Goal: Task Accomplishment & Management: Manage account settings

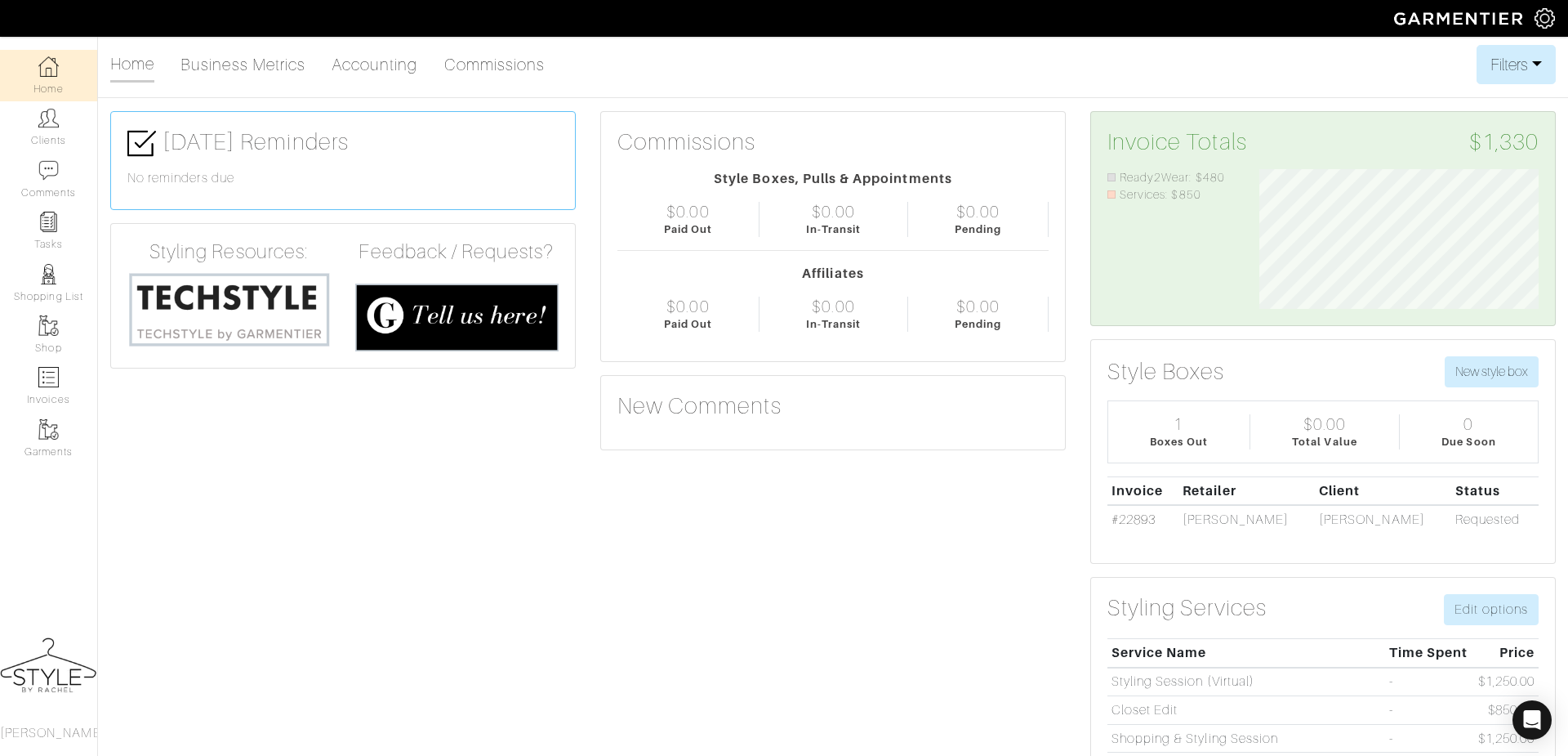
scroll to position [139, 304]
click at [44, 108] on img at bounding box center [49, 118] width 21 height 21
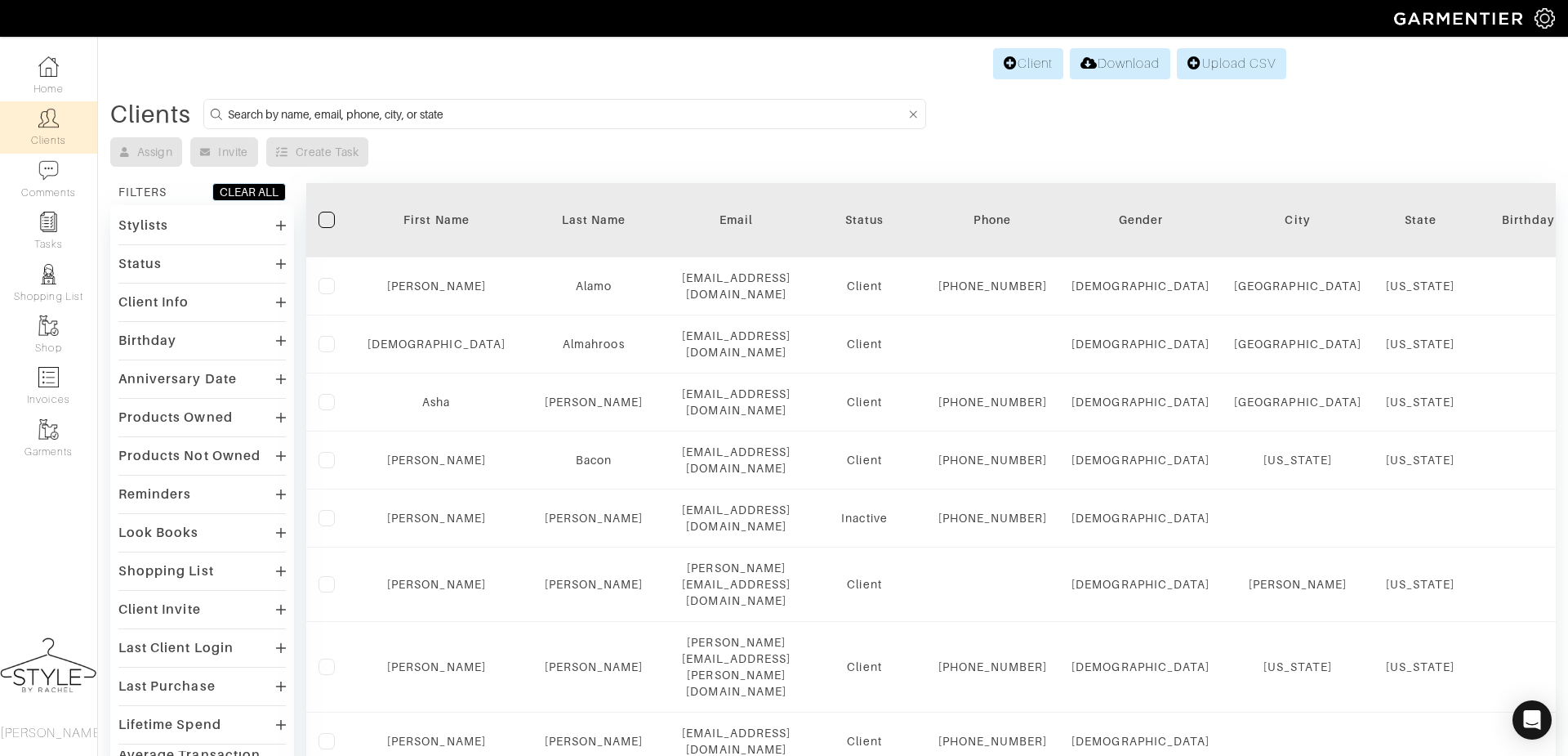
click at [369, 114] on input at bounding box center [566, 114] width 678 height 21
type input "sara"
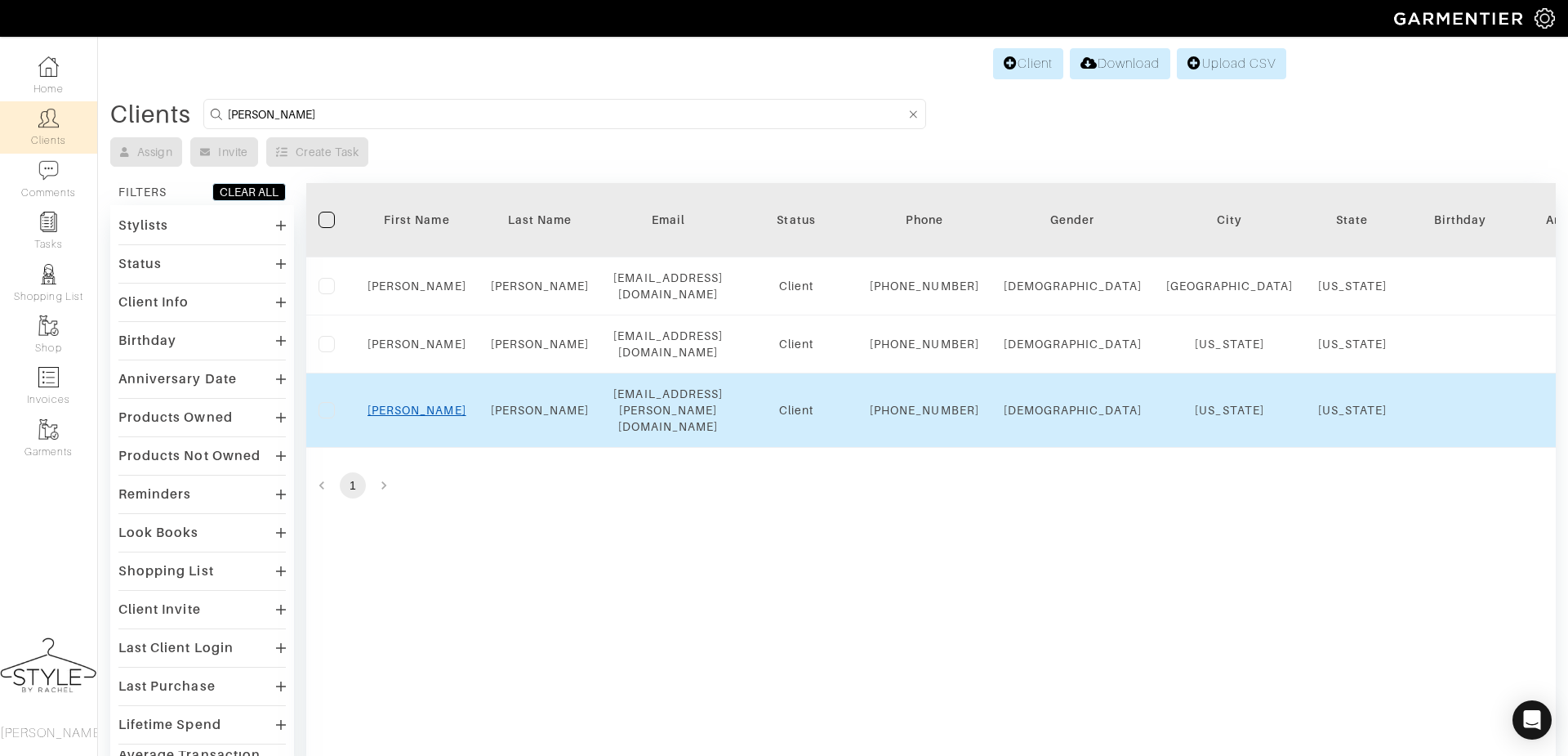
click at [406, 416] on link "[PERSON_NAME]" at bounding box center [416, 409] width 99 height 13
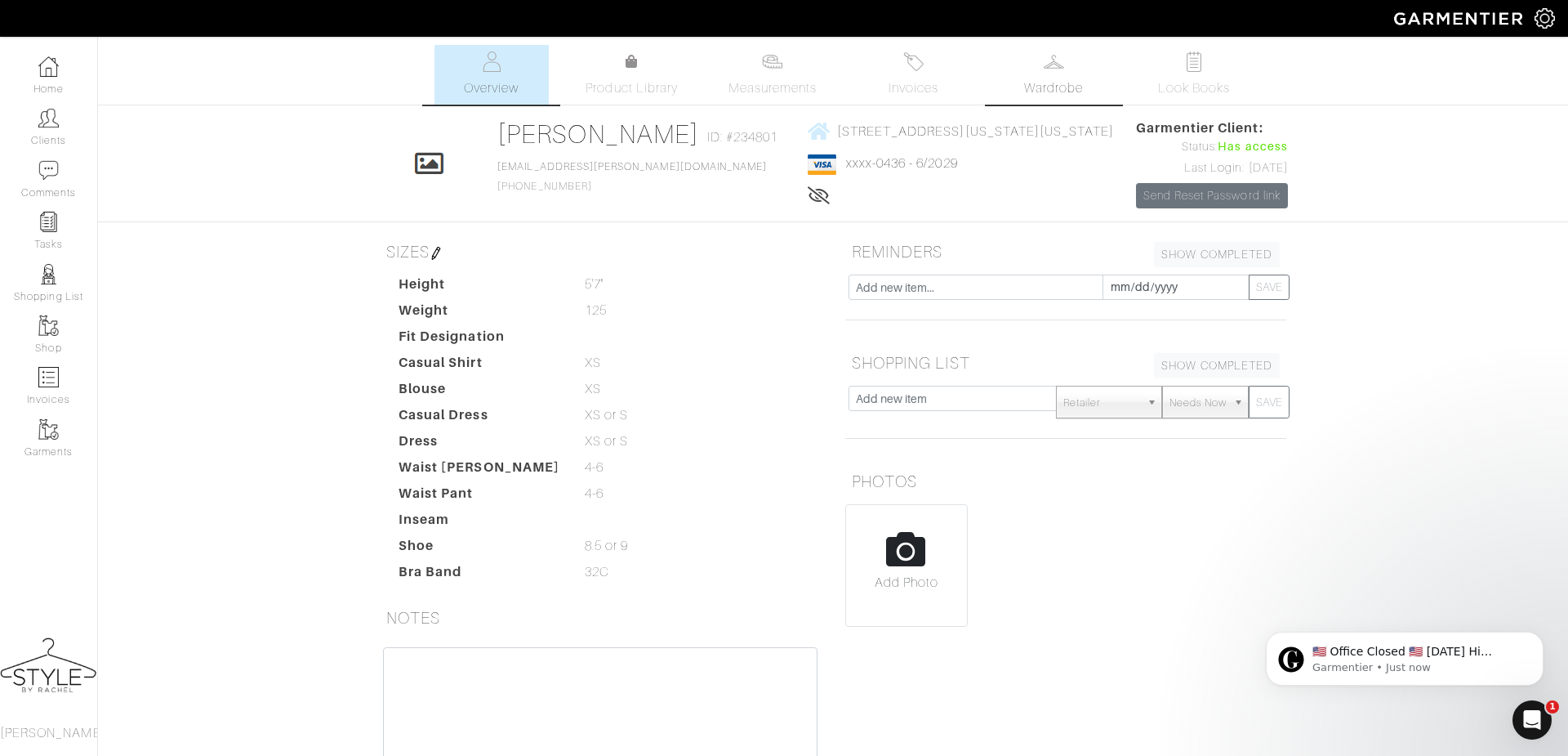
click at [1041, 85] on span "Wardrobe" at bounding box center [1053, 88] width 59 height 20
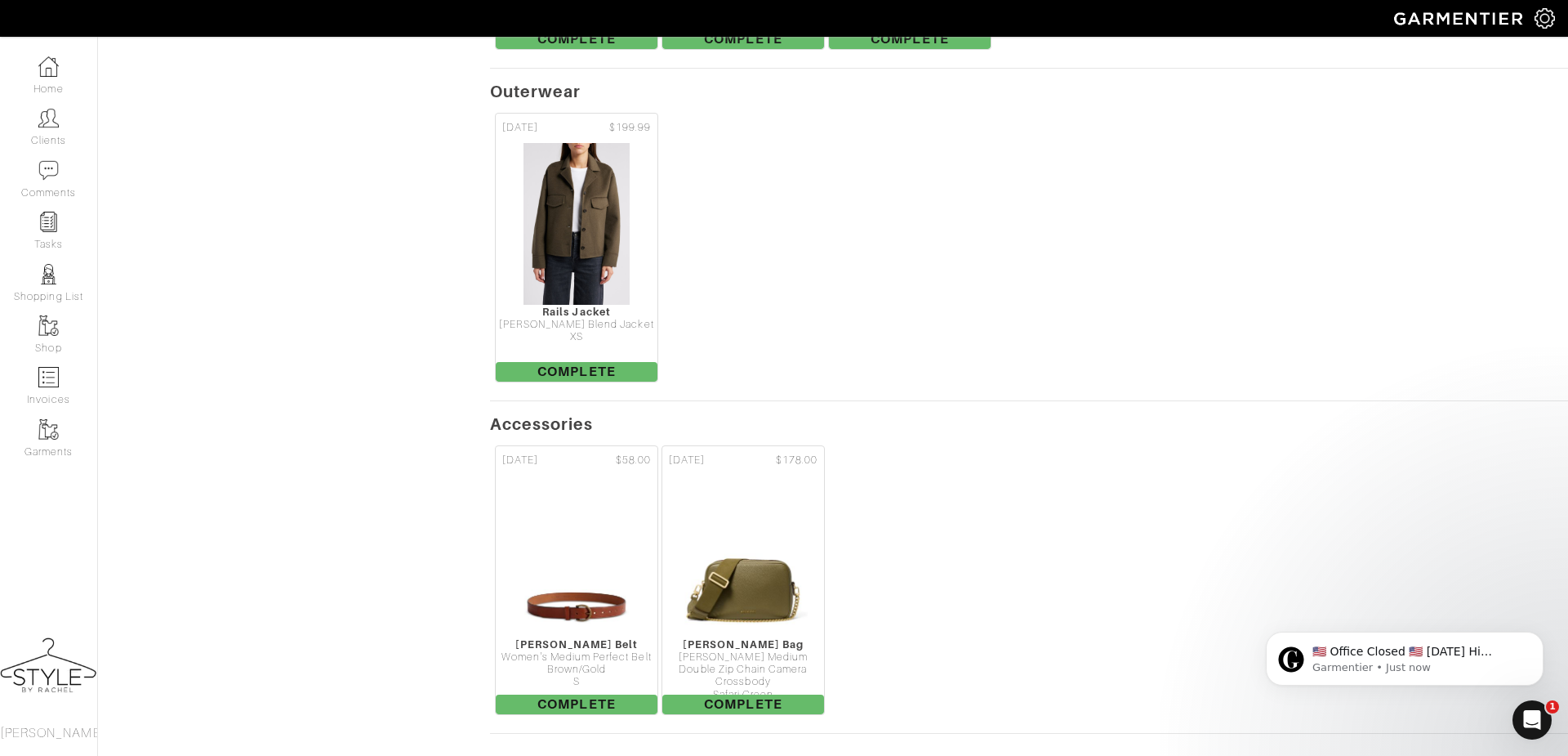
scroll to position [1869, 0]
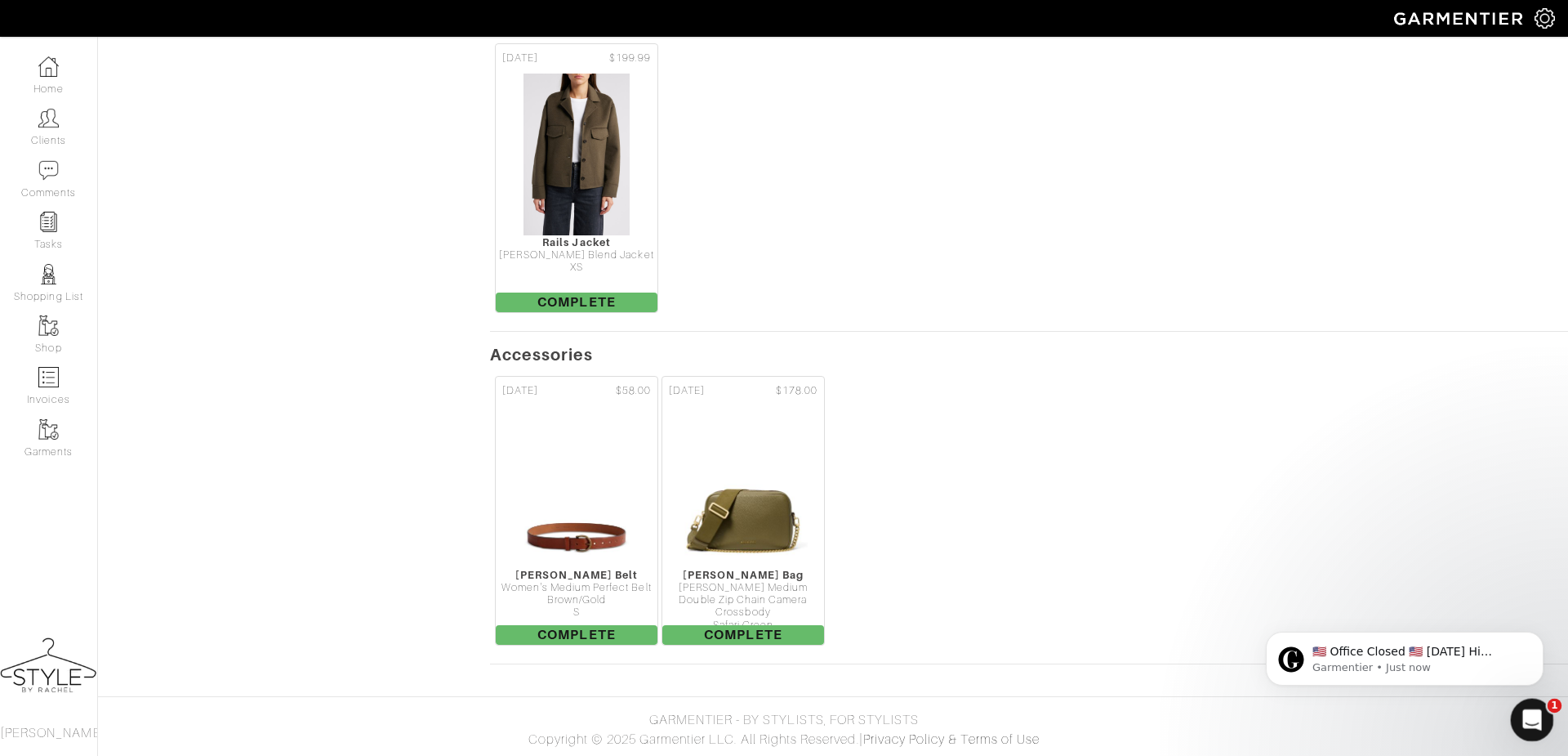
click at [1534, 729] on icon "Open Intercom Messenger" at bounding box center [1529, 717] width 27 height 27
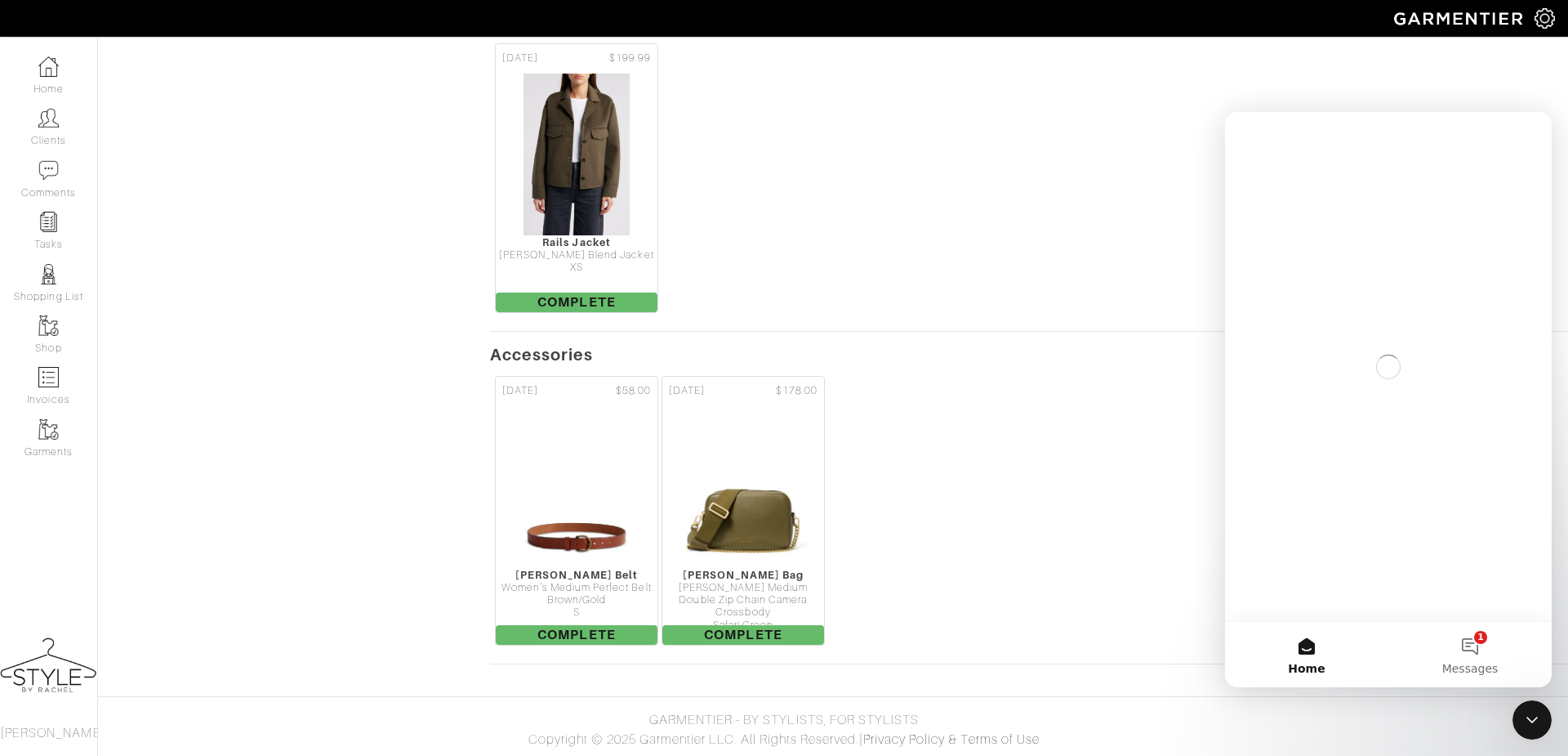
scroll to position [0, 0]
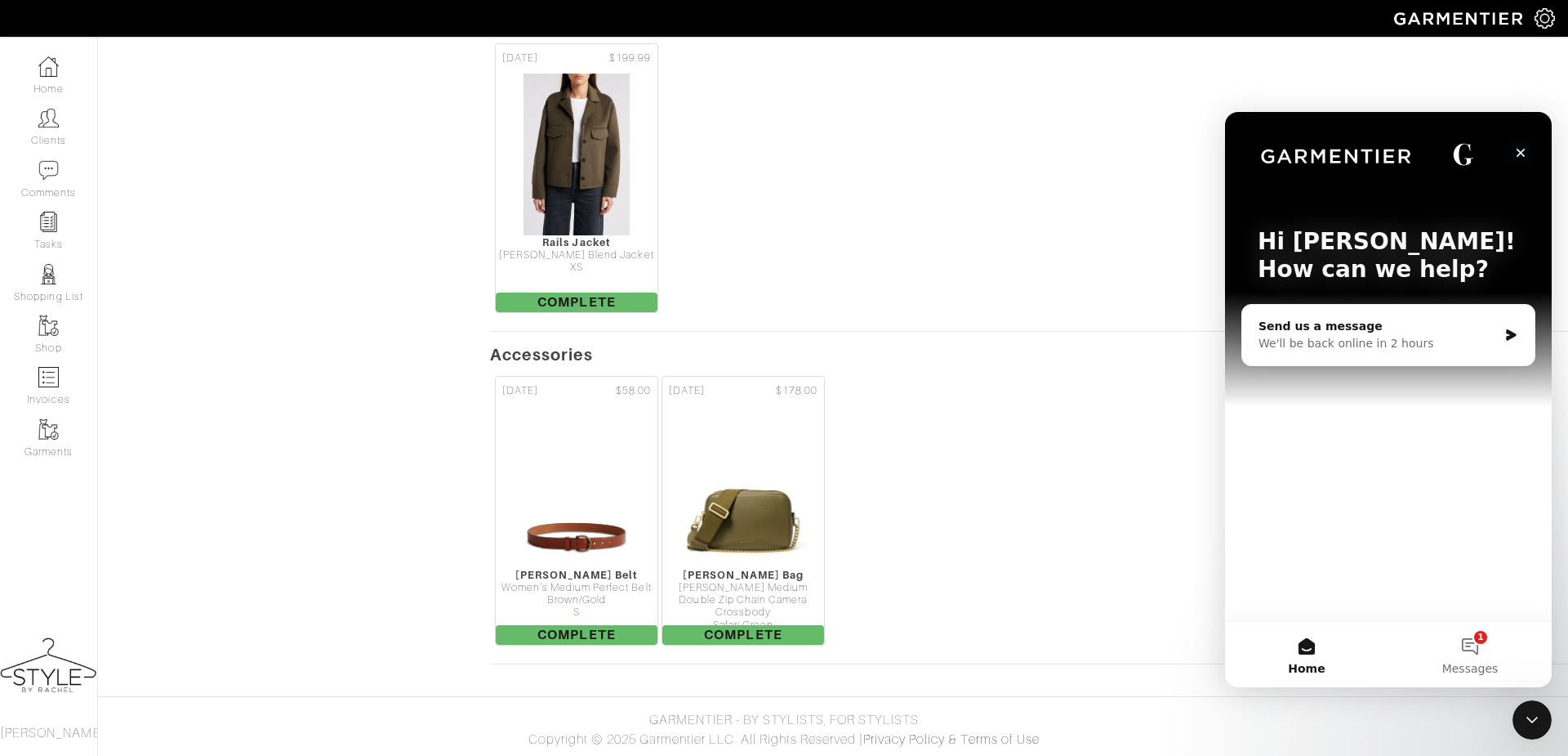
click at [1520, 149] on icon "Close" at bounding box center [1520, 153] width 13 height 13
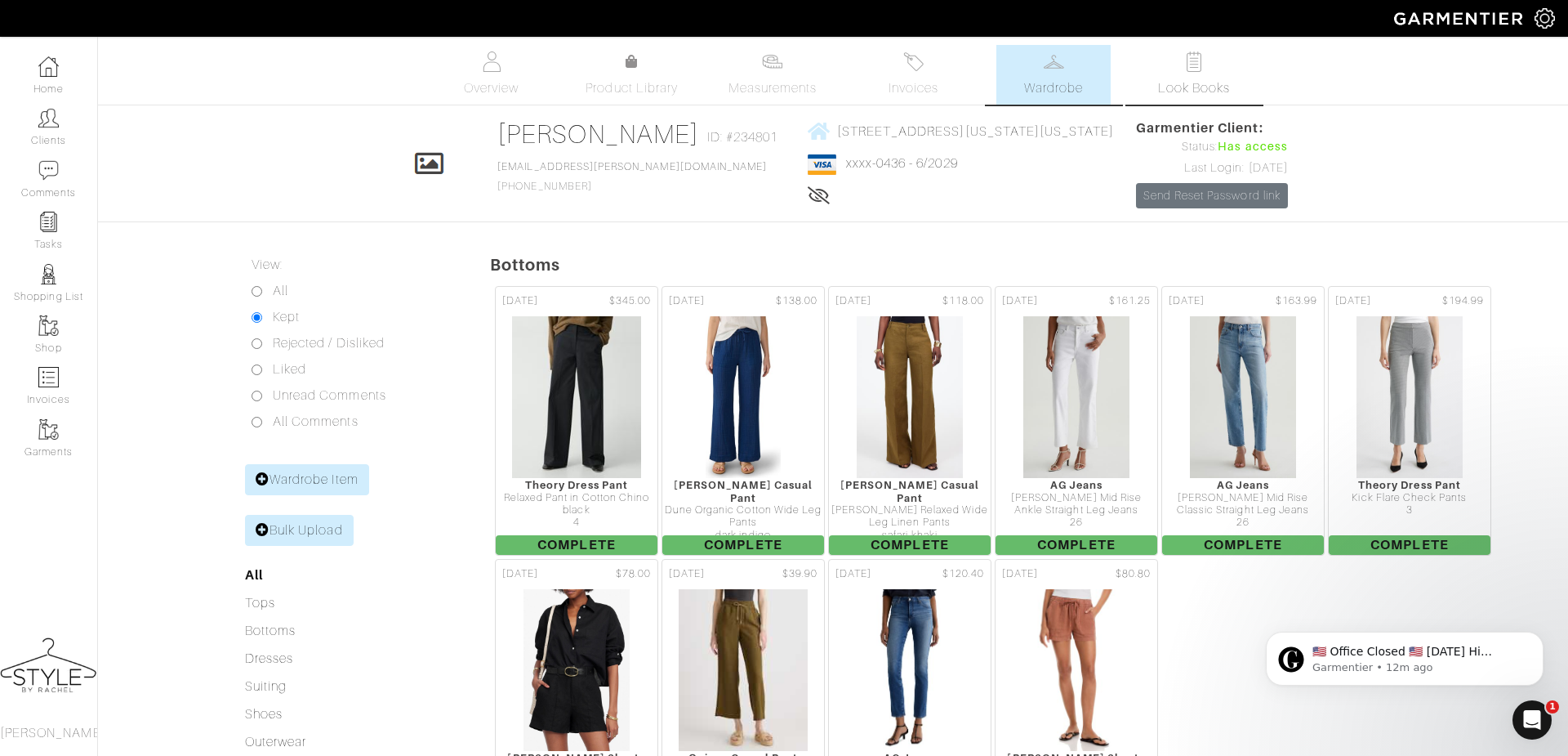
click at [1201, 84] on span "Look Books" at bounding box center [1194, 88] width 72 height 20
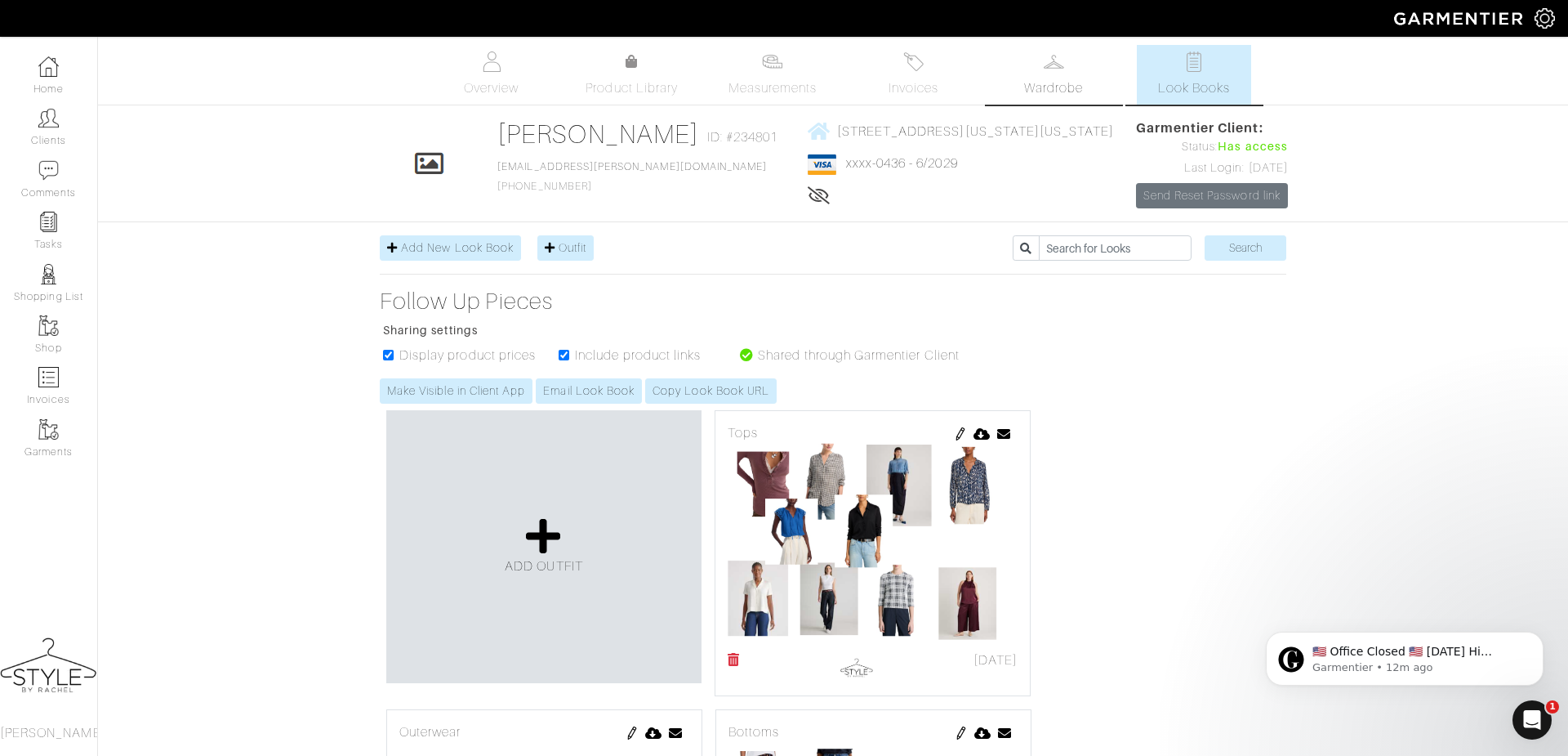
click at [1047, 84] on span "Wardrobe" at bounding box center [1053, 88] width 59 height 20
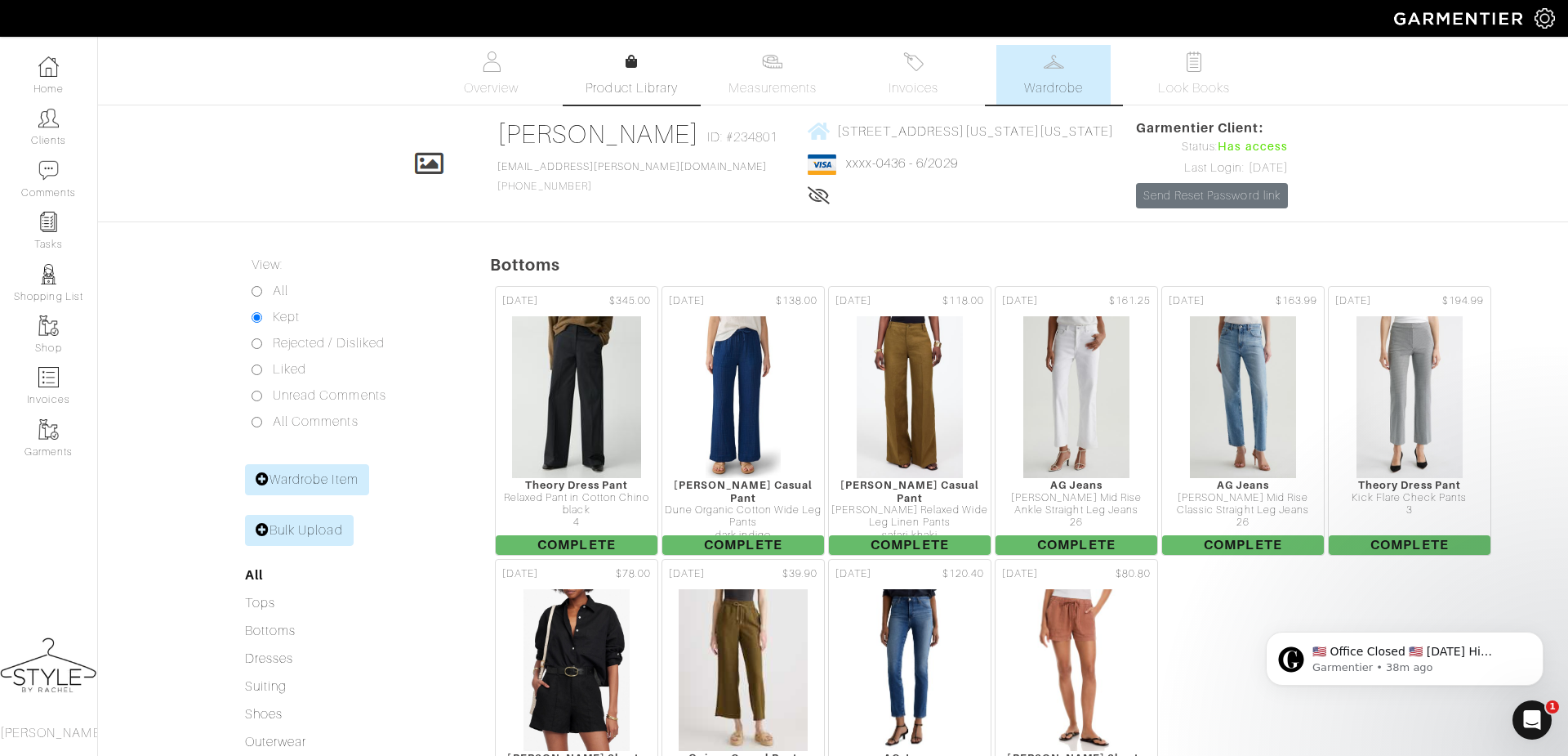
click at [611, 91] on span "Product Library" at bounding box center [632, 88] width 92 height 20
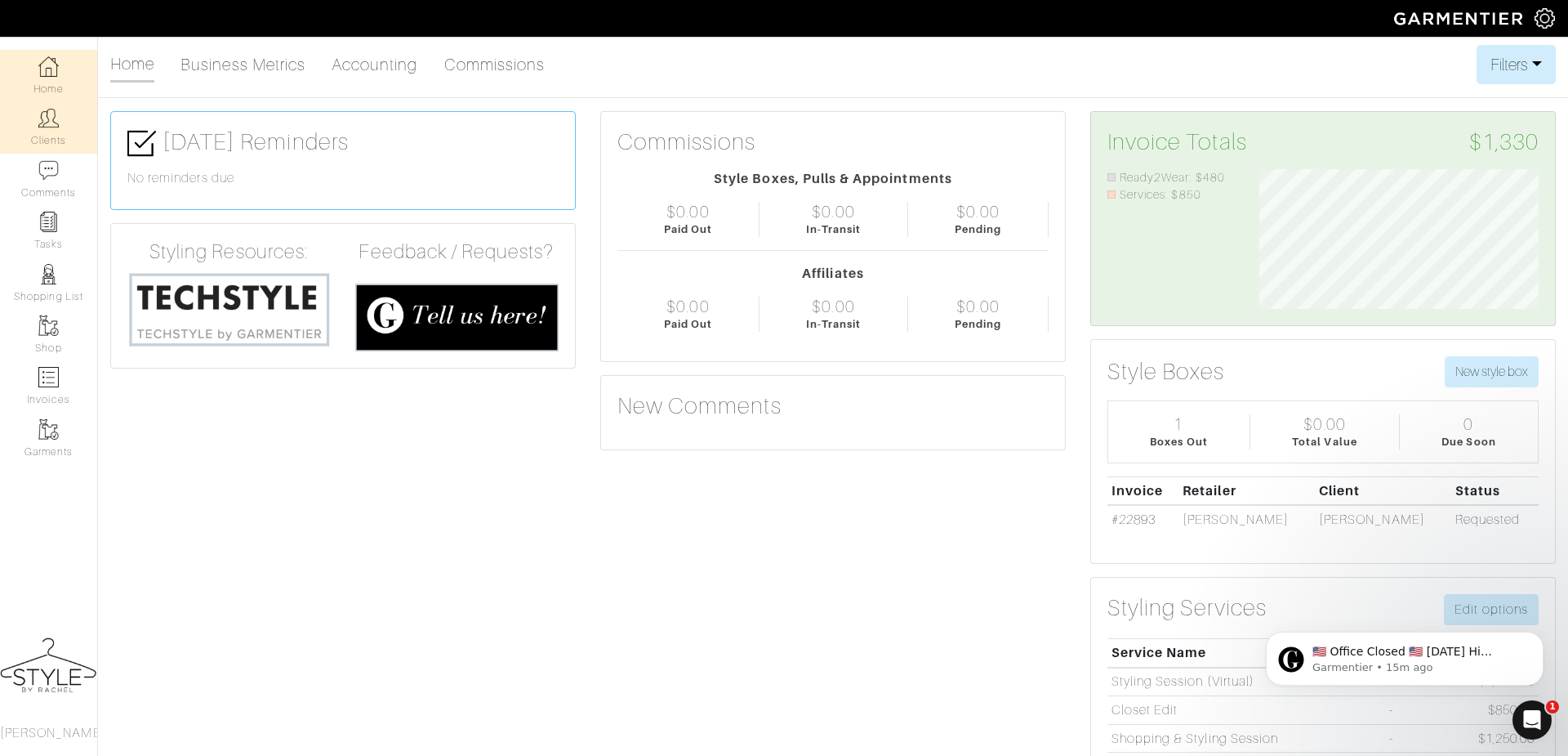
scroll to position [139, 304]
click at [38, 135] on link "Clients" at bounding box center [48, 128] width 97 height 52
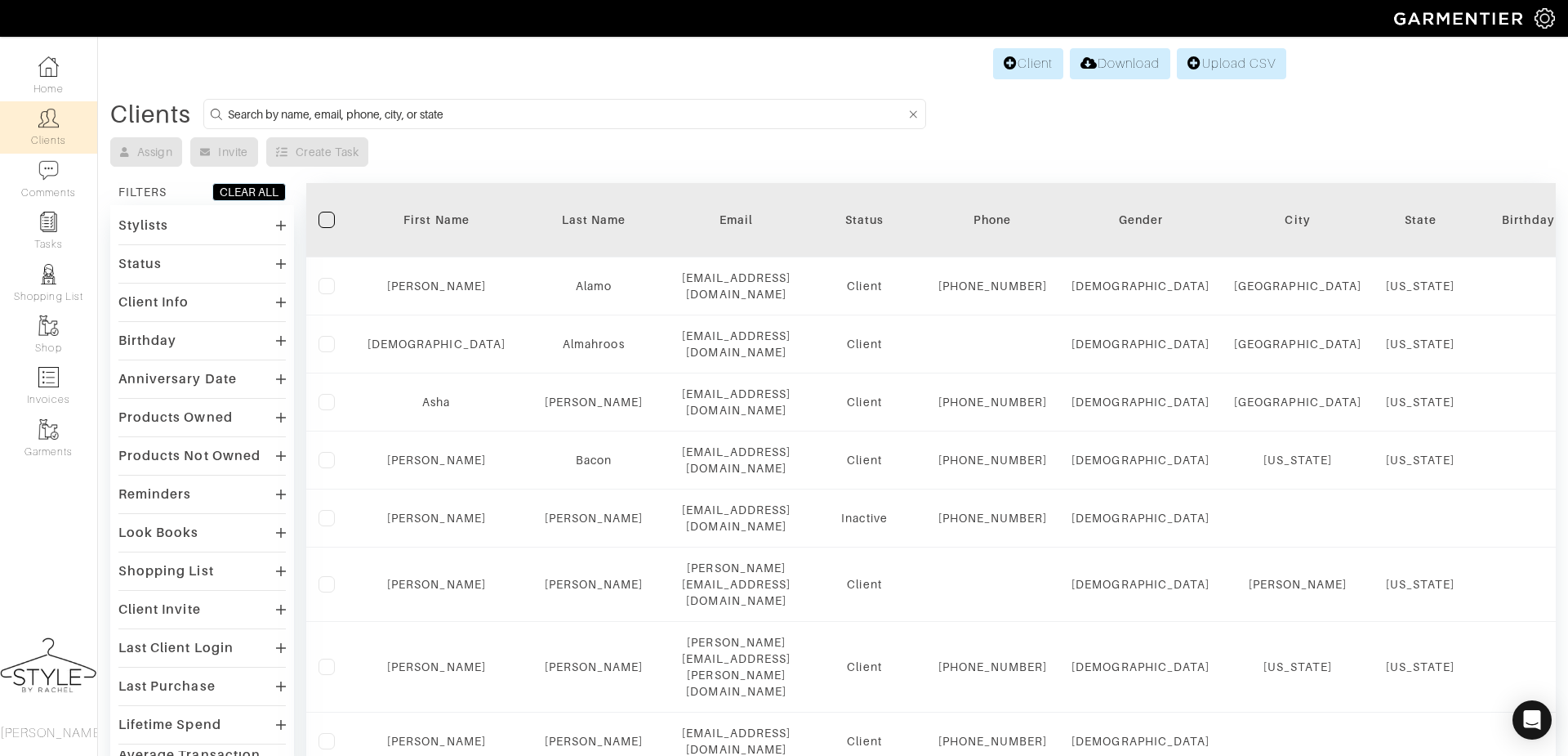
click at [366, 110] on input at bounding box center [566, 114] width 678 height 21
type input "sara"
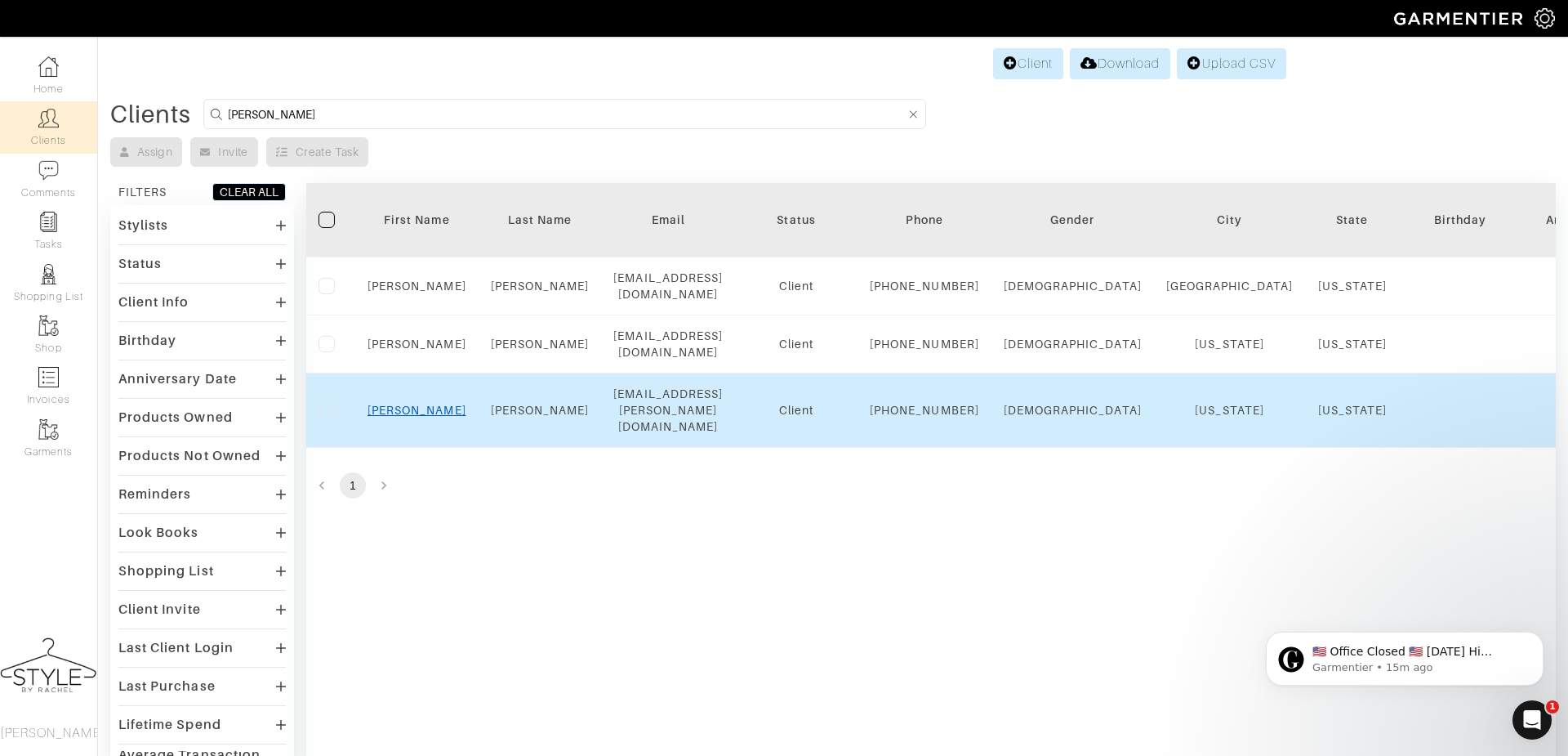
click at [412, 416] on link "[PERSON_NAME]" at bounding box center [416, 409] width 99 height 13
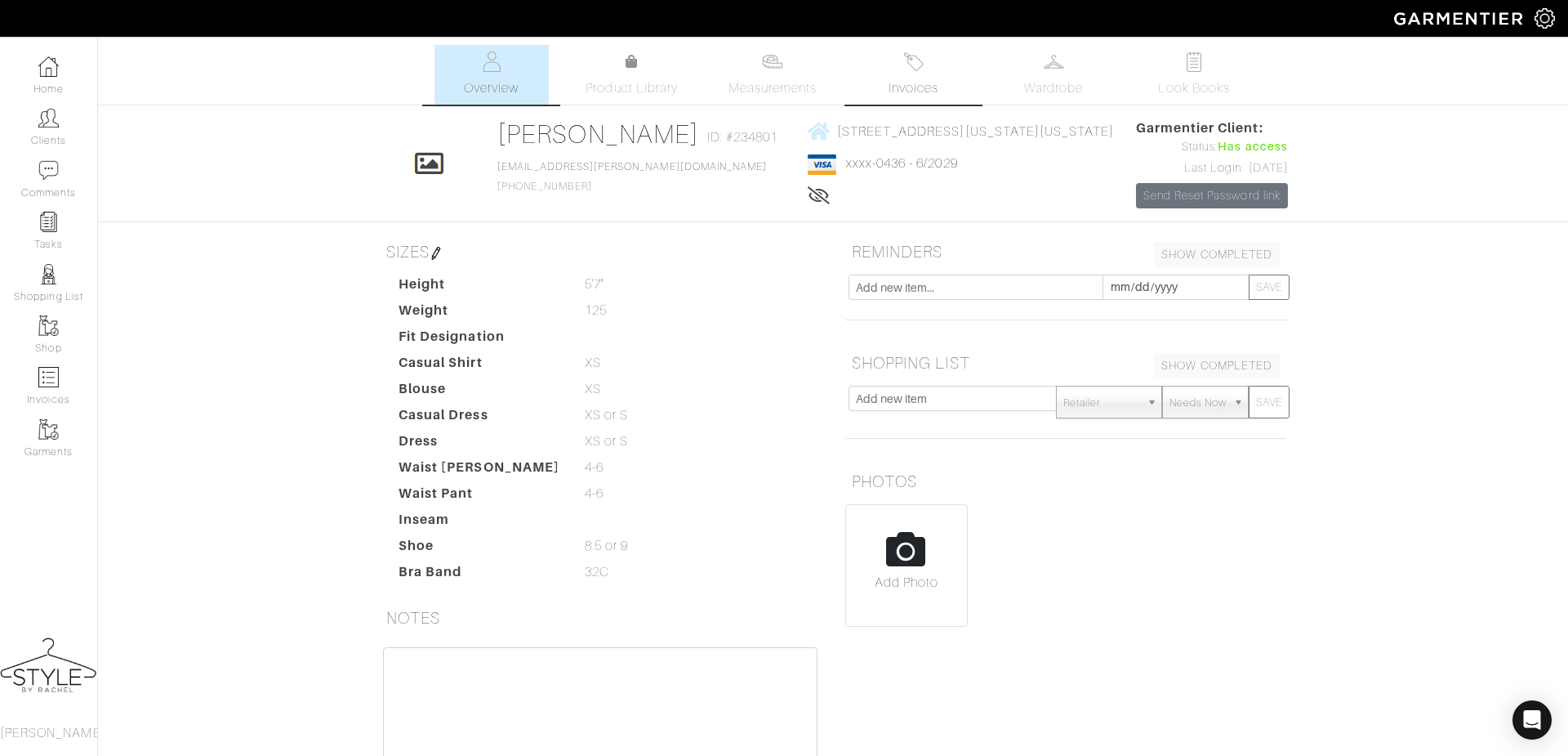
click at [918, 87] on span "Invoices" at bounding box center [913, 88] width 50 height 20
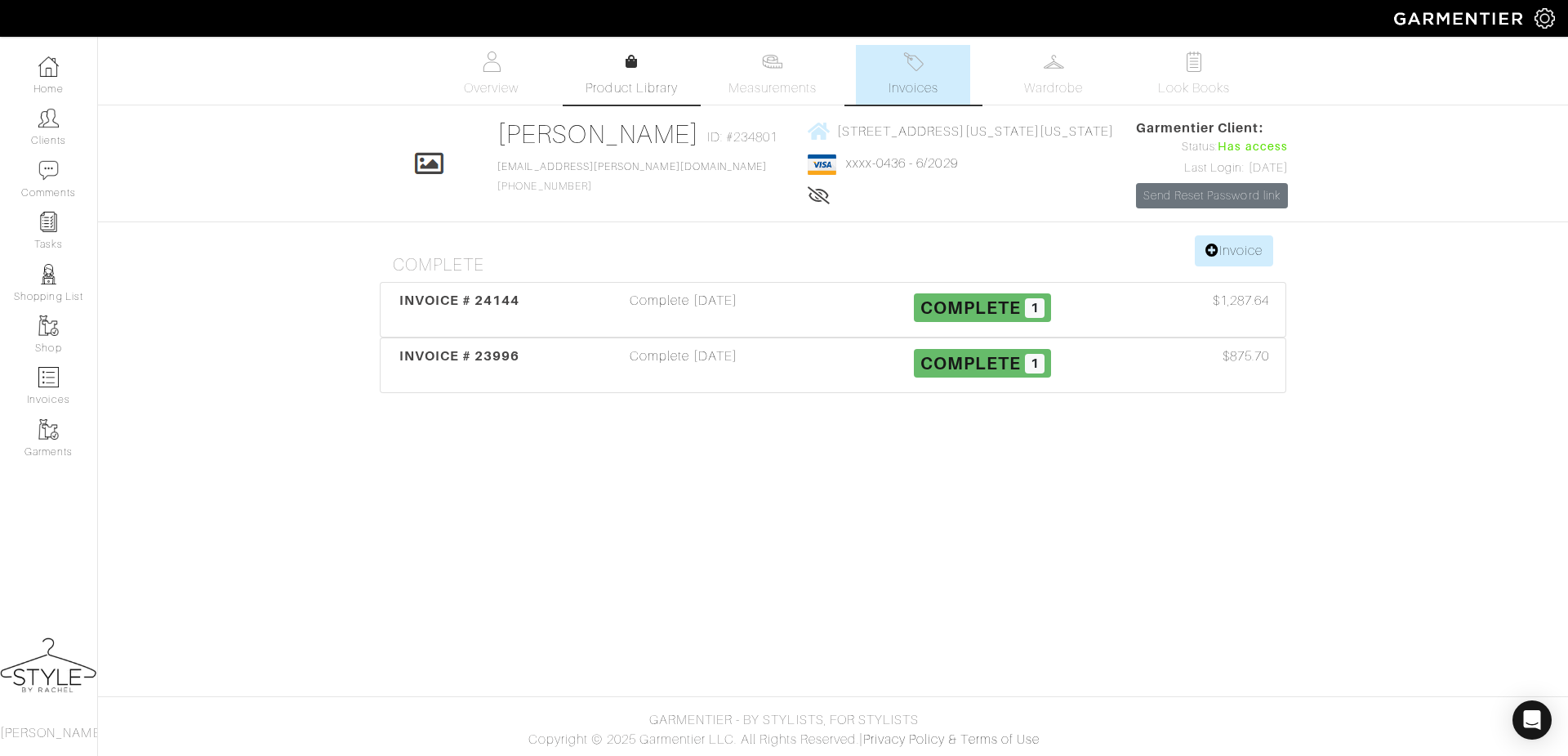
click at [638, 83] on span "Product Library" at bounding box center [632, 88] width 92 height 20
click at [1036, 86] on span "Wardrobe" at bounding box center [1053, 88] width 59 height 20
click at [1189, 77] on link "Look Books" at bounding box center [1193, 74] width 115 height 59
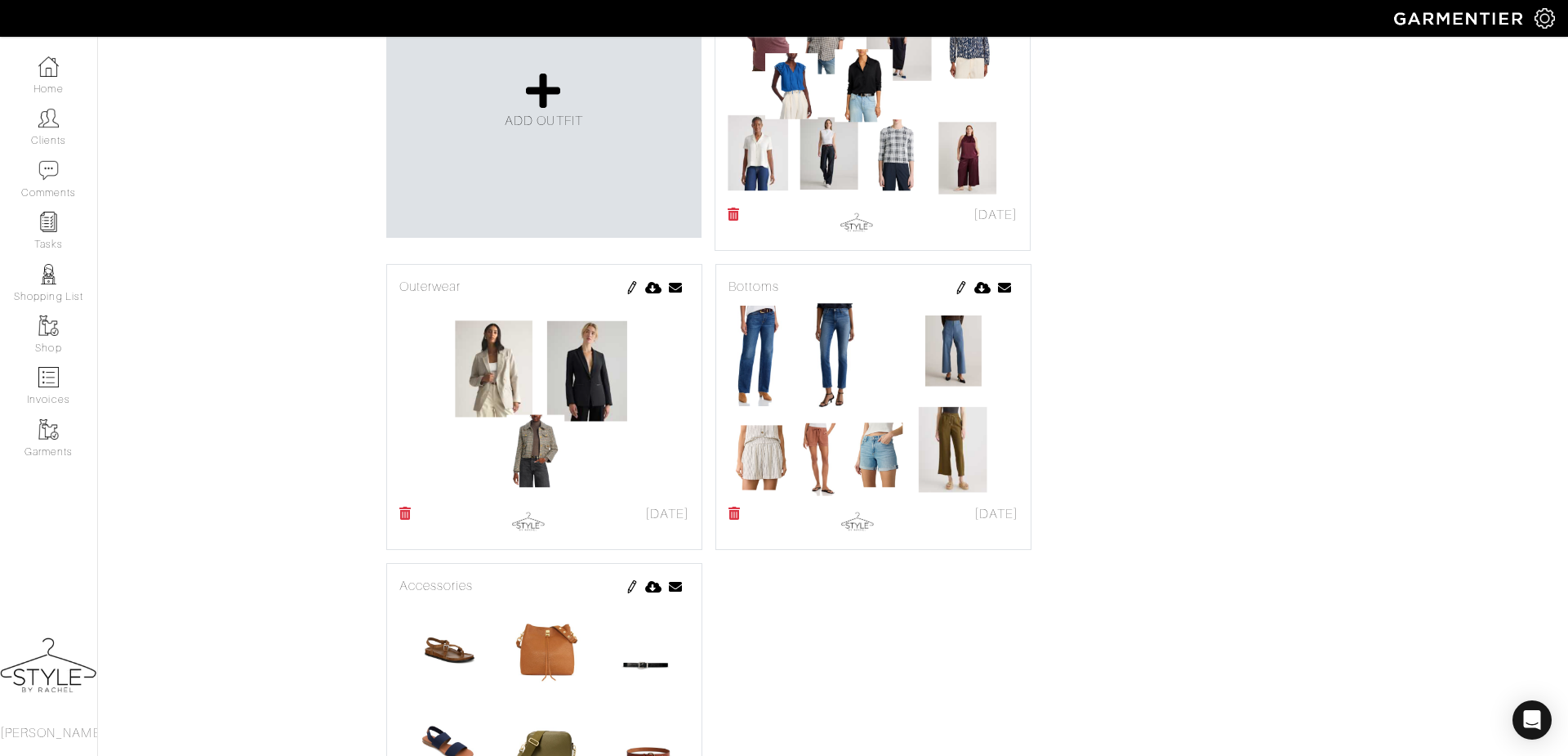
scroll to position [446, 0]
click at [955, 296] on link at bounding box center [961, 285] width 13 height 20
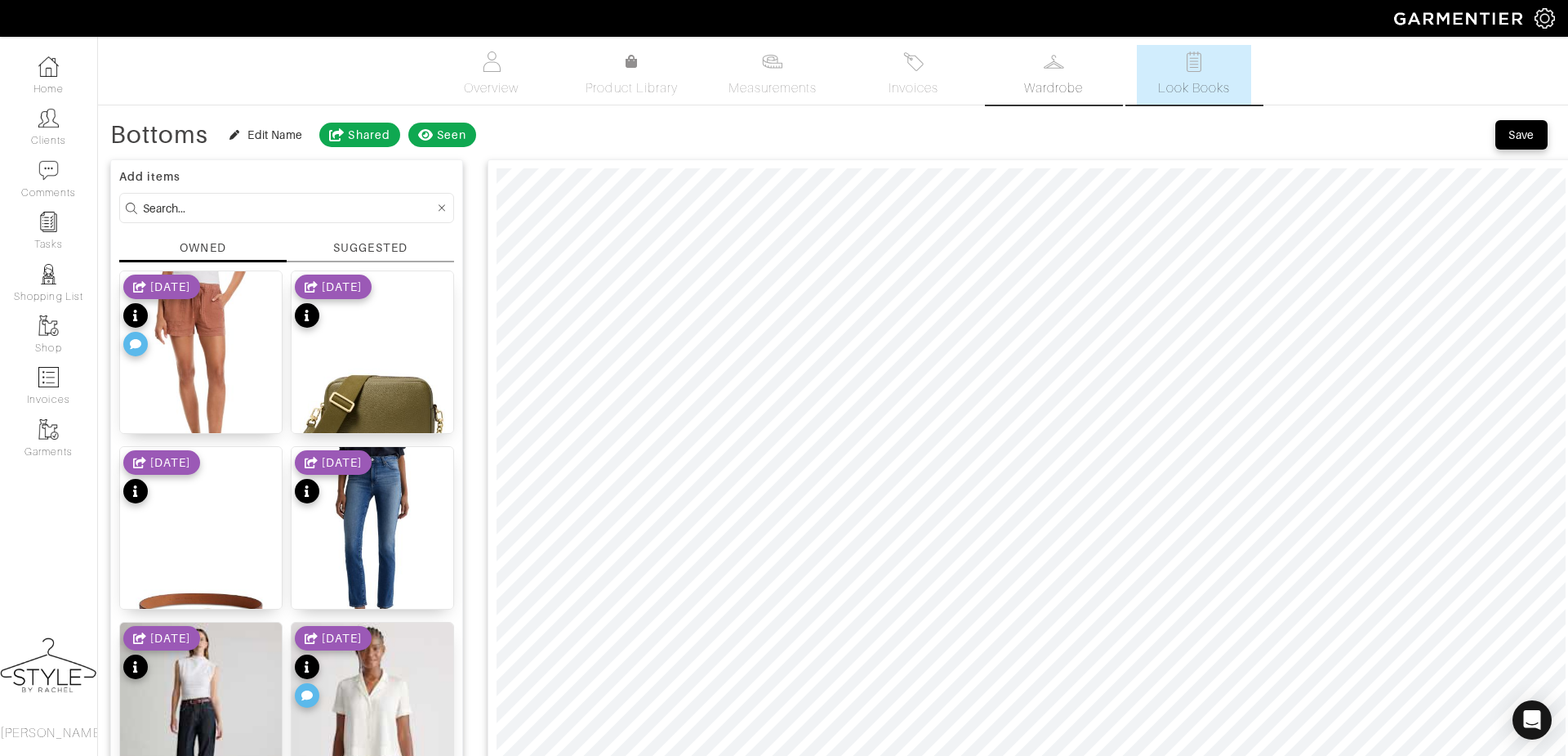
click at [1055, 71] on img at bounding box center [1054, 62] width 21 height 21
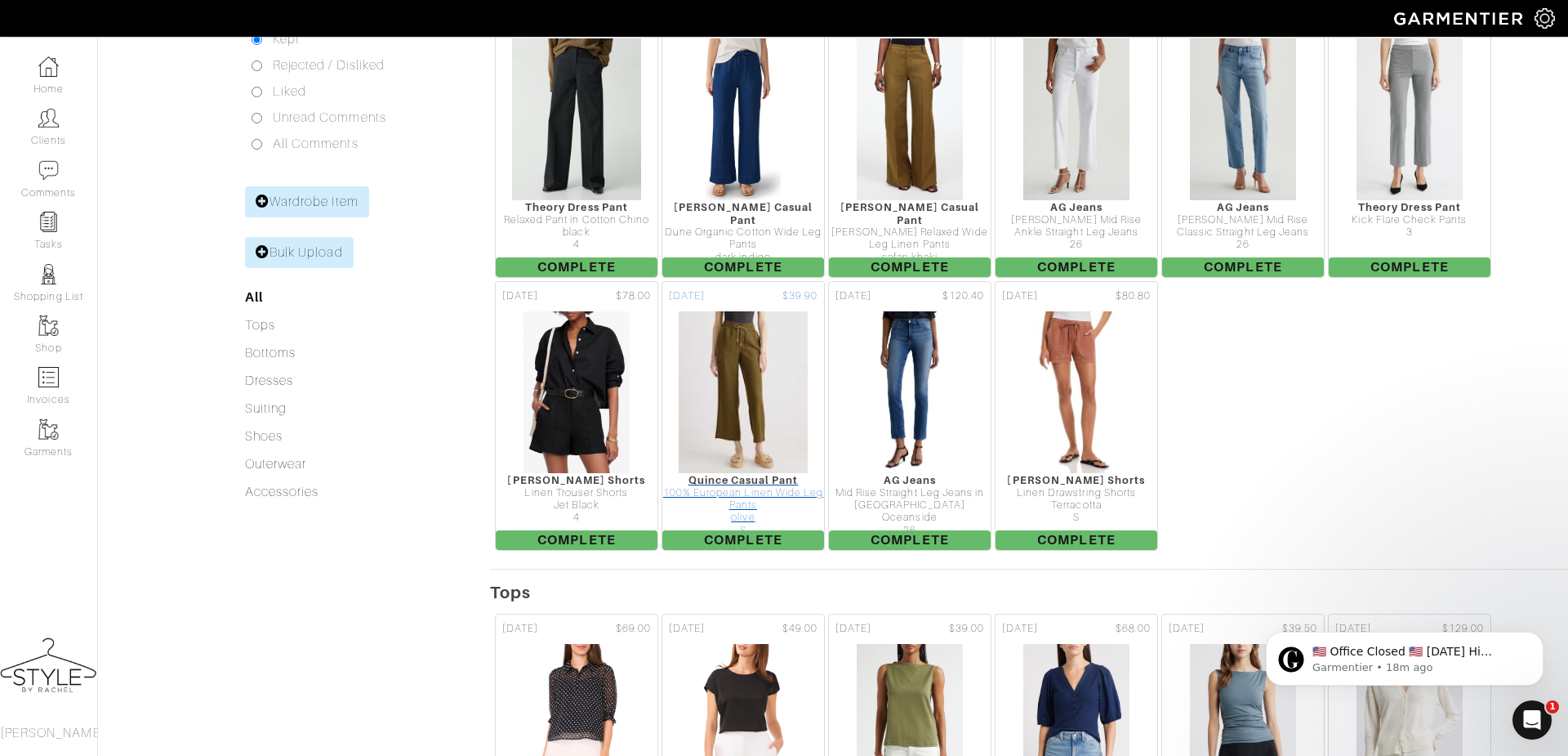
scroll to position [283, 0]
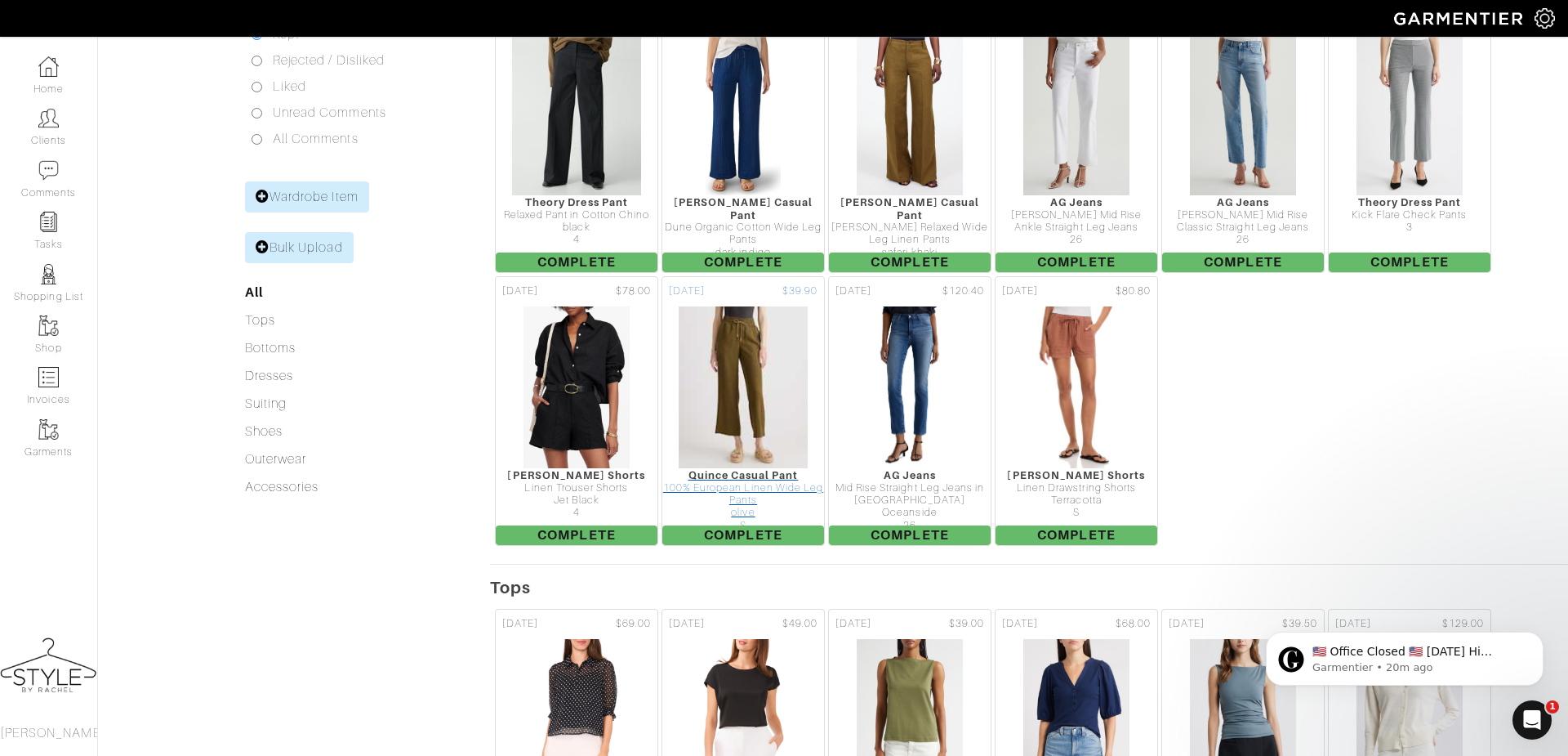
click at [740, 469] on img at bounding box center [744, 387] width 131 height 164
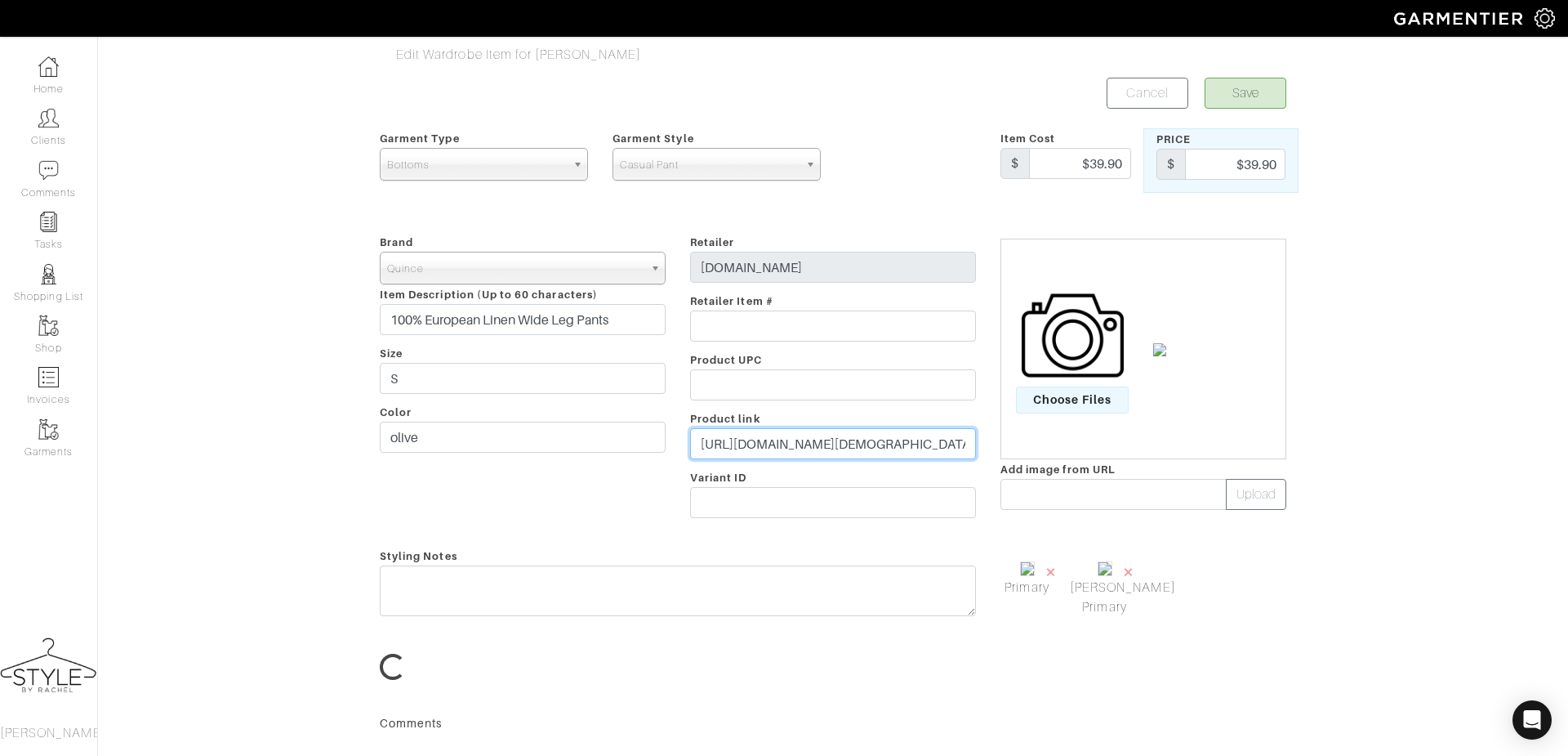
click at [861, 442] on input "https://www.quince.com/women/women-s-100-european-linen-wide-leg-pant?color=mar…" at bounding box center [833, 444] width 286 height 31
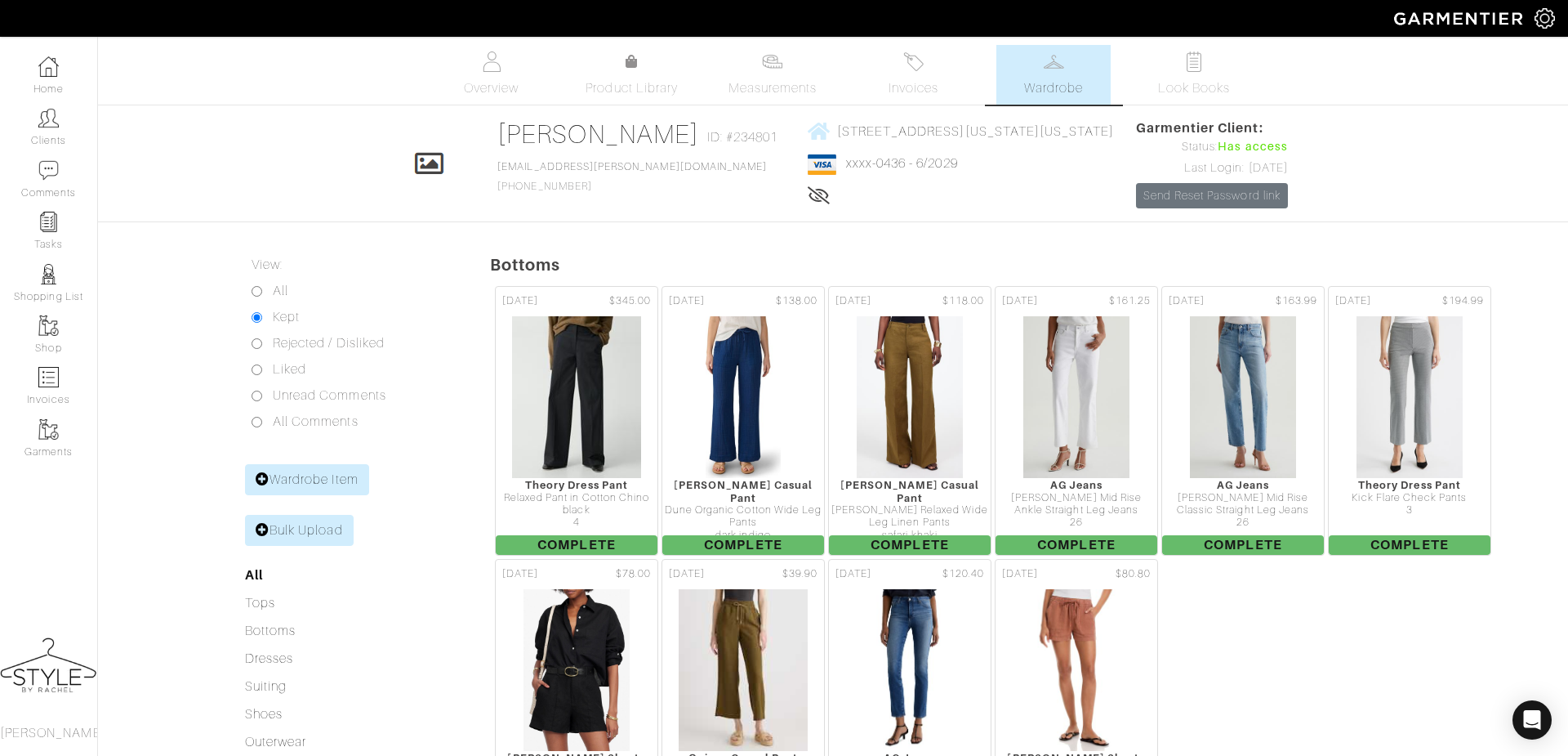
scroll to position [283, 0]
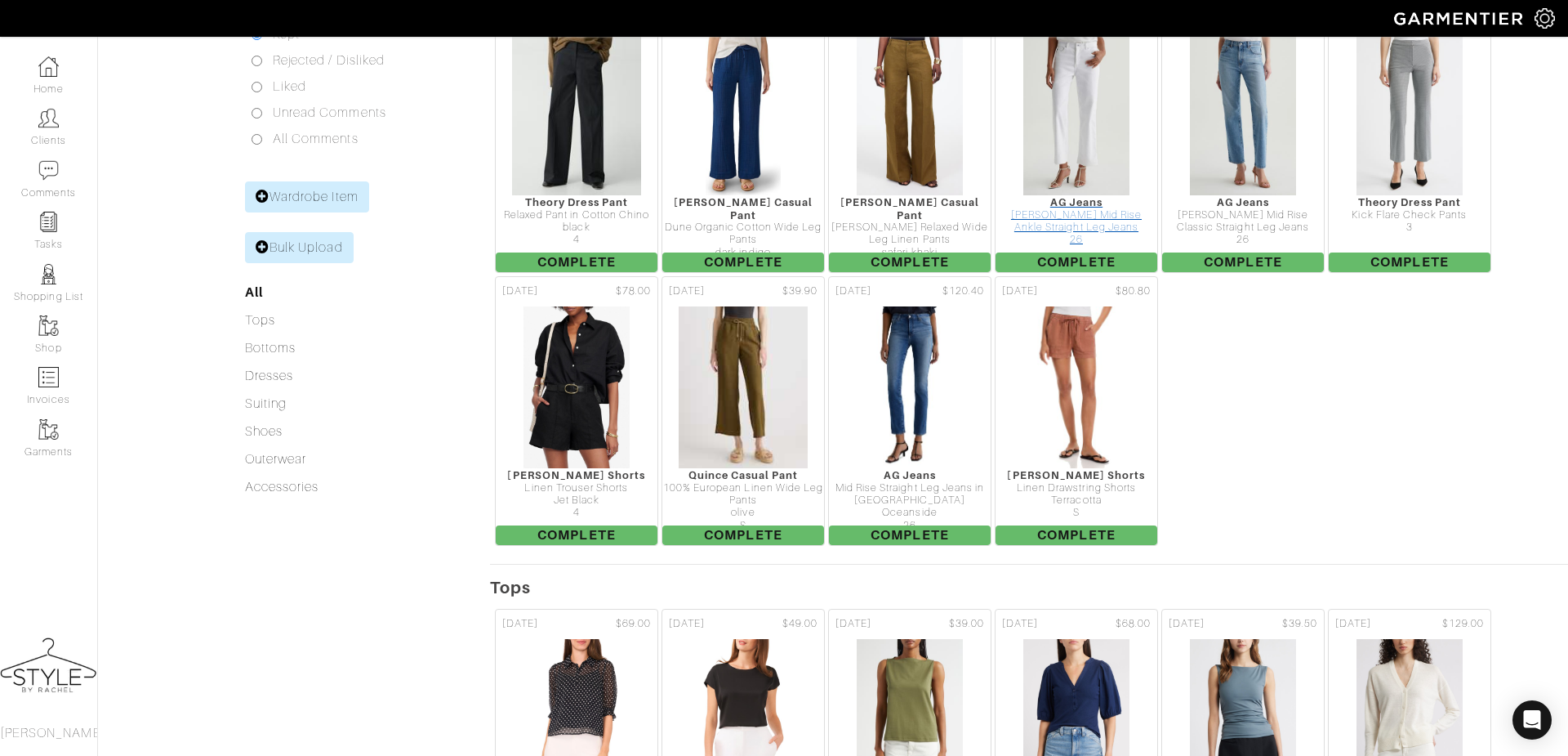
click at [1095, 209] on div "AG Jeans" at bounding box center [1076, 202] width 162 height 12
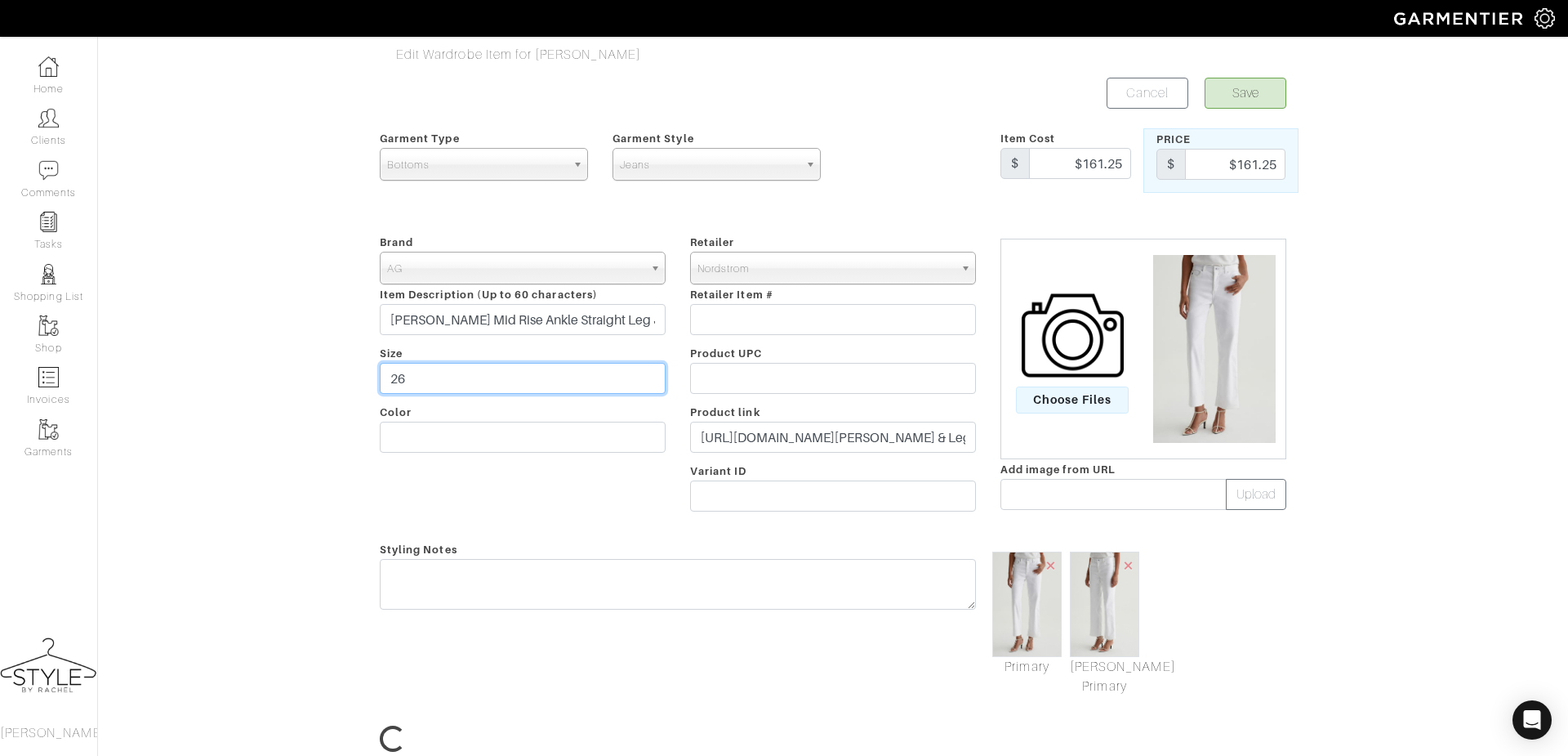
click at [429, 372] on input "26" at bounding box center [523, 378] width 286 height 31
type input "27"
click at [1233, 84] on button "Save" at bounding box center [1245, 93] width 82 height 31
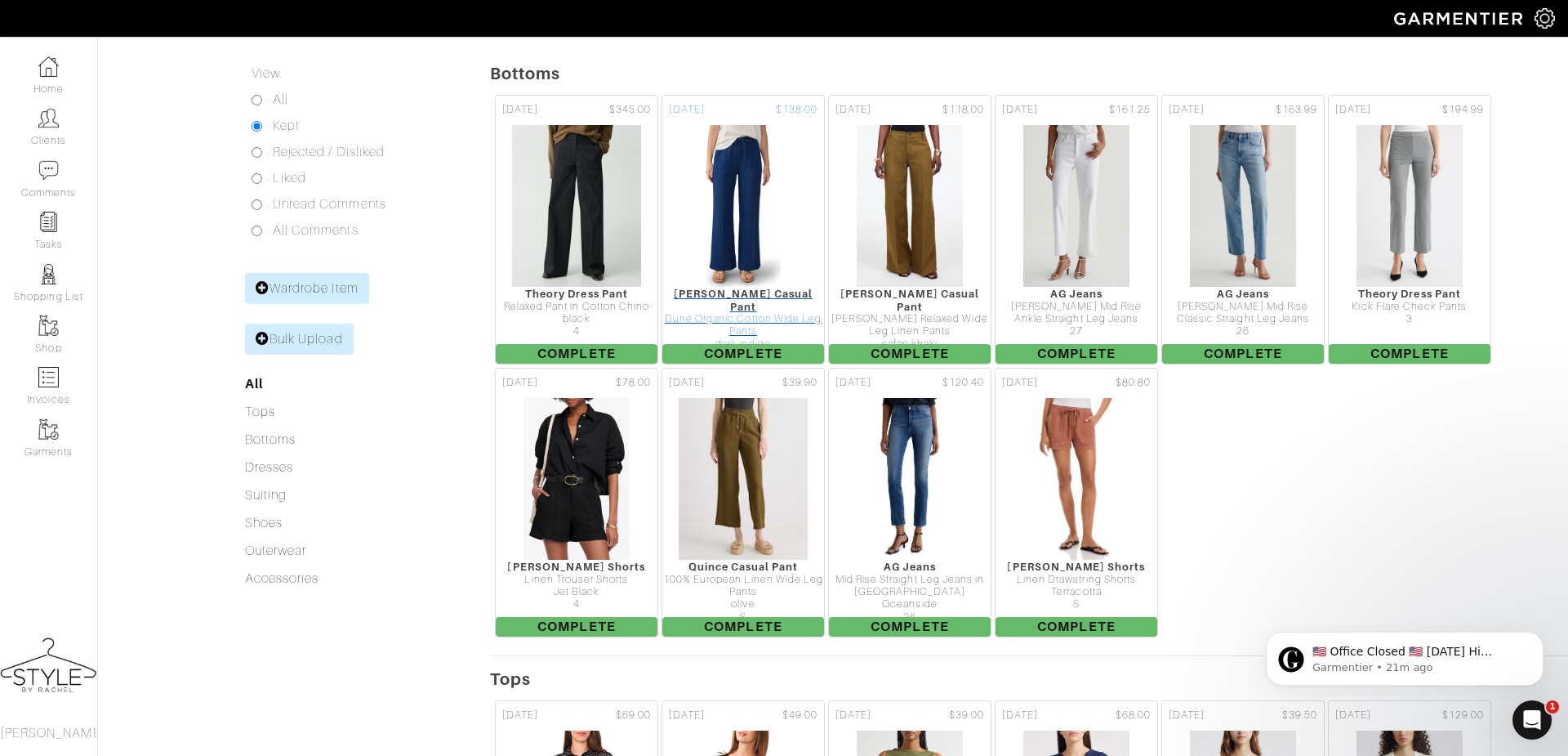
click at [695, 288] on div at bounding box center [744, 206] width 162 height 164
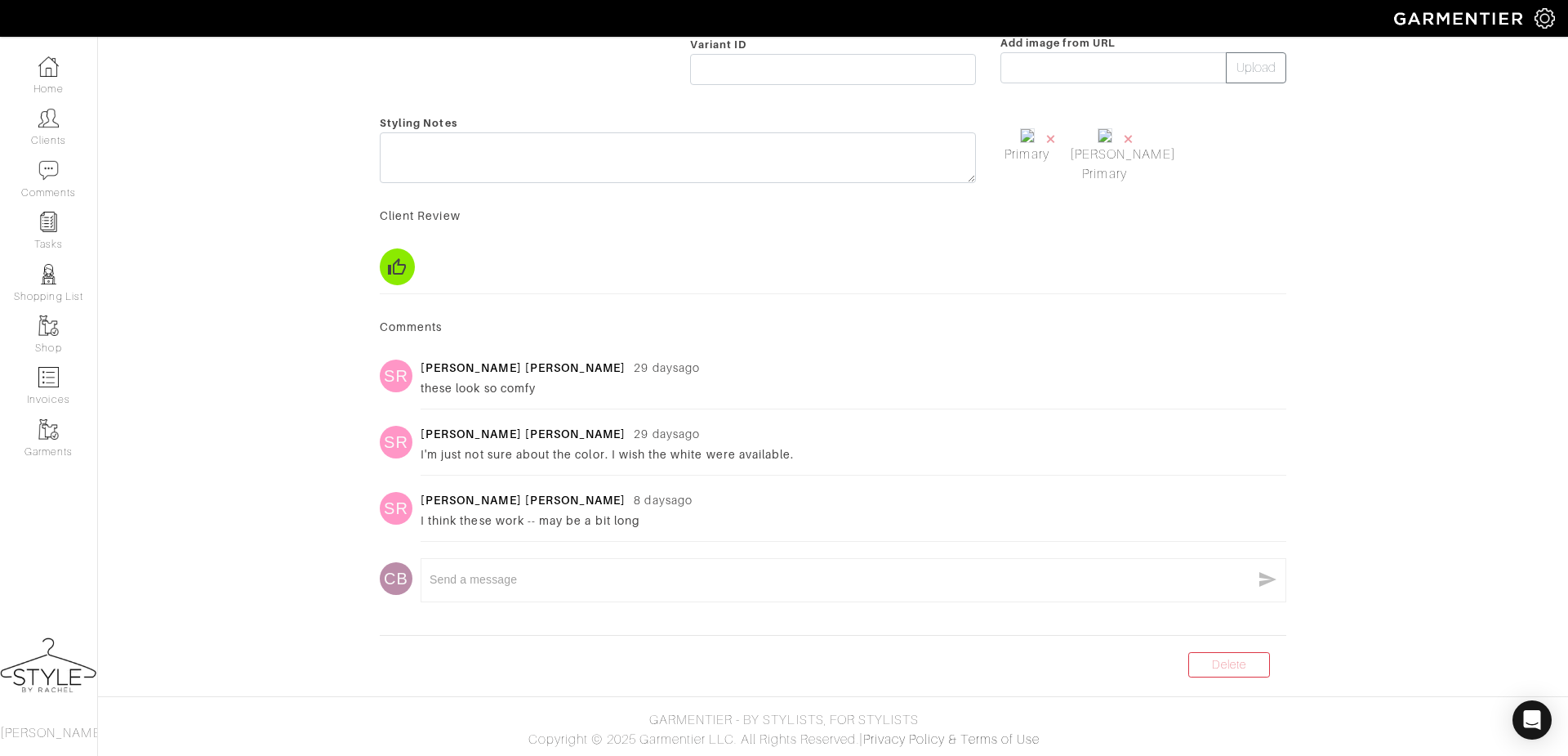
scroll to position [523, 0]
click at [1241, 674] on link "Delete" at bounding box center [1229, 664] width 82 height 25
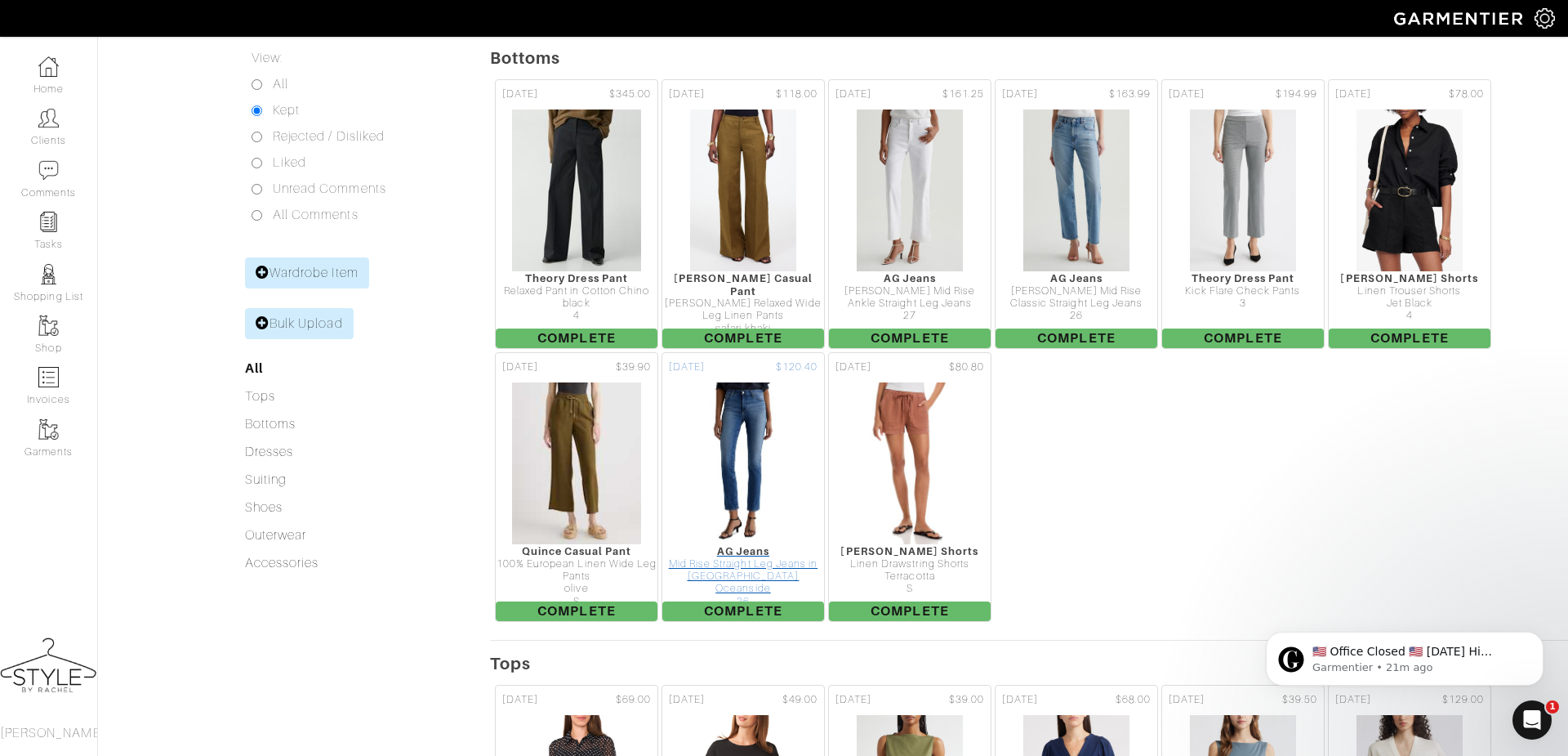
scroll to position [212, 0]
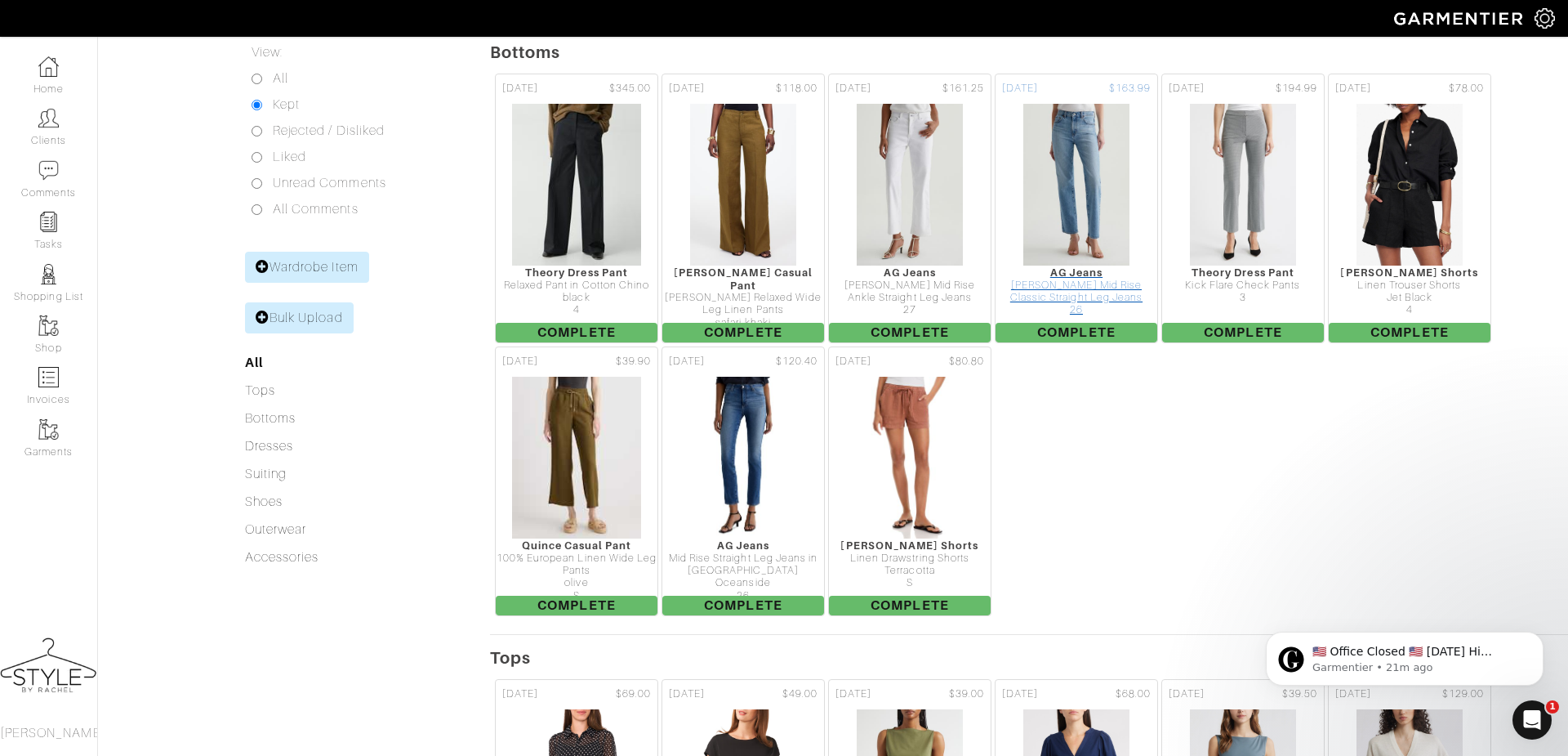
click at [1067, 305] on div "[PERSON_NAME] Mid Rise Classic Straight Leg Jeans" at bounding box center [1076, 291] width 162 height 25
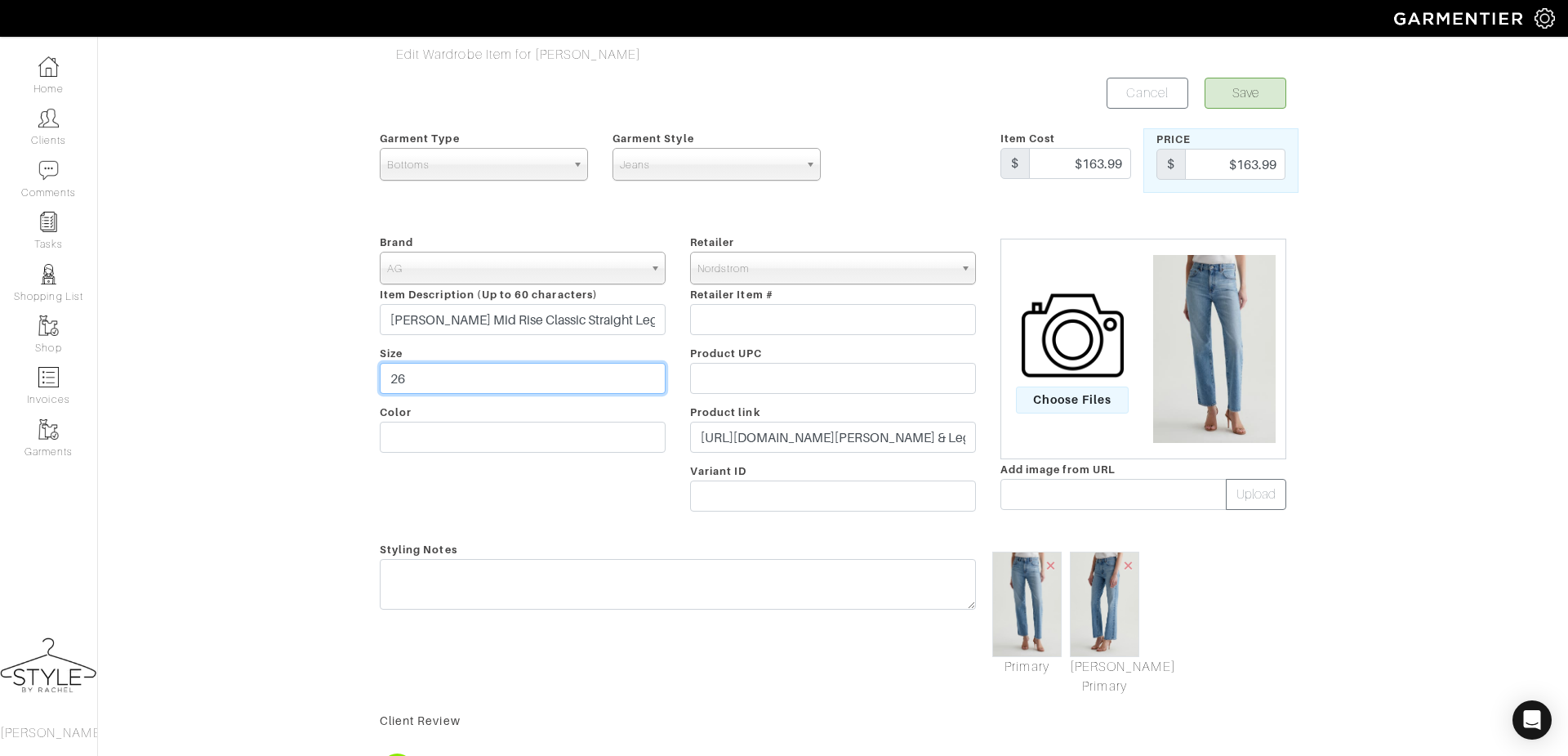
drag, startPoint x: 426, startPoint y: 384, endPoint x: 398, endPoint y: 382, distance: 28.1
click at [398, 382] on input "26" at bounding box center [523, 378] width 286 height 31
type input "27"
click at [1245, 97] on button "Save" at bounding box center [1245, 93] width 82 height 31
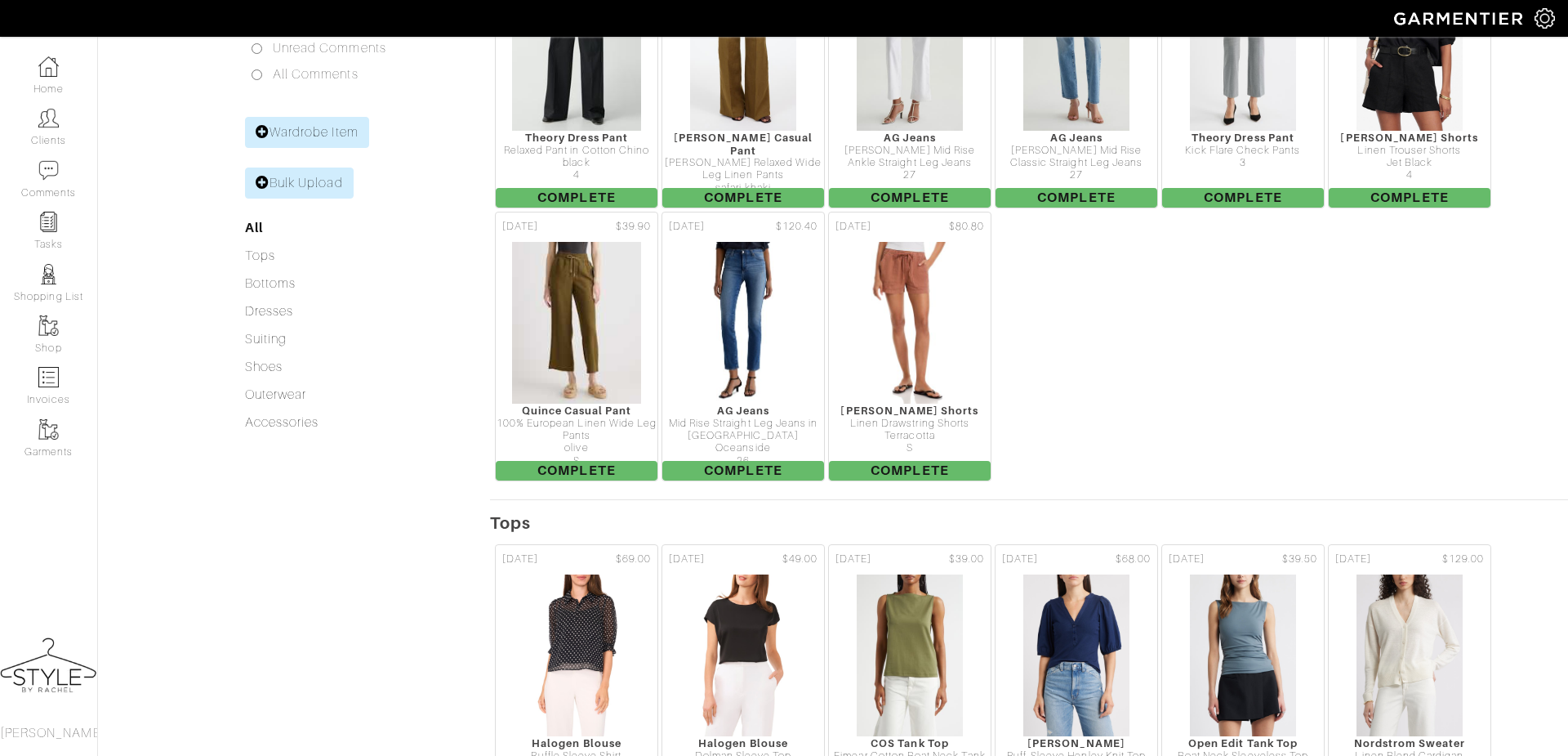
scroll to position [350, 0]
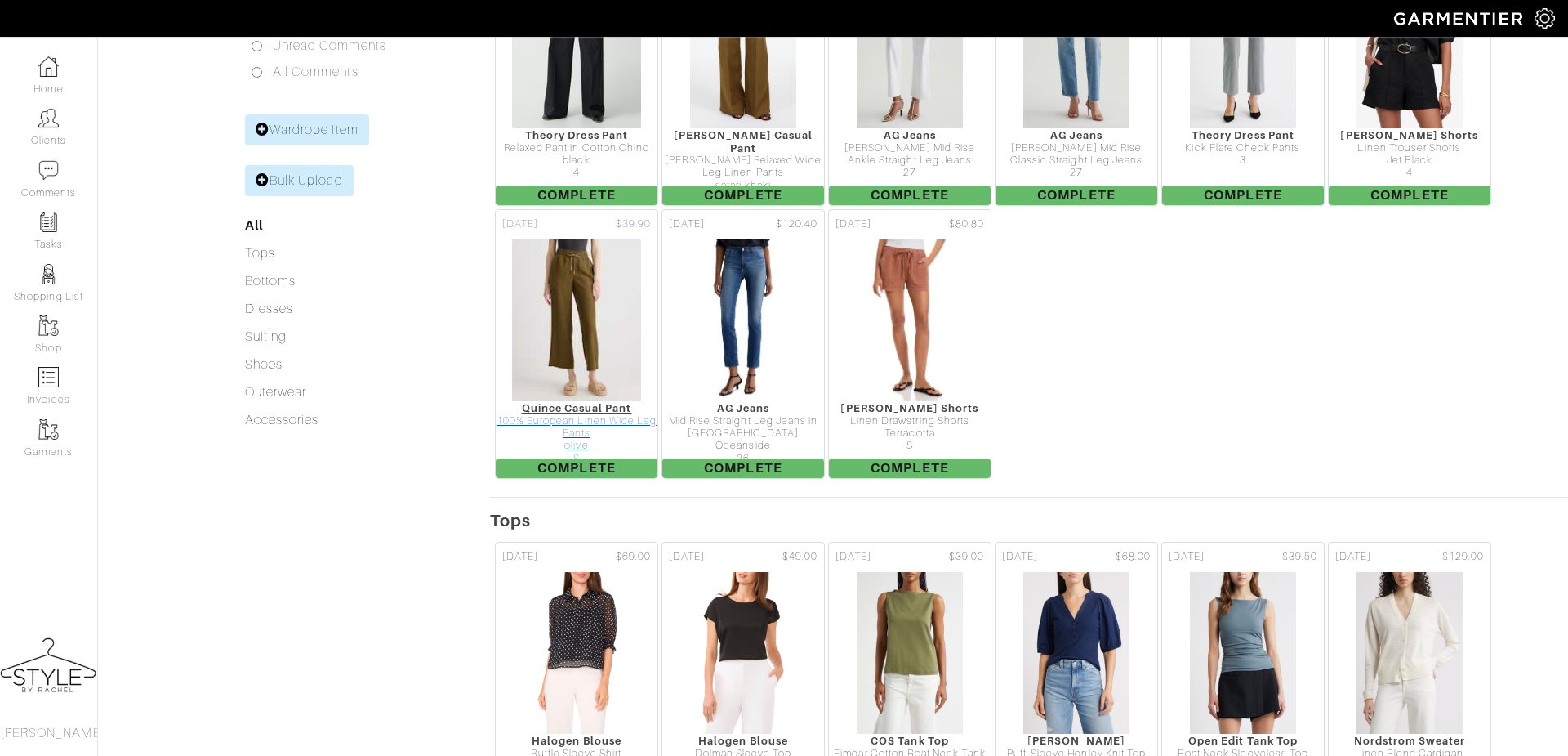
click at [599, 440] on div "100% European Linen Wide Leg Pants" at bounding box center [576, 427] width 162 height 25
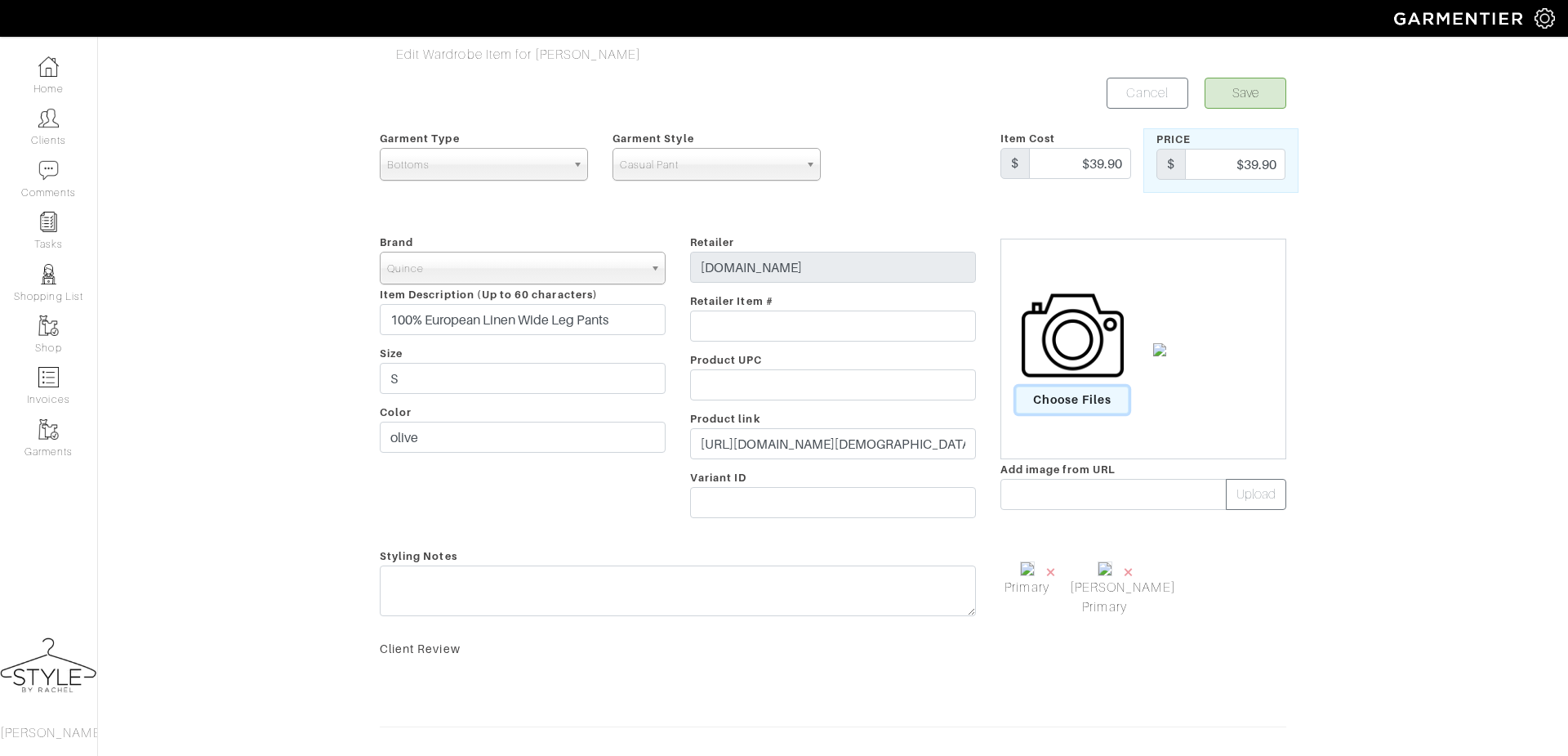
click at [1084, 404] on span "Choose Files" at bounding box center [1073, 399] width 114 height 27
click at [0, 0] on input "Choose Files" at bounding box center [0, 0] width 0 height 0
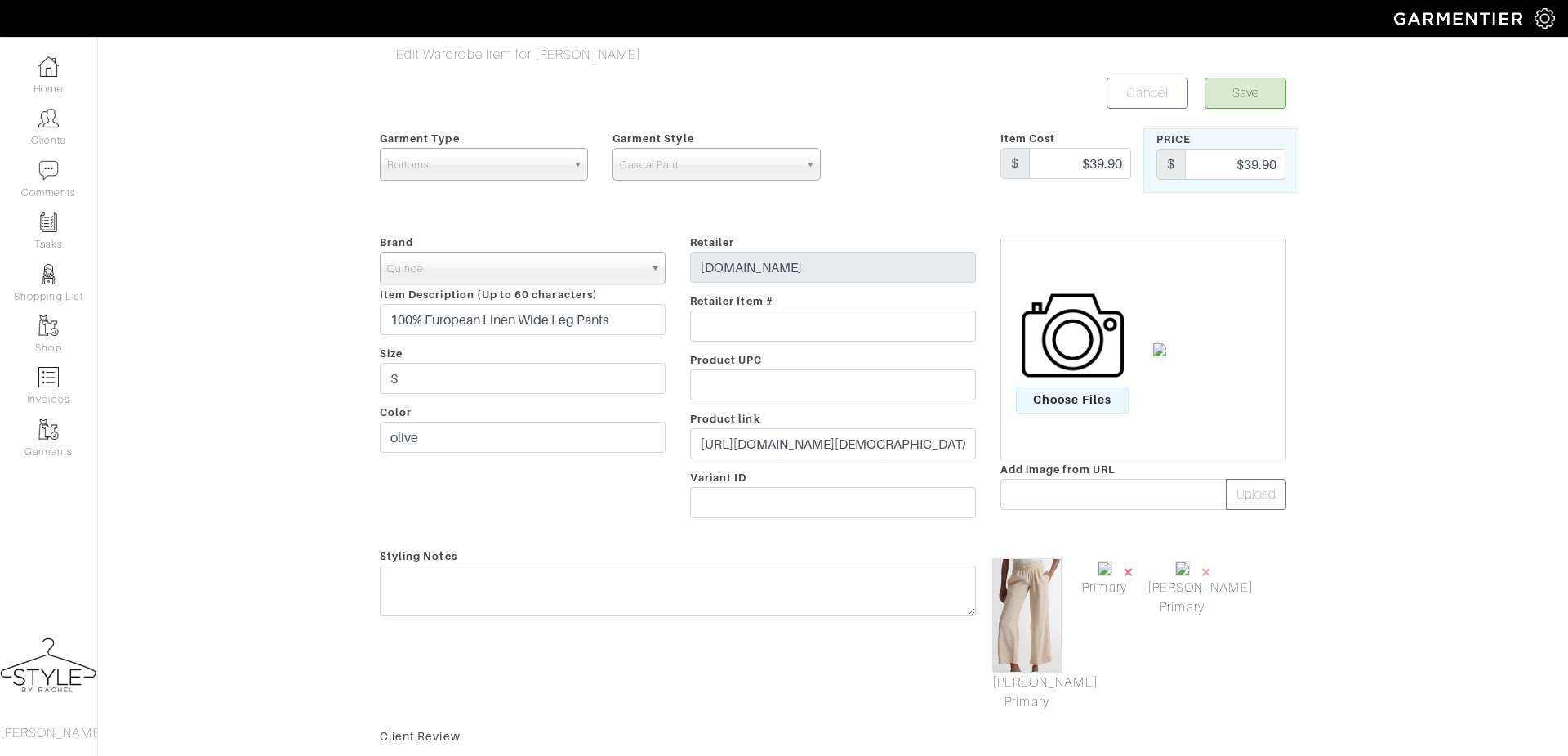
click at [1126, 576] on span "×" at bounding box center [1128, 572] width 13 height 22
click at [1020, 691] on link "[PERSON_NAME] Primary" at bounding box center [1026, 691] width 70 height 39
click at [1257, 84] on button "Save" at bounding box center [1245, 93] width 82 height 31
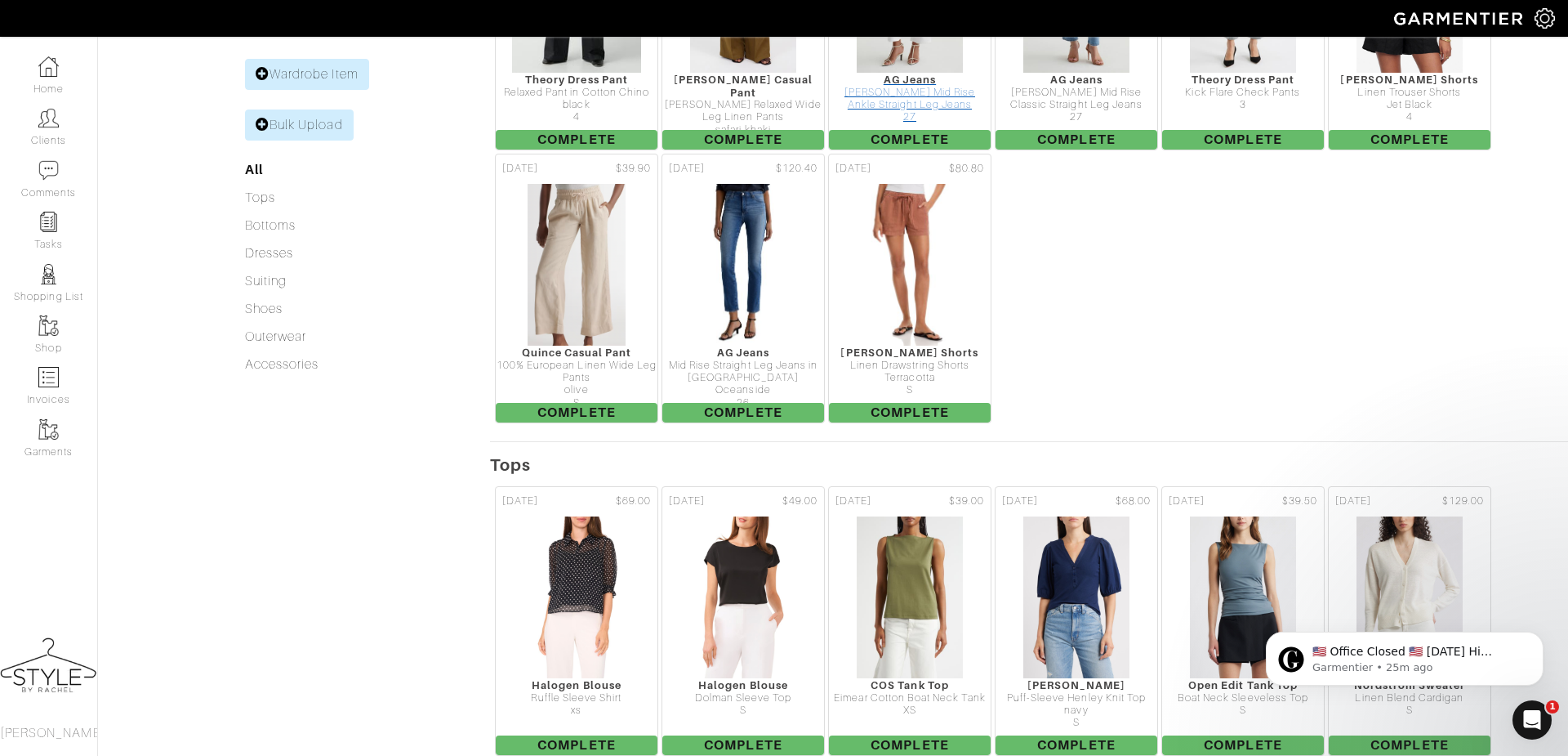
scroll to position [297, 0]
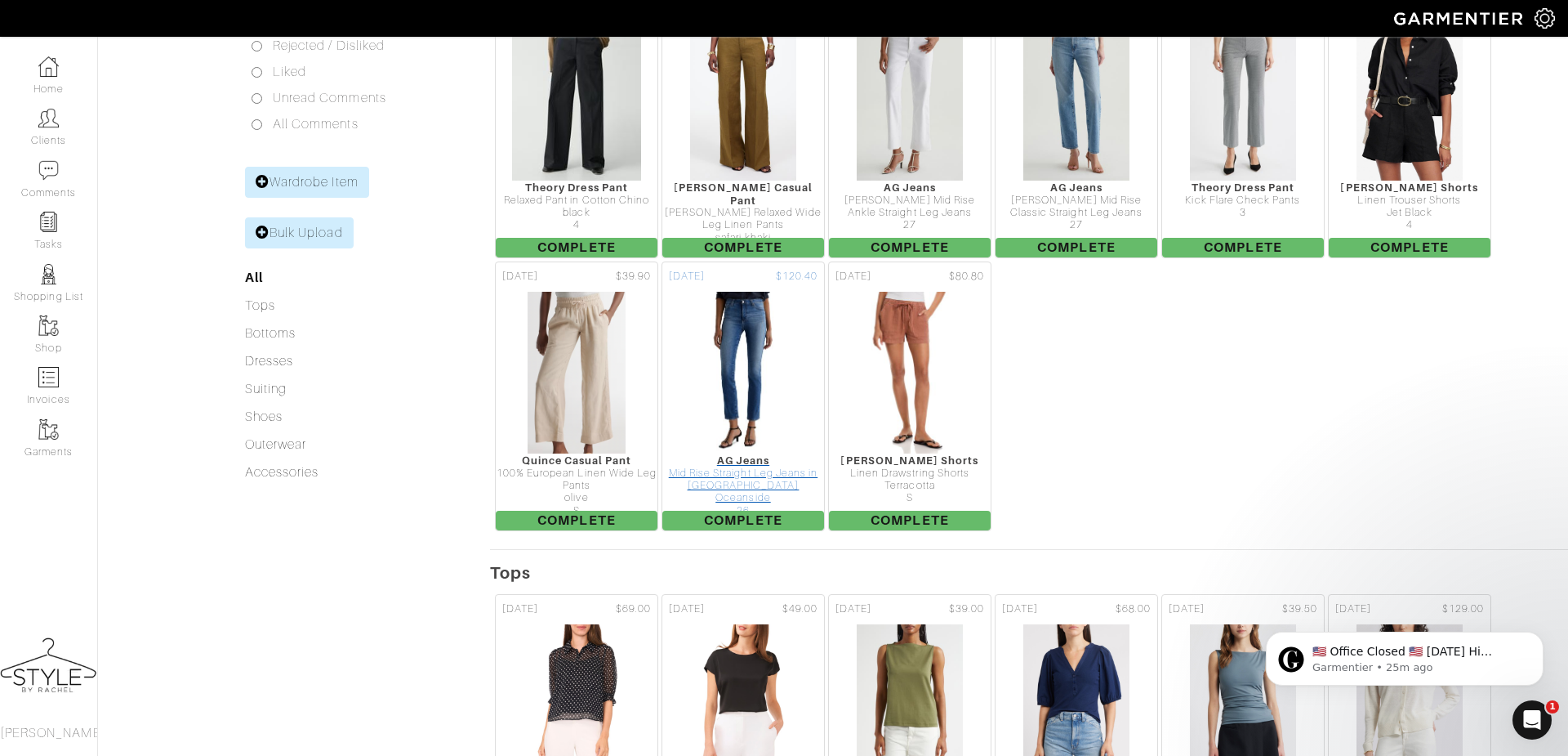
click at [742, 466] on div "AG Jeans" at bounding box center [744, 460] width 162 height 12
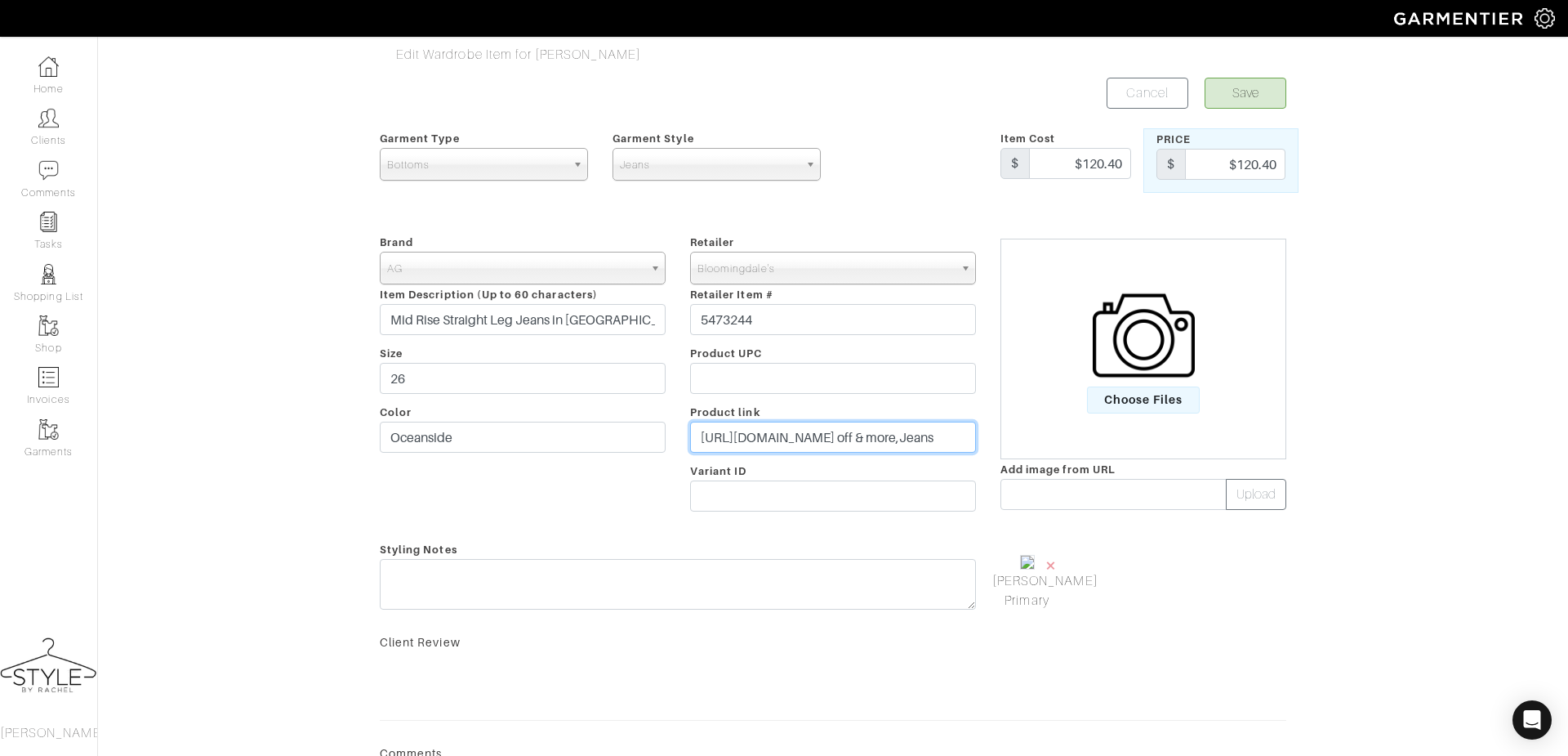
click at [820, 442] on input "https://www.bloomingdales.com/shop/product/ag-mid-rise-straight-leg-jeans-in-oc…" at bounding box center [833, 437] width 286 height 31
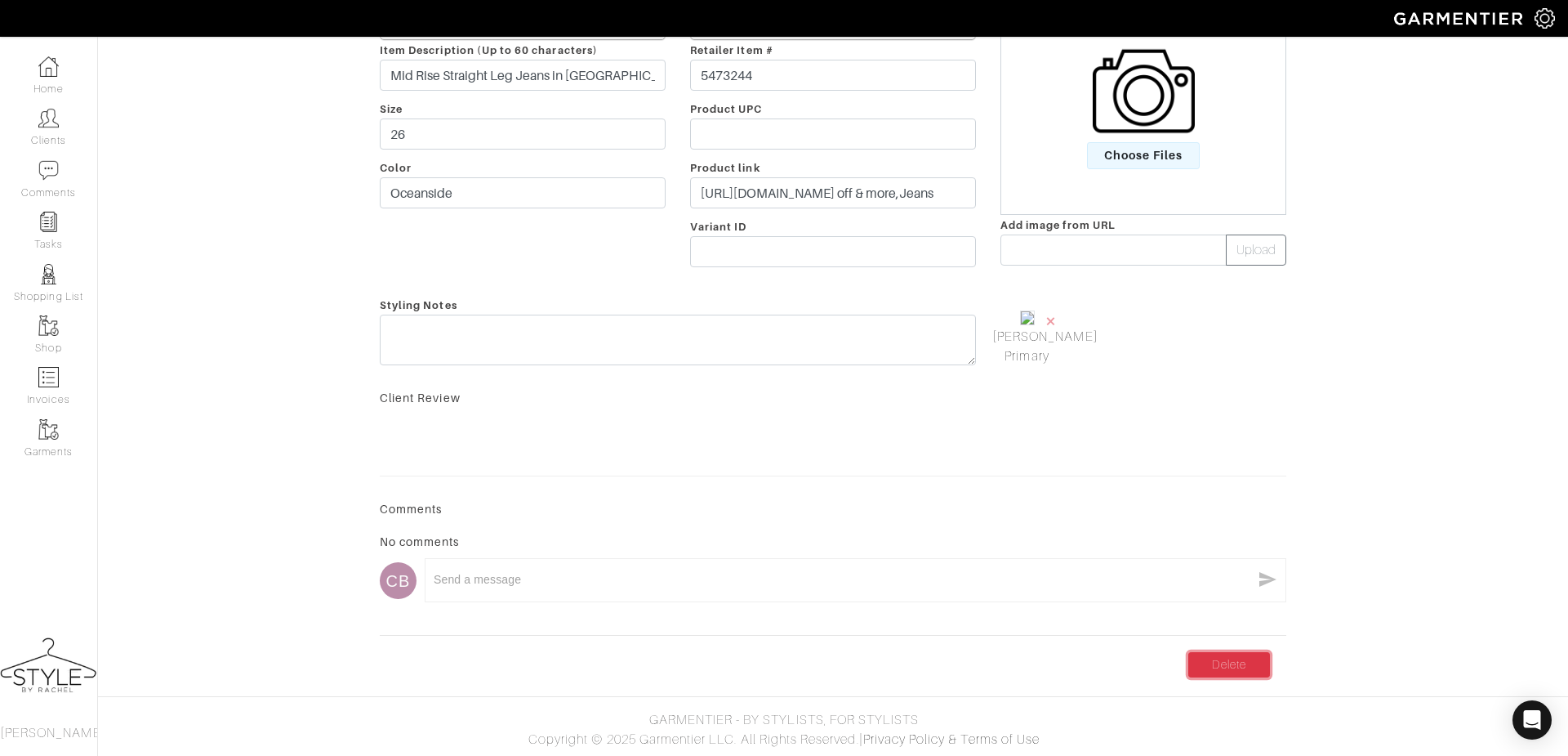
click at [1241, 673] on link "Delete" at bounding box center [1229, 664] width 82 height 25
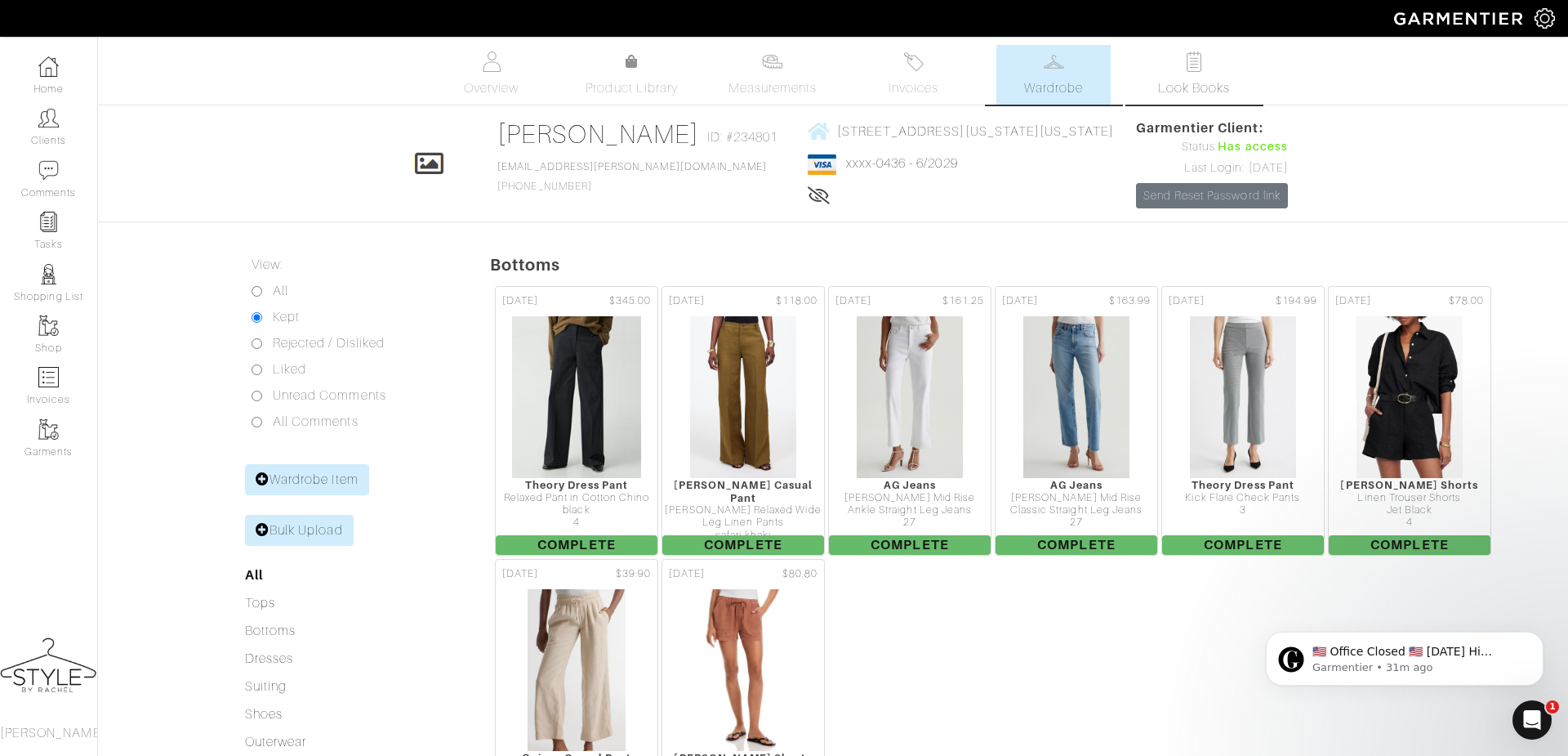
click at [1187, 79] on span "Look Books" at bounding box center [1194, 88] width 72 height 20
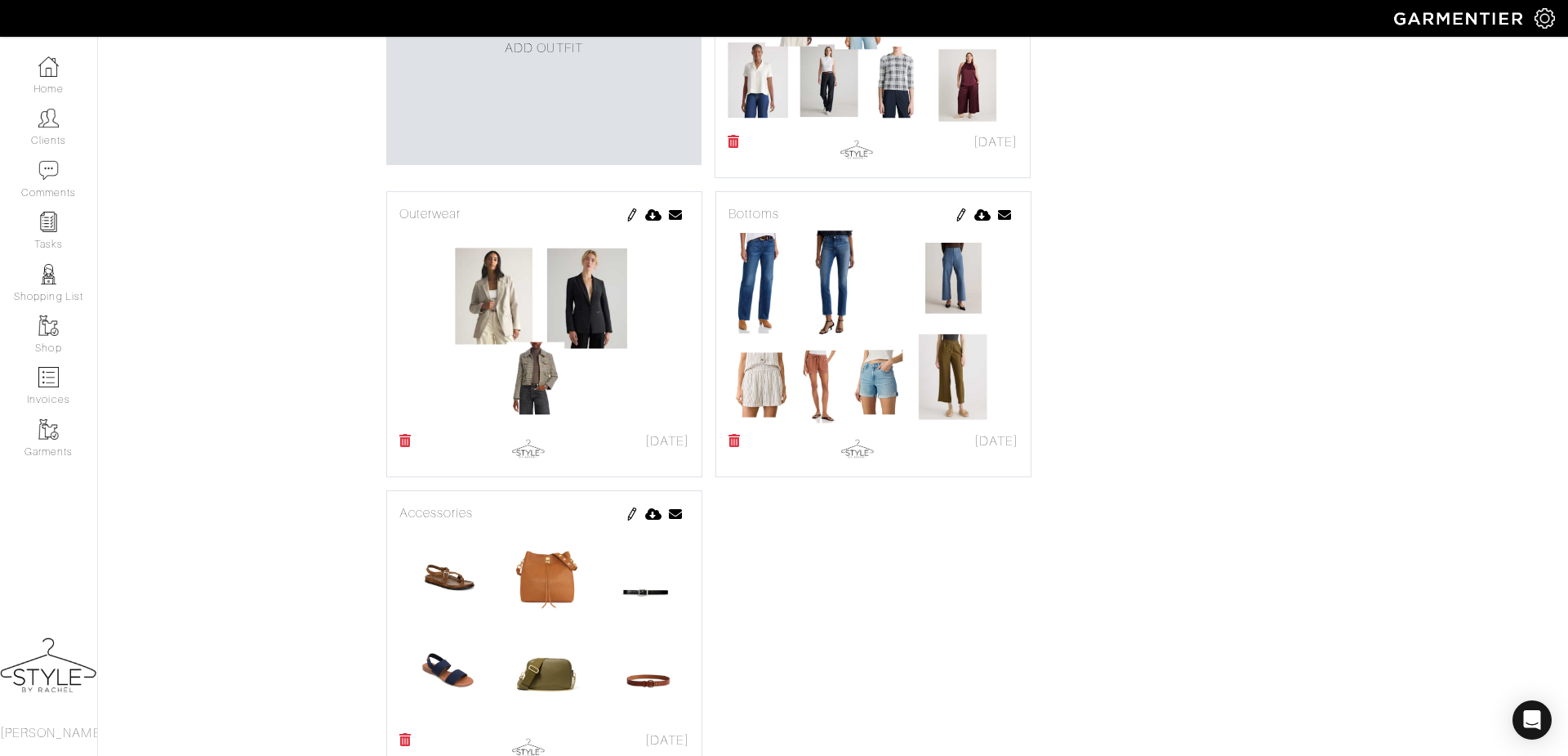
scroll to position [728, 0]
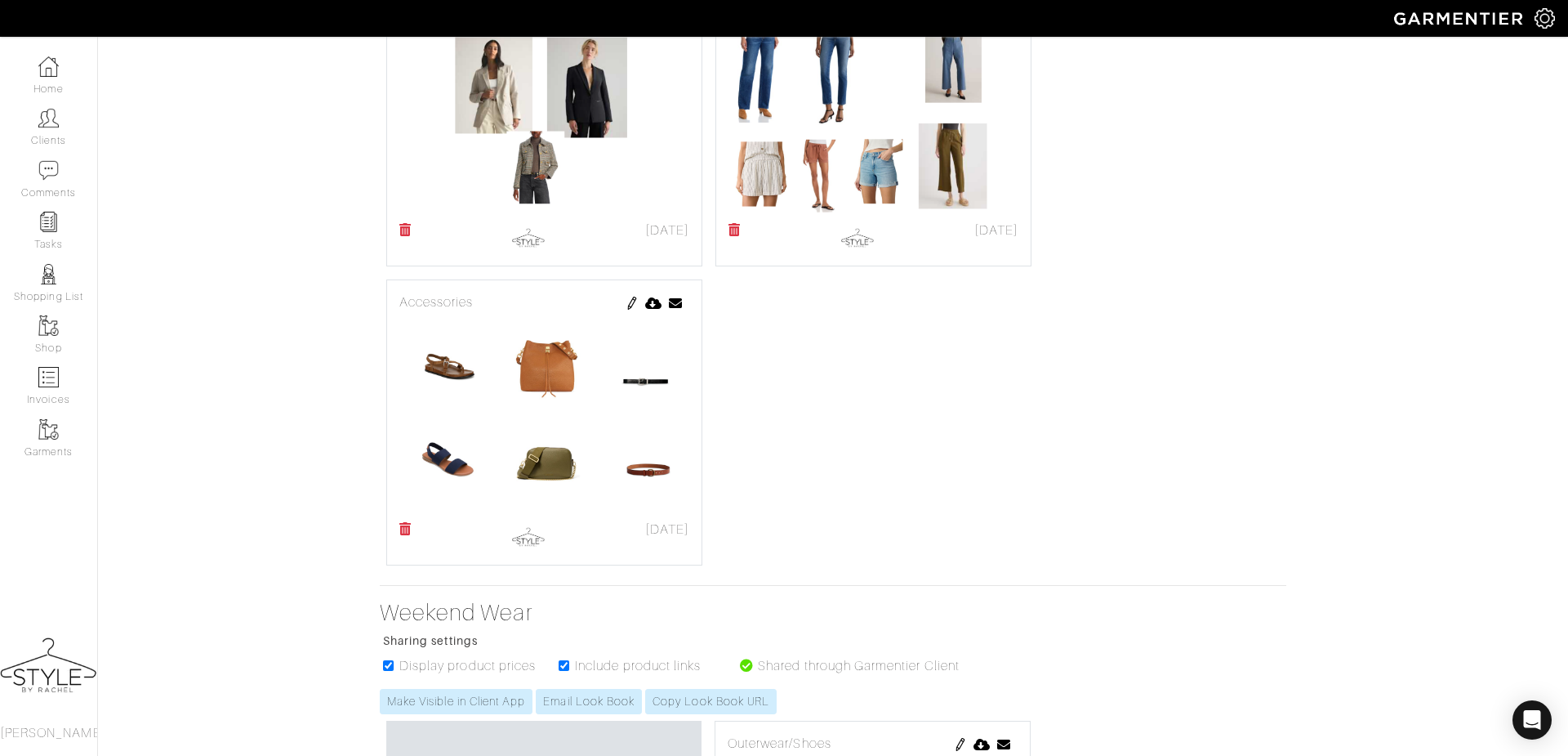
click at [605, 431] on img at bounding box center [544, 414] width 289 height 204
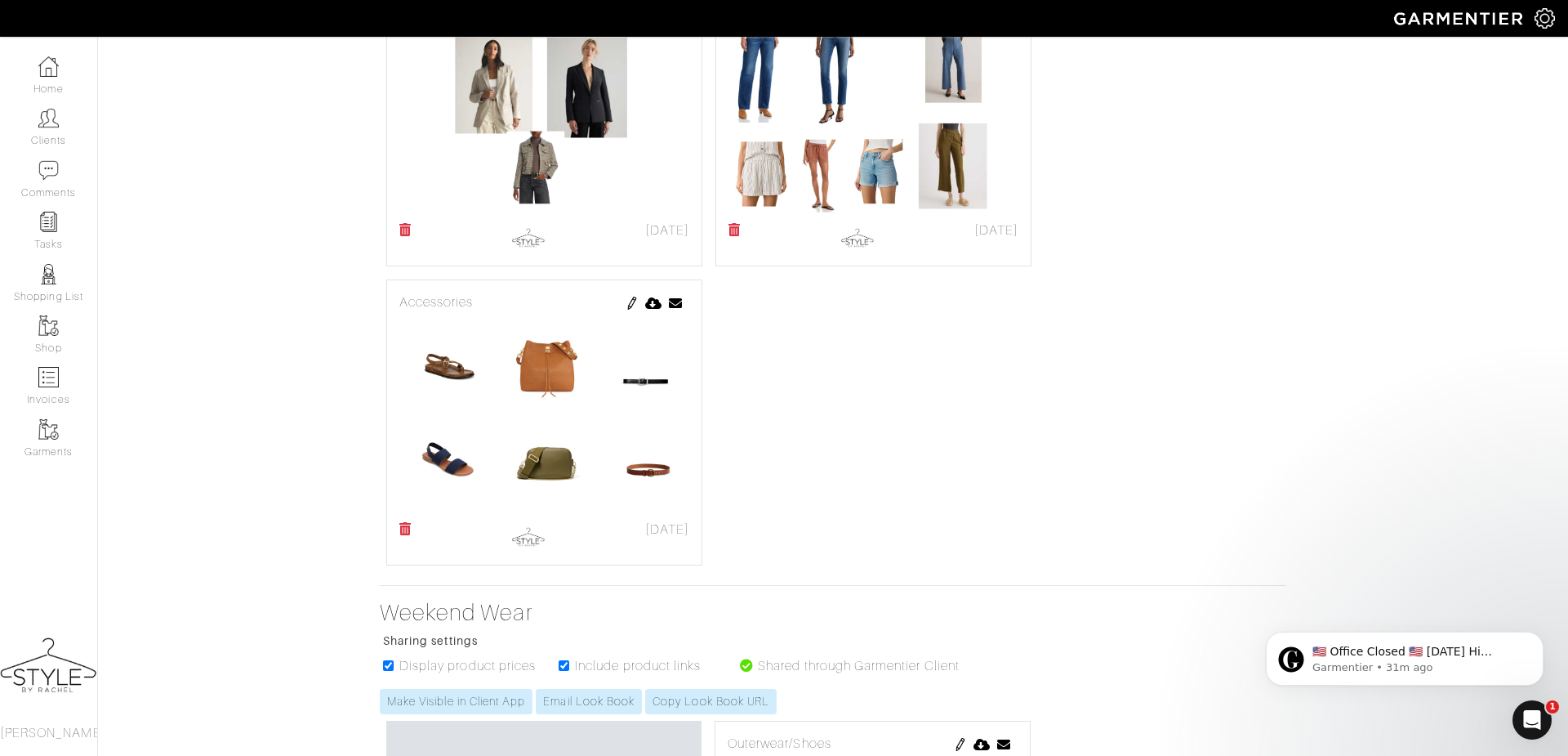
scroll to position [0, 0]
click at [631, 309] on img at bounding box center [632, 303] width 13 height 13
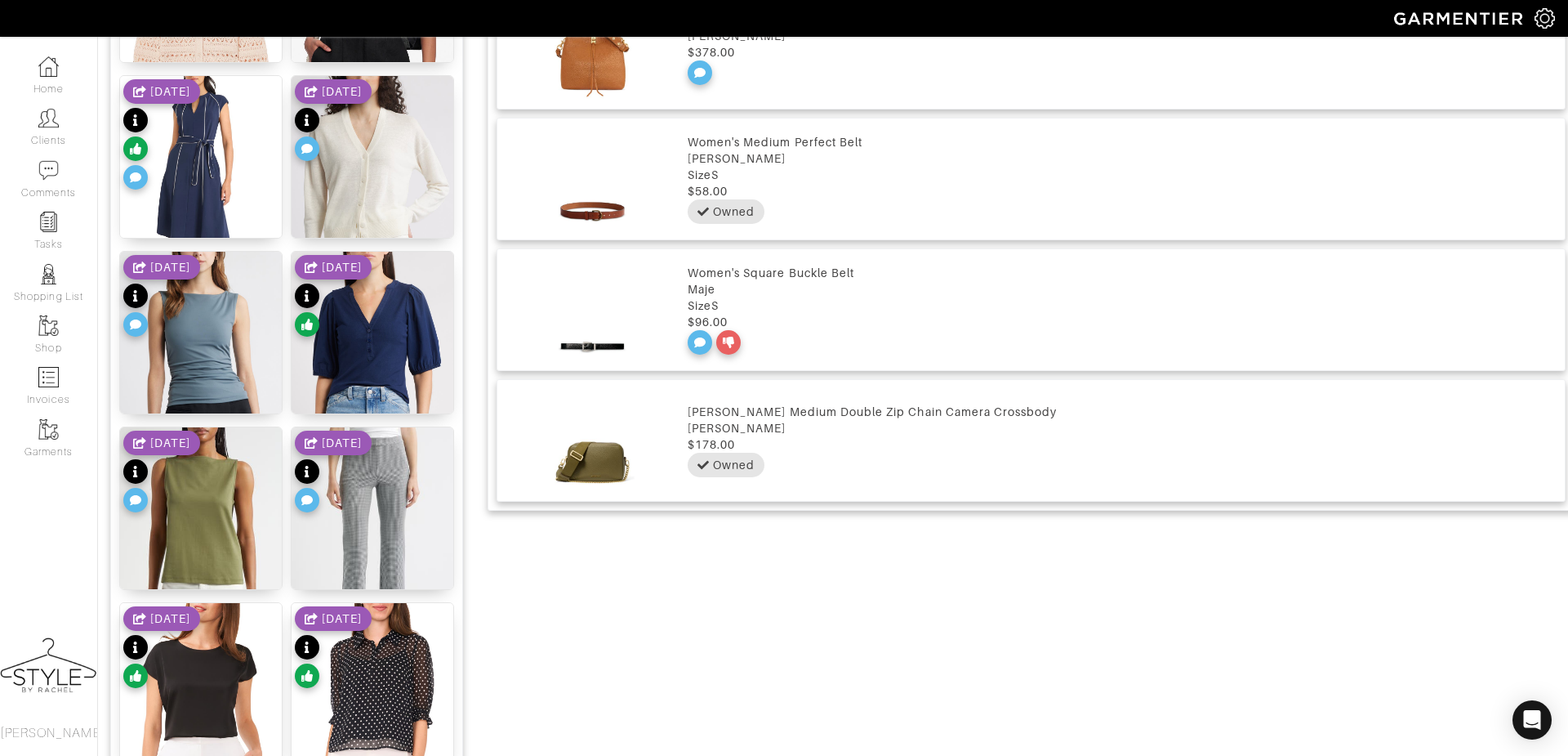
scroll to position [1423, 0]
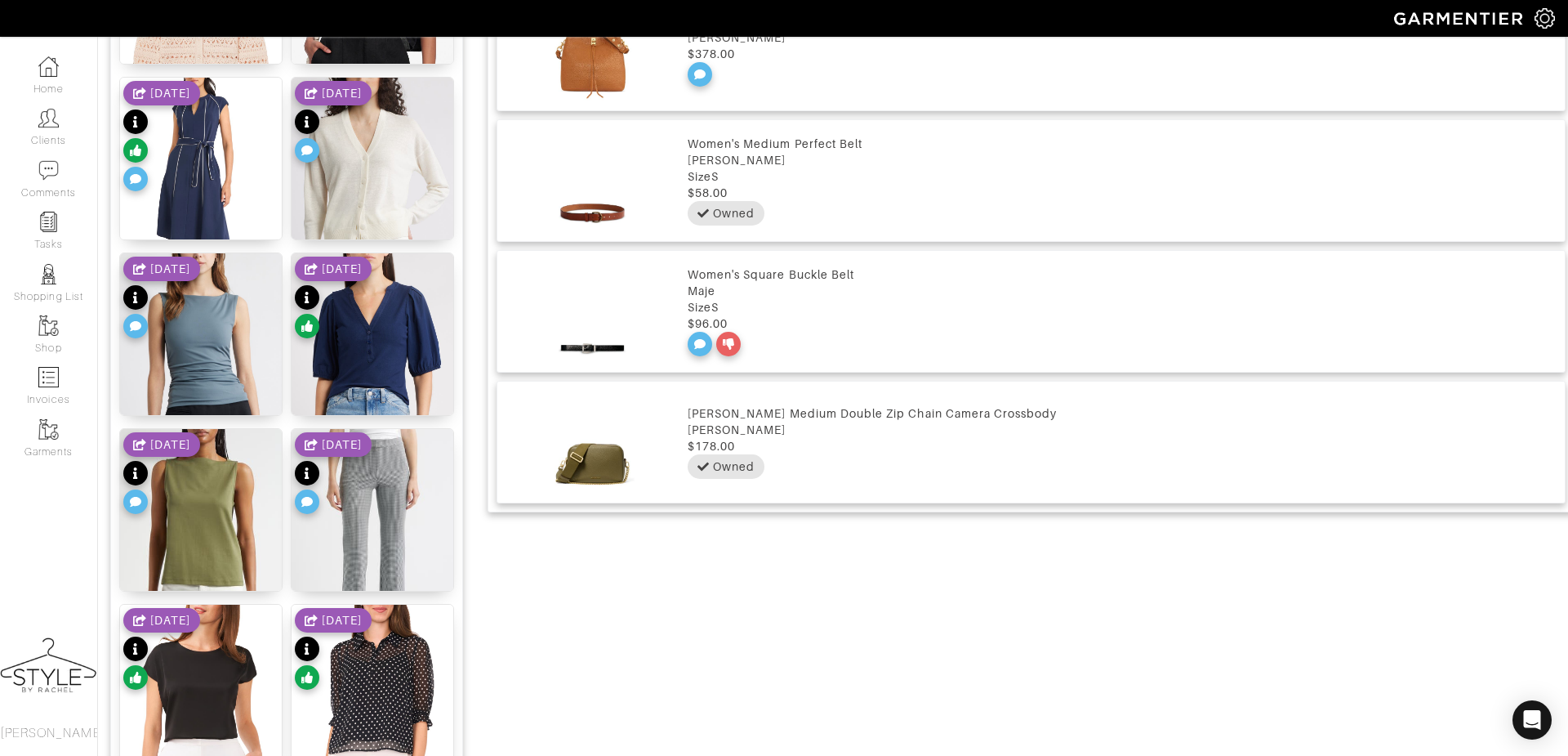
click at [598, 62] on img at bounding box center [593, 49] width 174 height 104
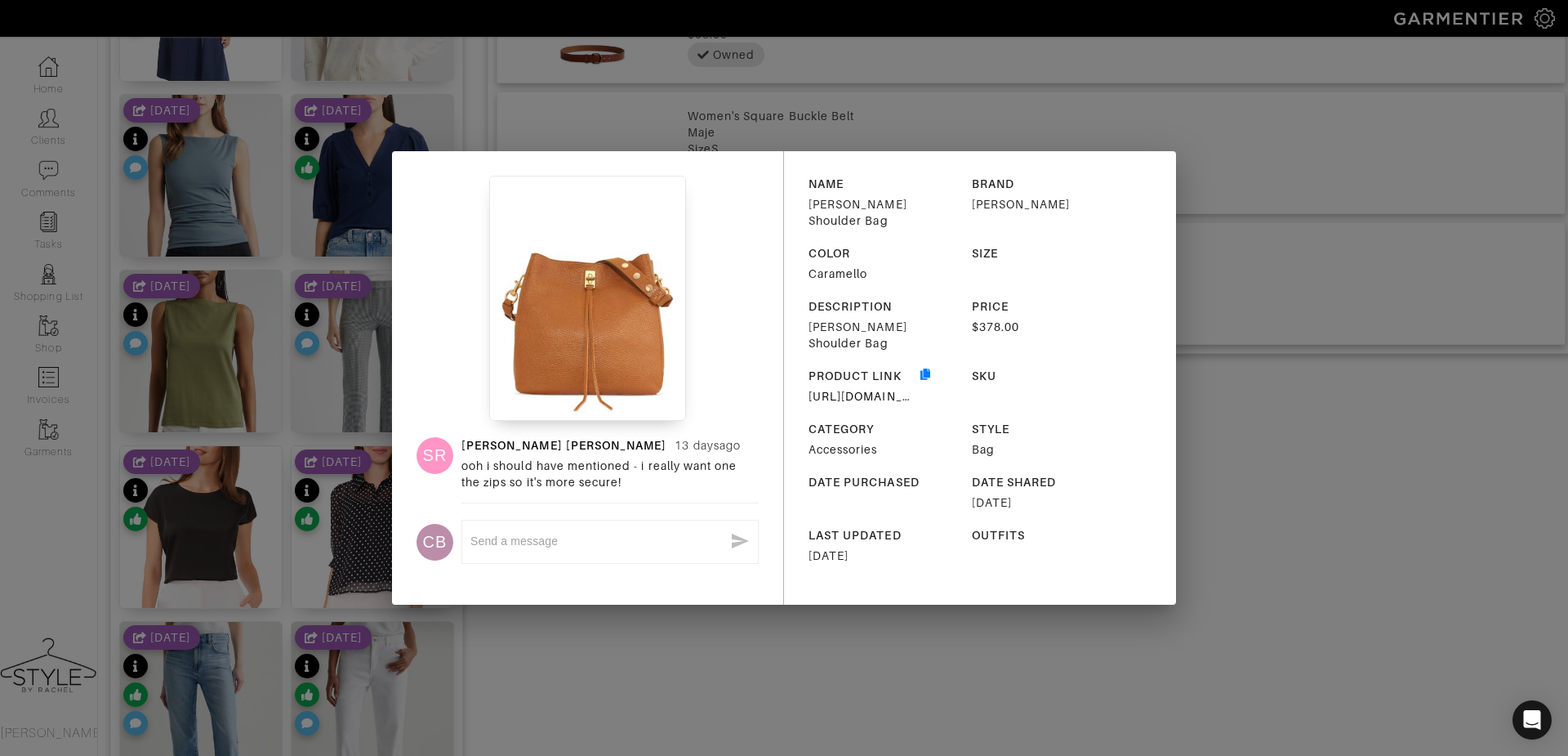
scroll to position [1585, 0]
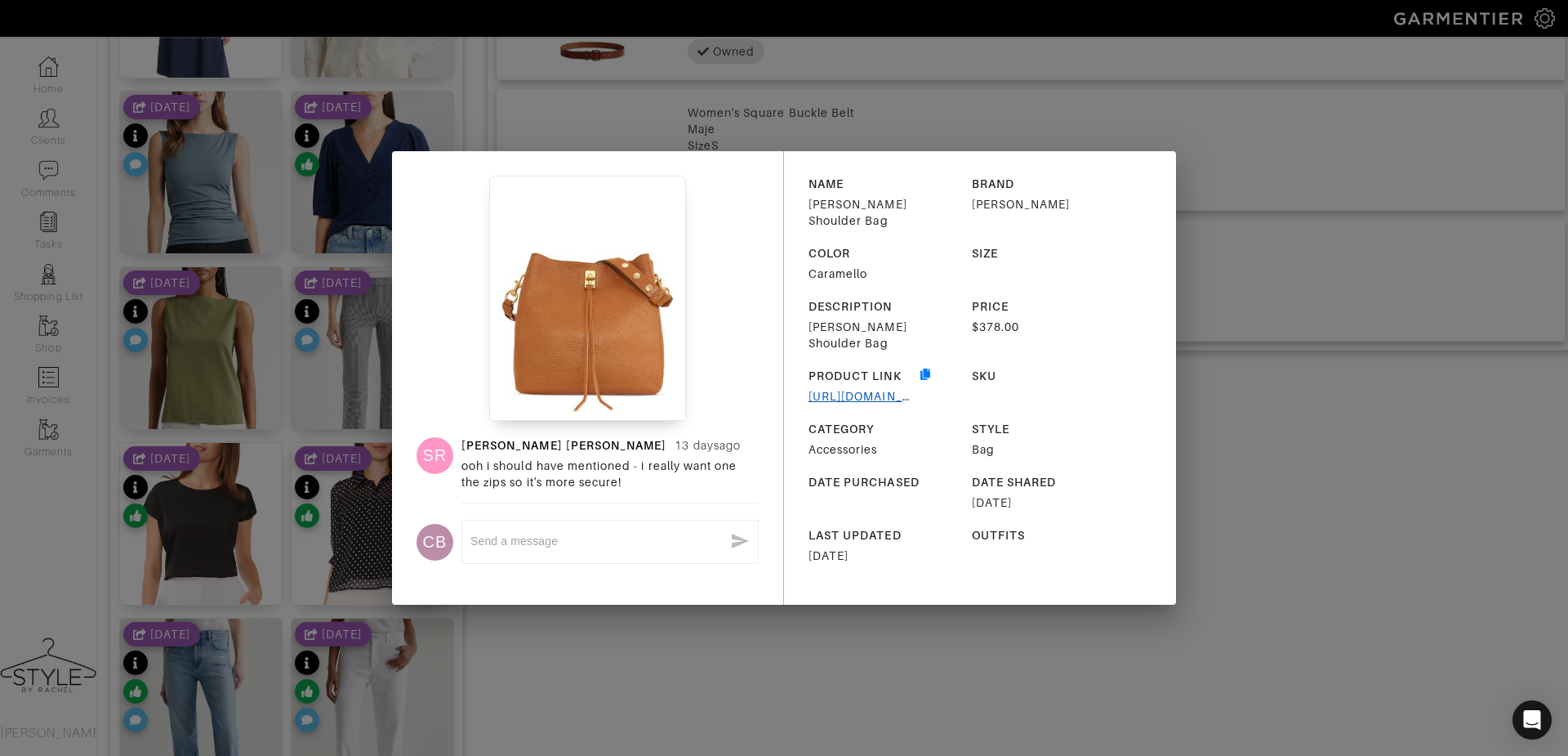
click at [868, 390] on link "[URL][DOMAIN_NAME][PERSON_NAME][PERSON_NAME]" at bounding box center [973, 396] width 330 height 13
click at [633, 637] on div "SR [PERSON_NAME] [DATE] ooh i should have mentioned - i really want one the zip…" at bounding box center [784, 378] width 1568 height 756
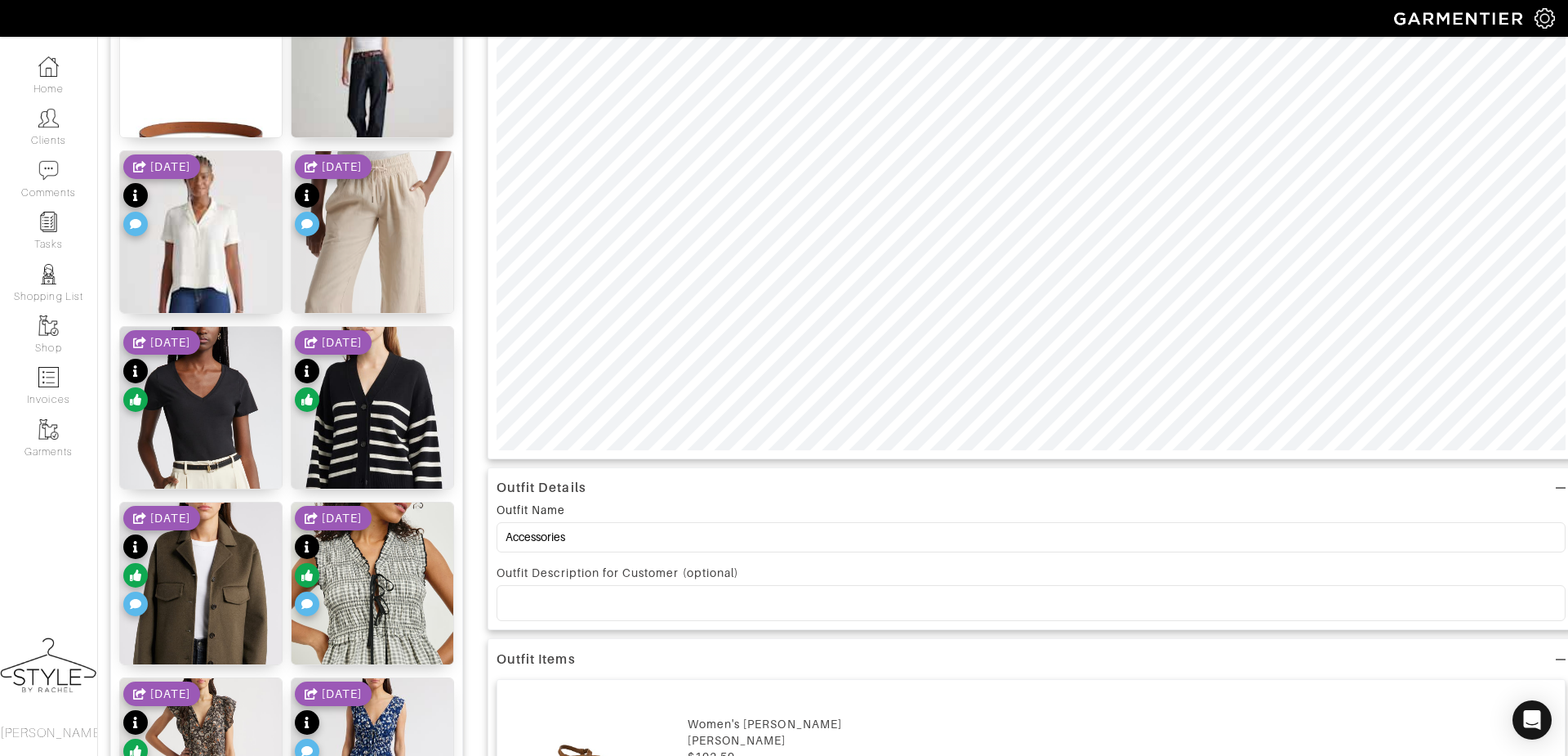
scroll to position [0, 0]
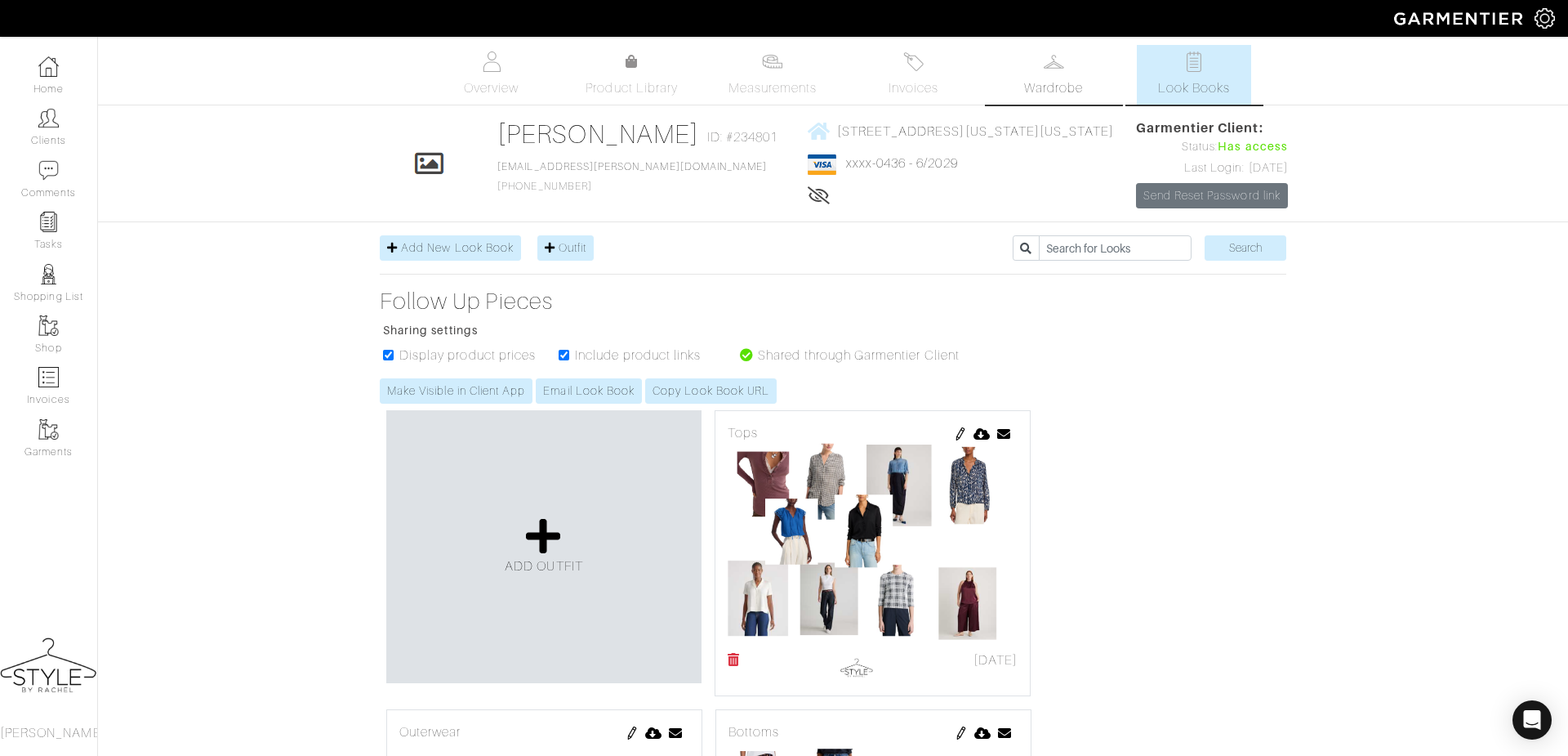
click at [1020, 93] on link "Wardrobe" at bounding box center [1053, 74] width 115 height 59
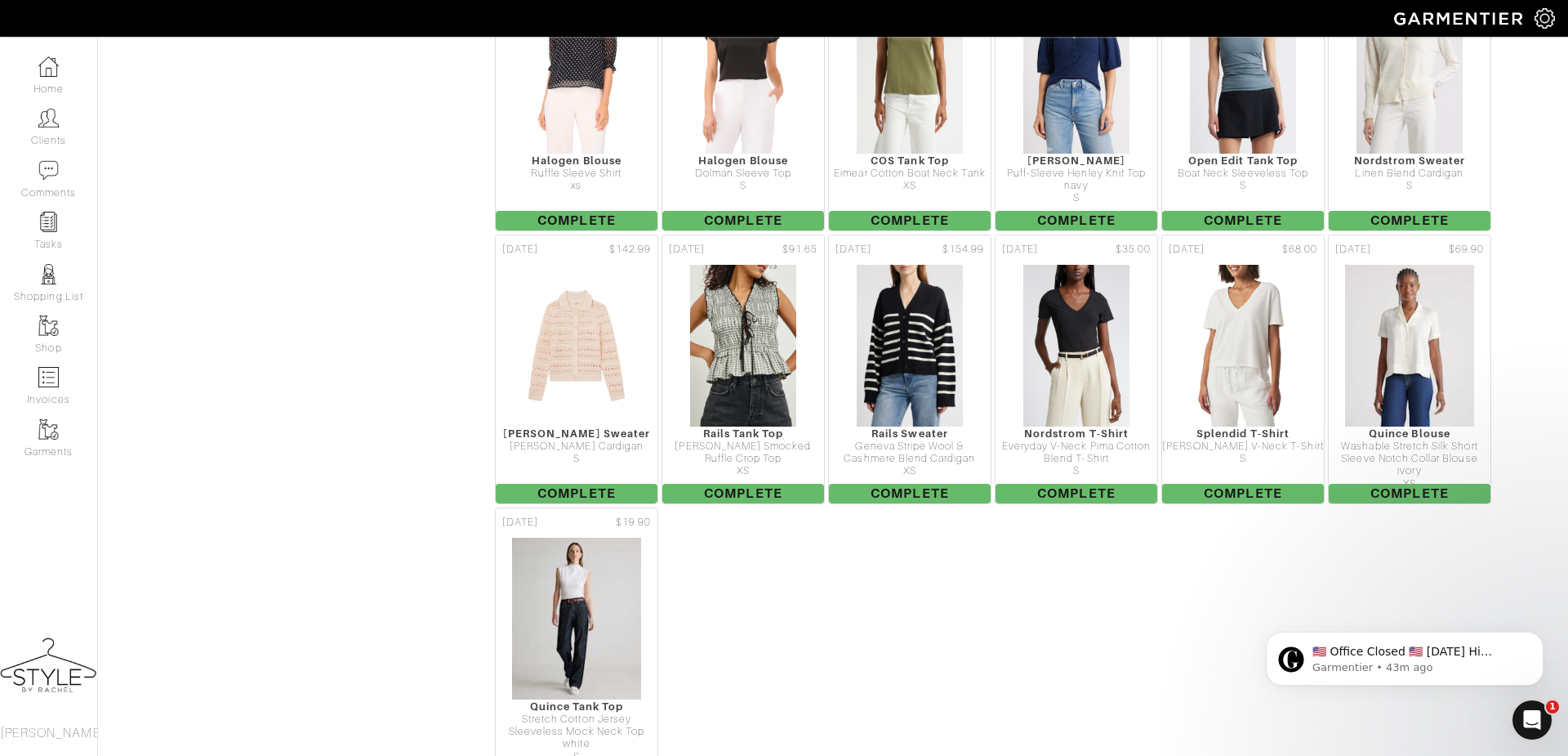
scroll to position [889, 0]
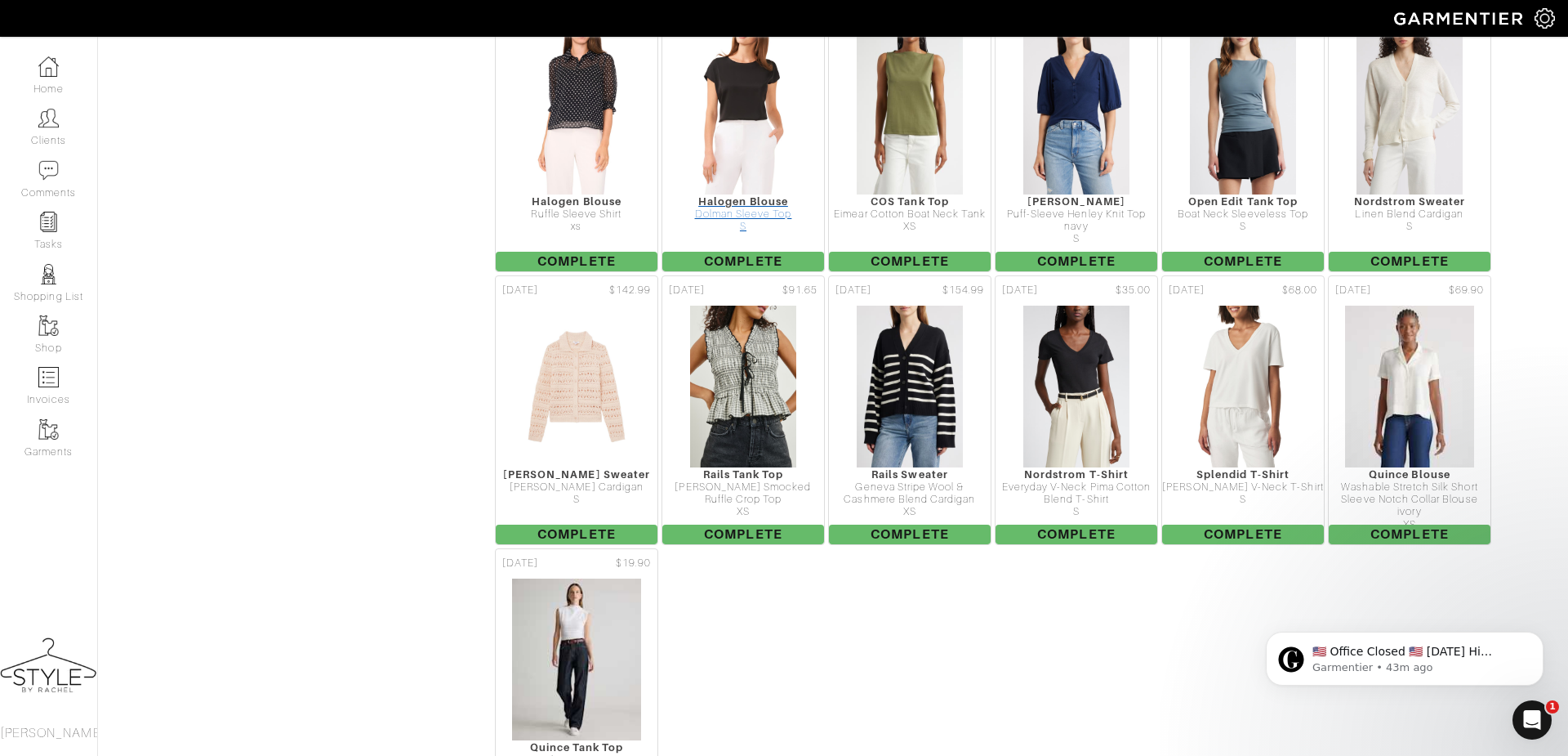
click at [756, 196] on img at bounding box center [743, 114] width 107 height 164
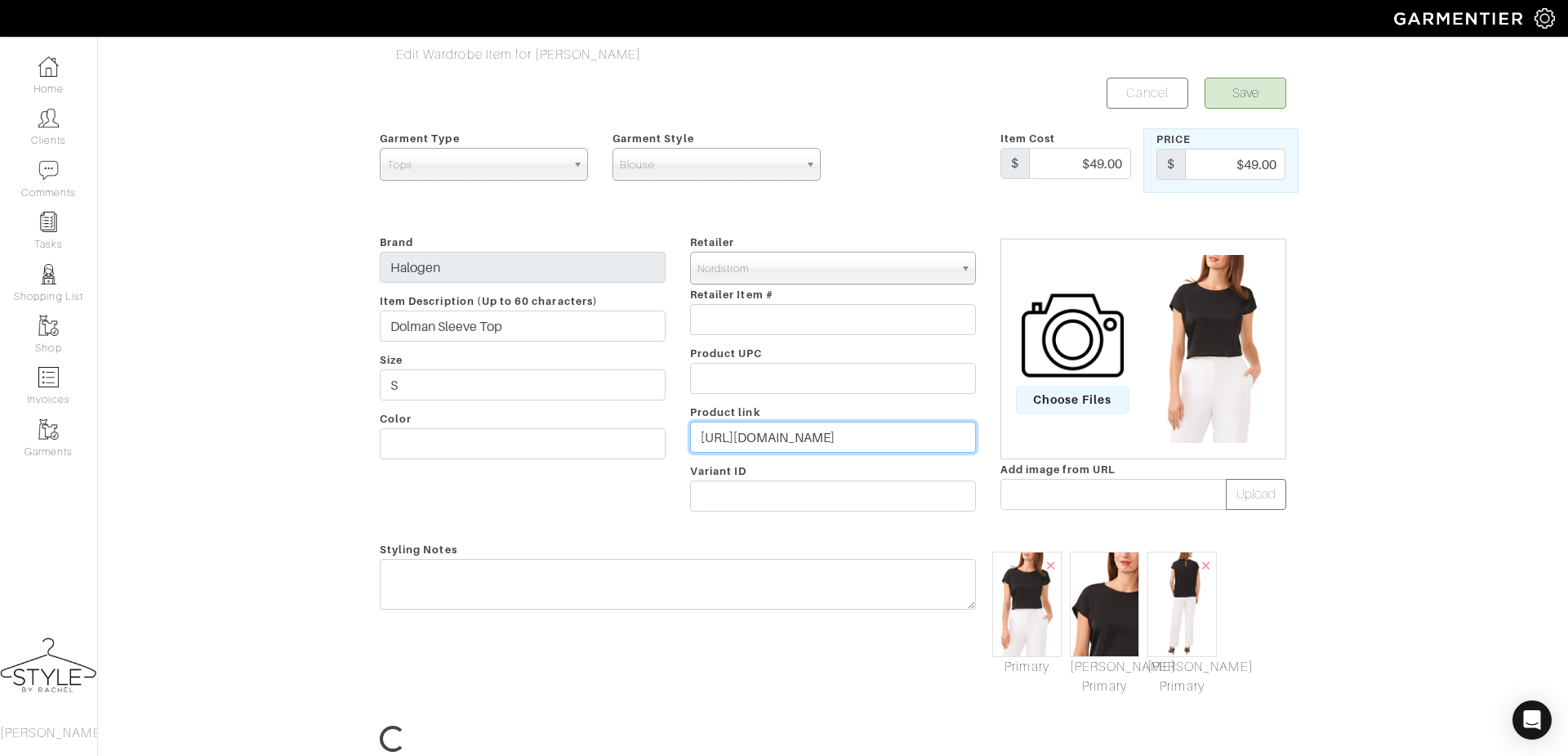
click at [773, 430] on input "[URL][DOMAIN_NAME]" at bounding box center [833, 437] width 286 height 31
click at [773, 430] on input "https://www.nordstrom.com/s/halogen-dolman-sleeve-top/7695059?origin=category-p…" at bounding box center [833, 437] width 286 height 31
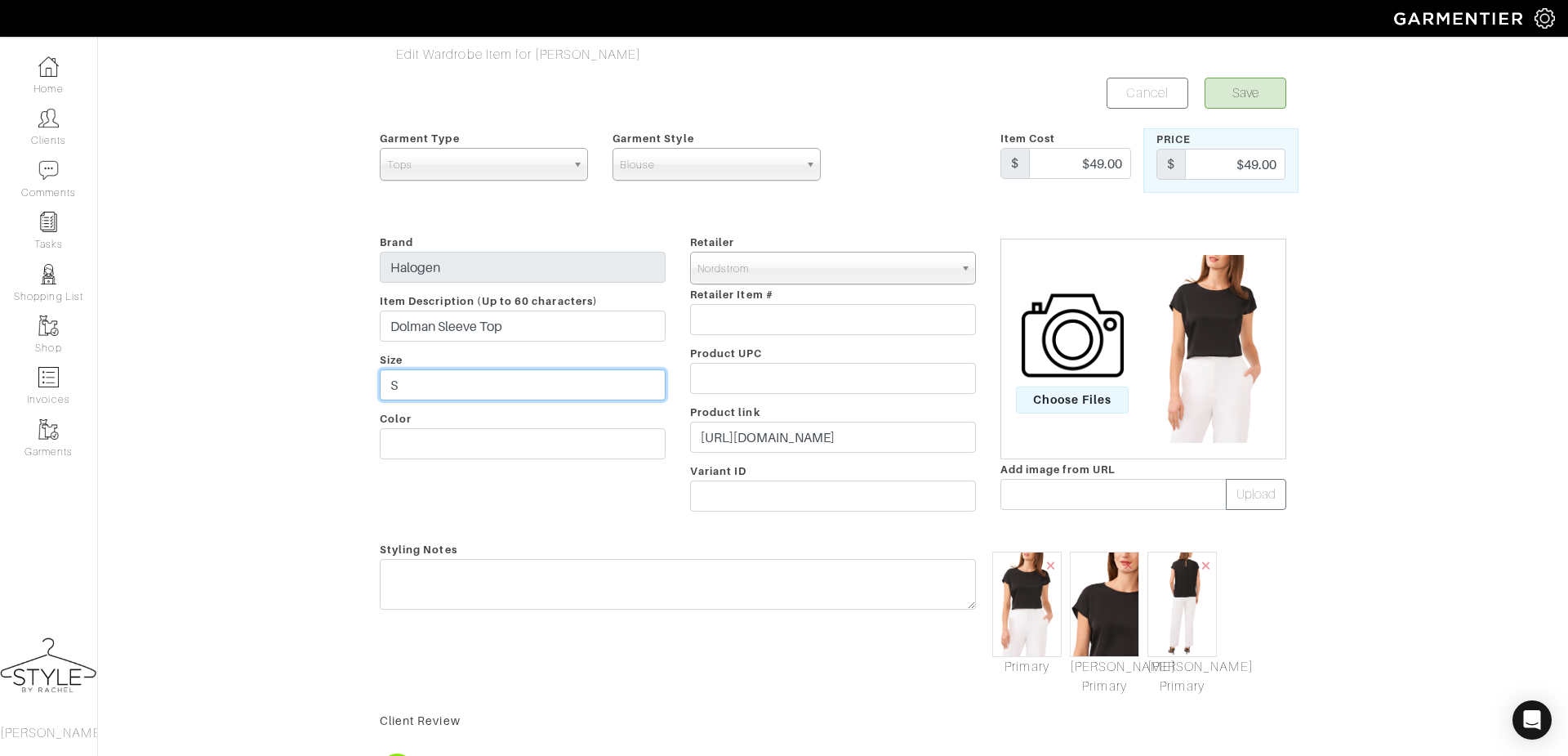
click at [424, 378] on input "S" at bounding box center [523, 384] width 286 height 31
type input "XS"
click at [1260, 89] on button "Save" at bounding box center [1245, 93] width 82 height 31
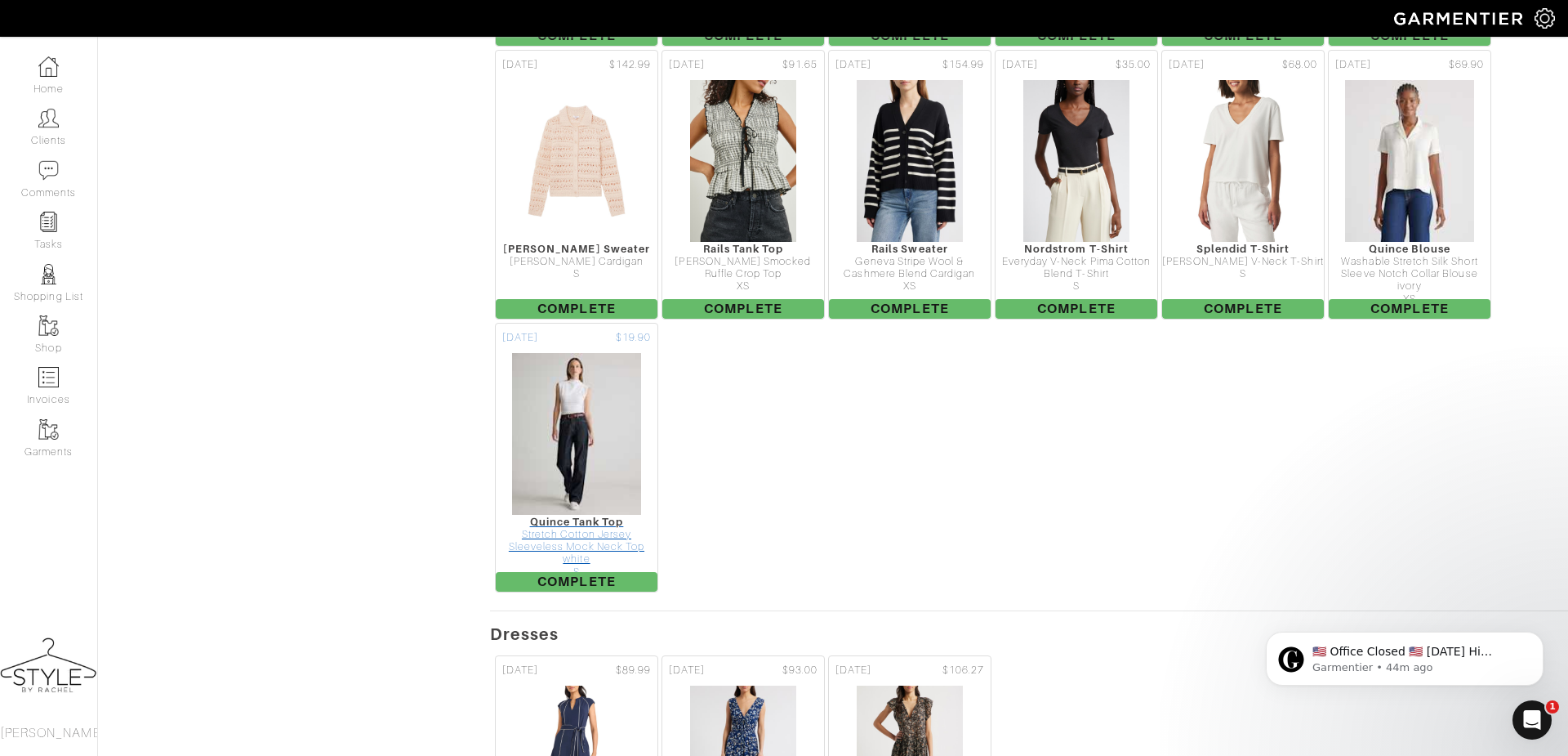
scroll to position [1133, 0]
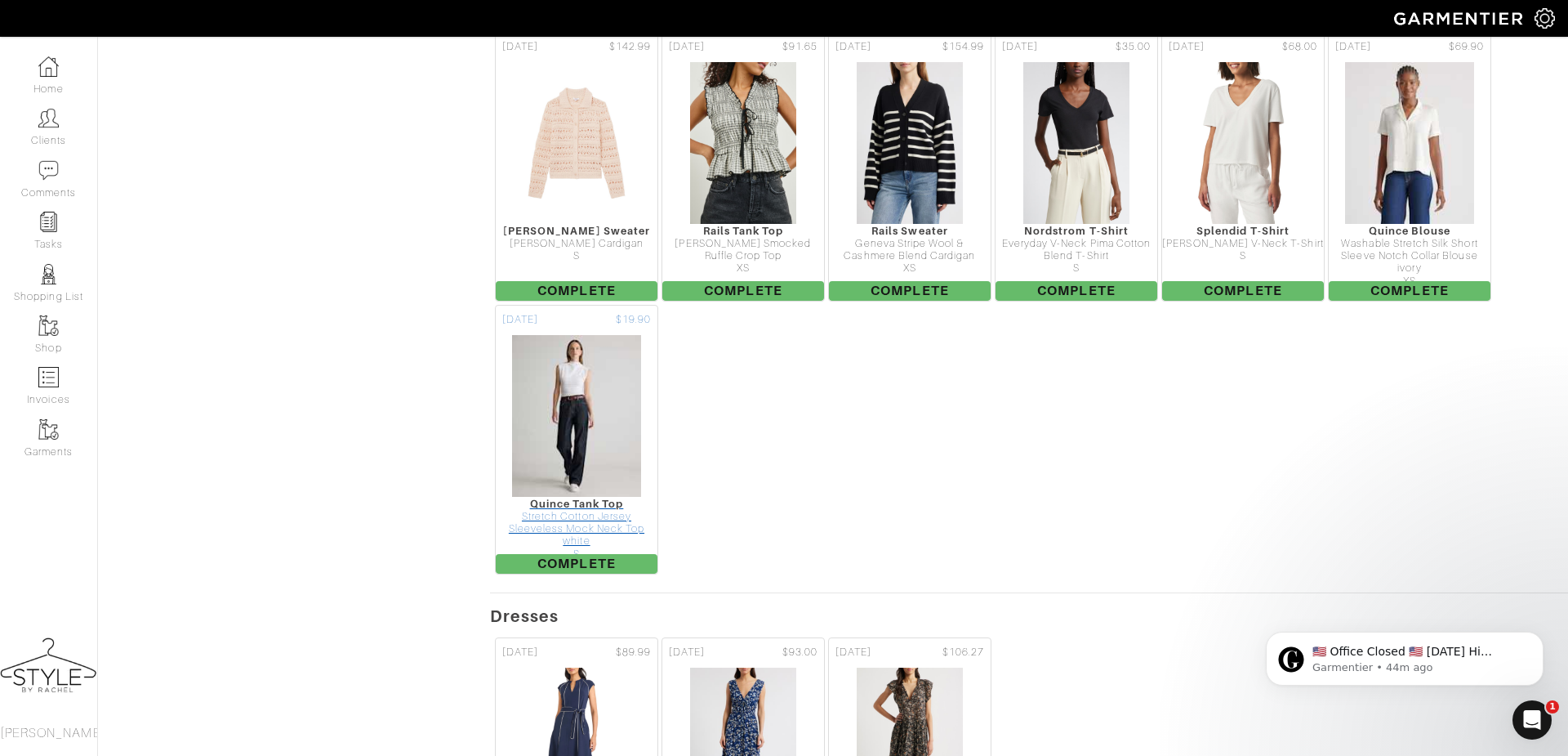
click at [595, 509] on div "Quince Tank Top" at bounding box center [576, 503] width 162 height 12
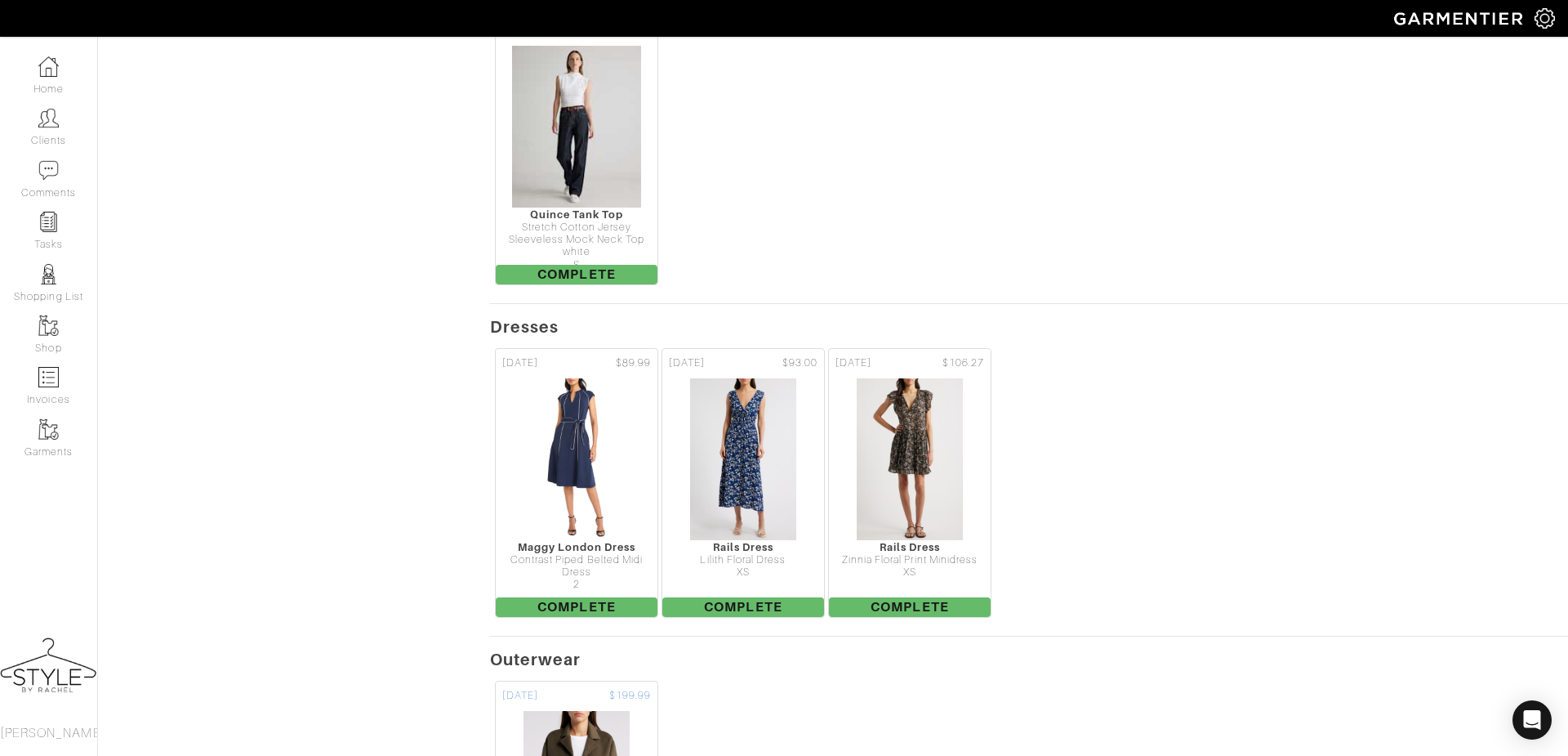
scroll to position [1428, 0]
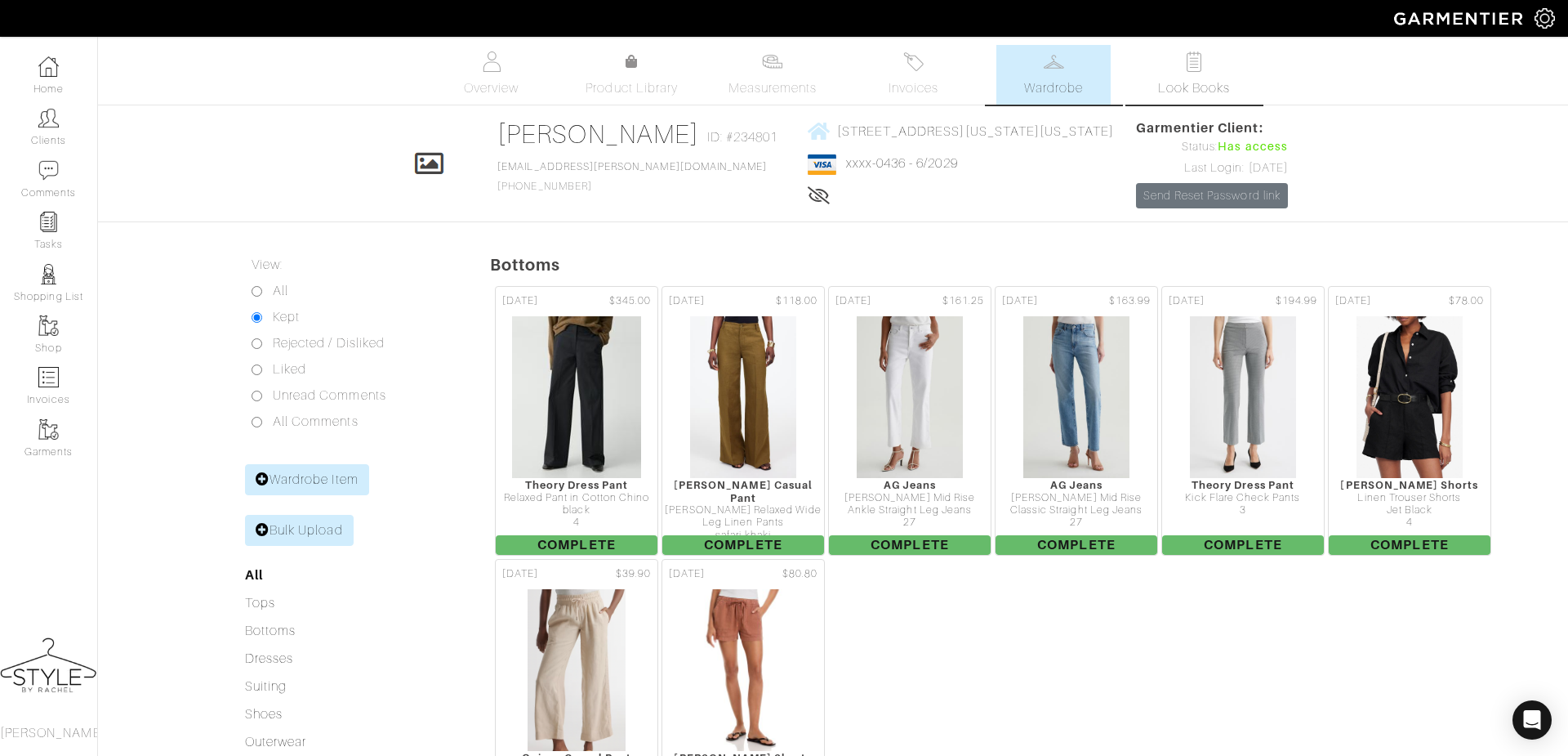
click at [1197, 77] on link "Look Books" at bounding box center [1193, 74] width 115 height 59
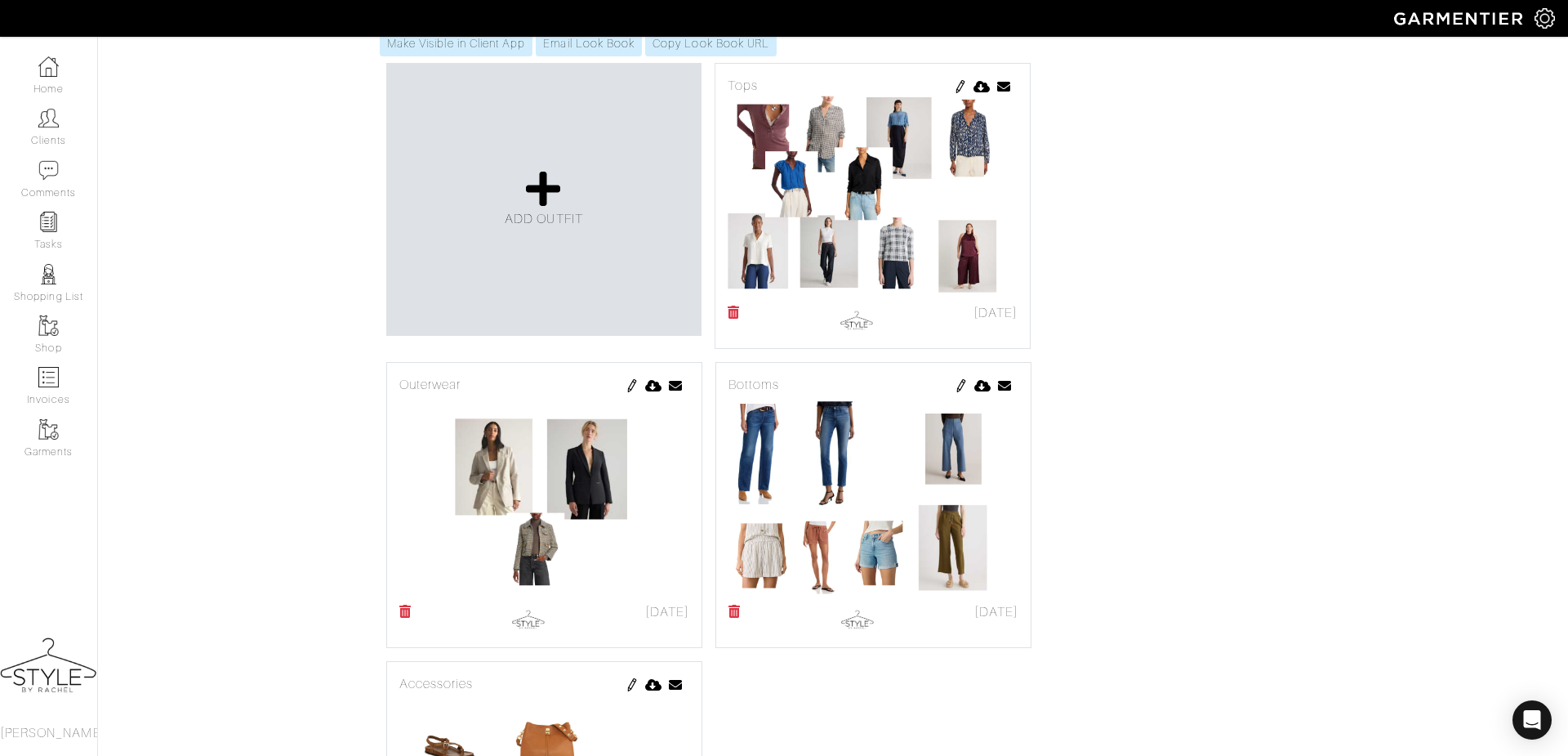
scroll to position [347, 0]
click at [965, 94] on img at bounding box center [960, 87] width 13 height 13
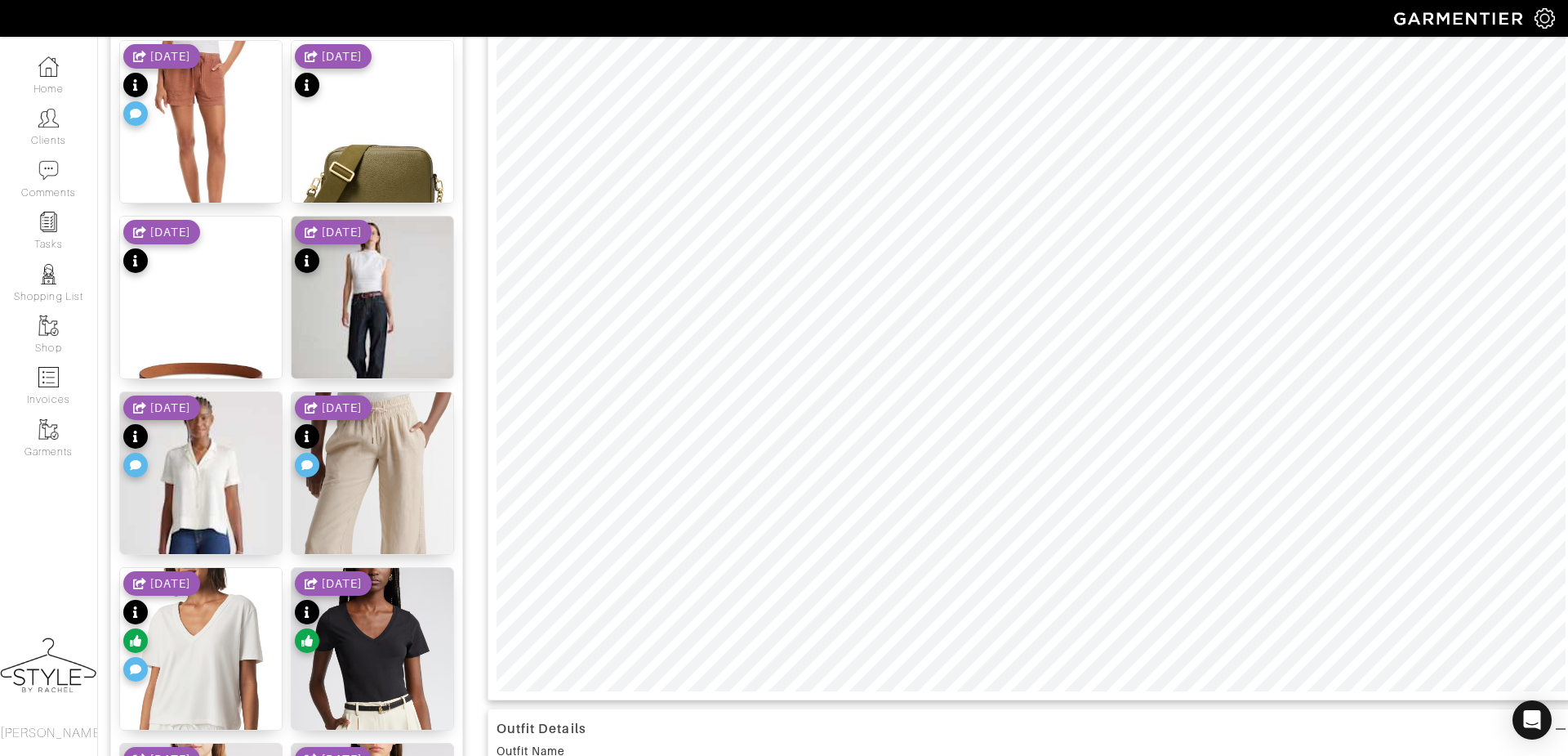
scroll to position [99, 0]
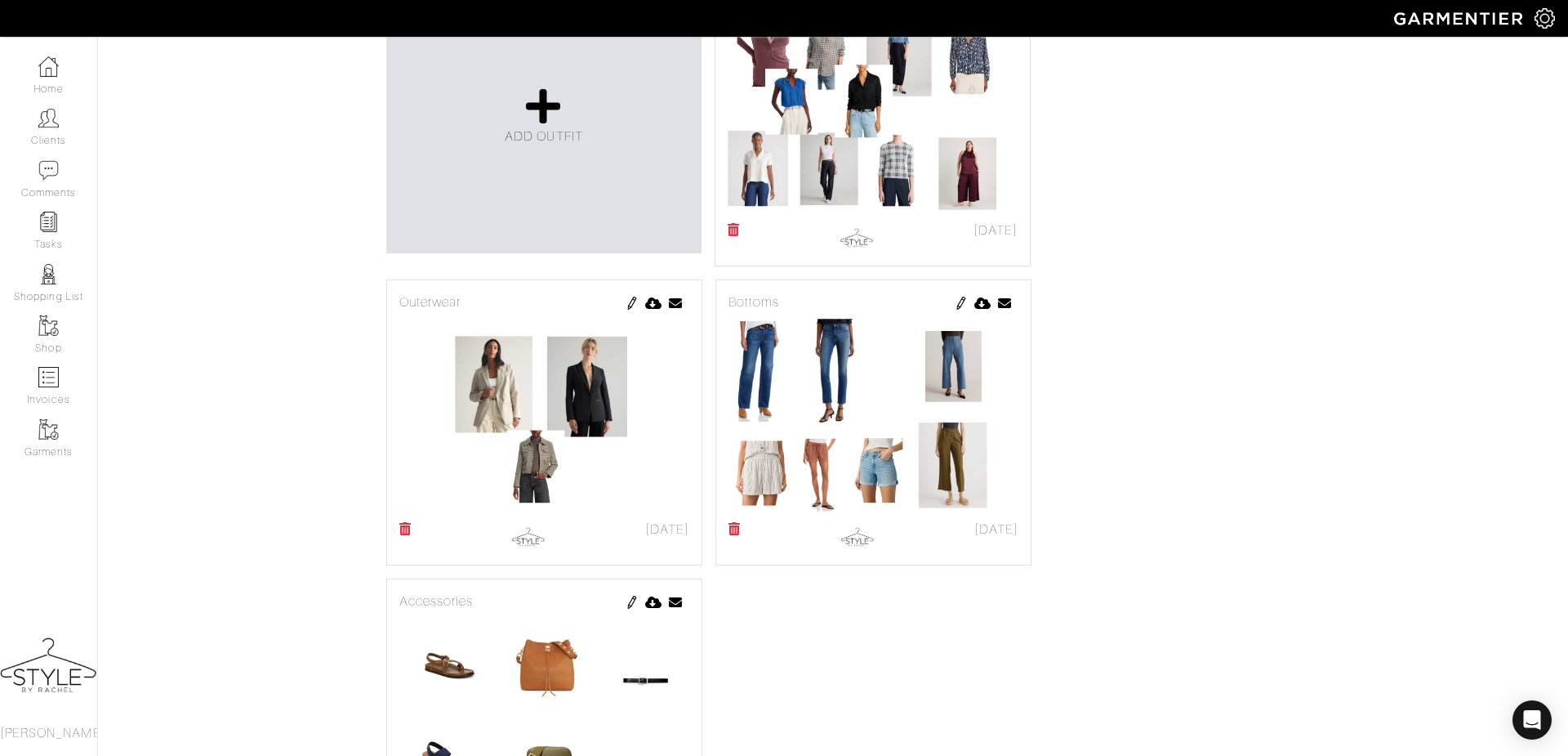
scroll to position [426, 0]
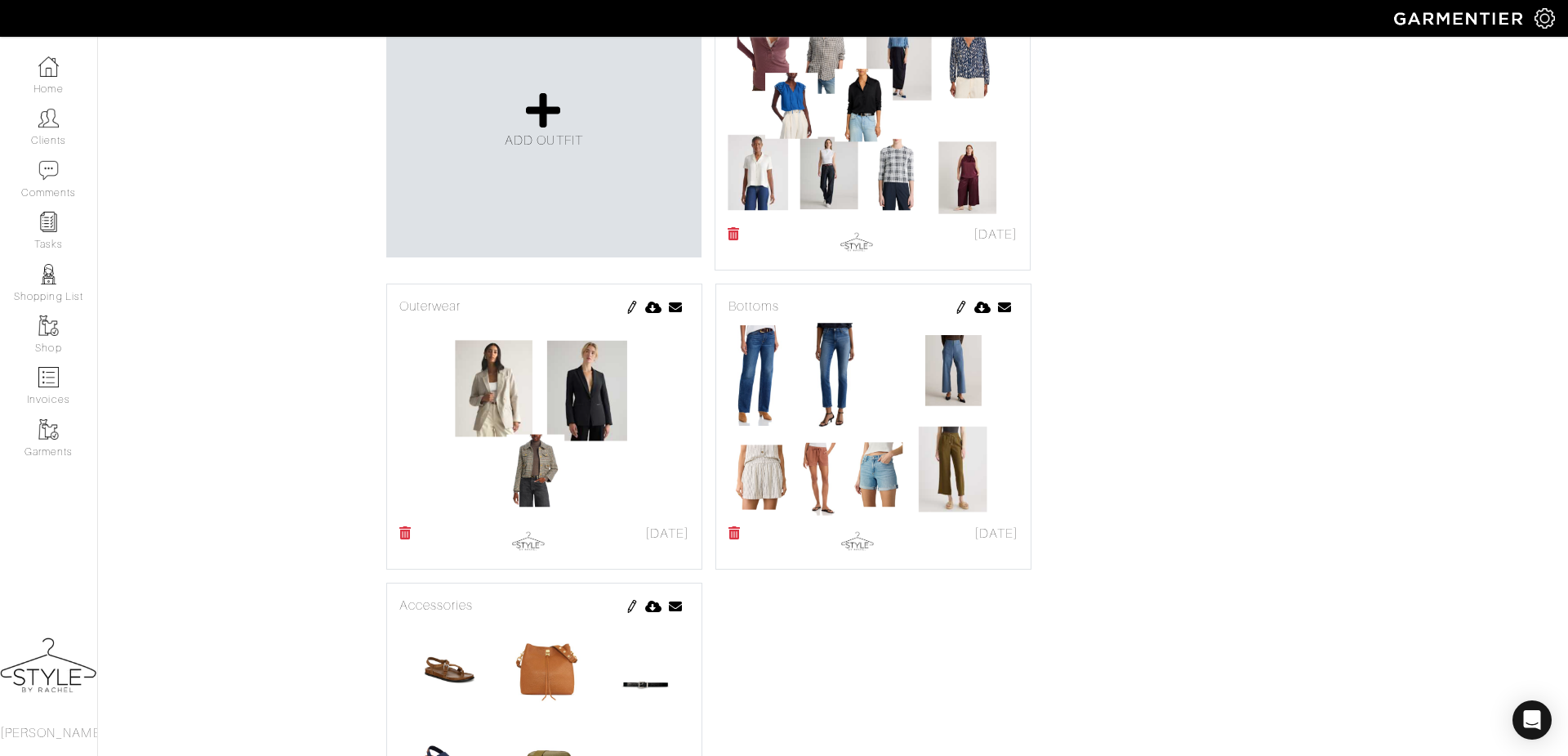
click at [958, 15] on img at bounding box center [960, 8] width 13 height 13
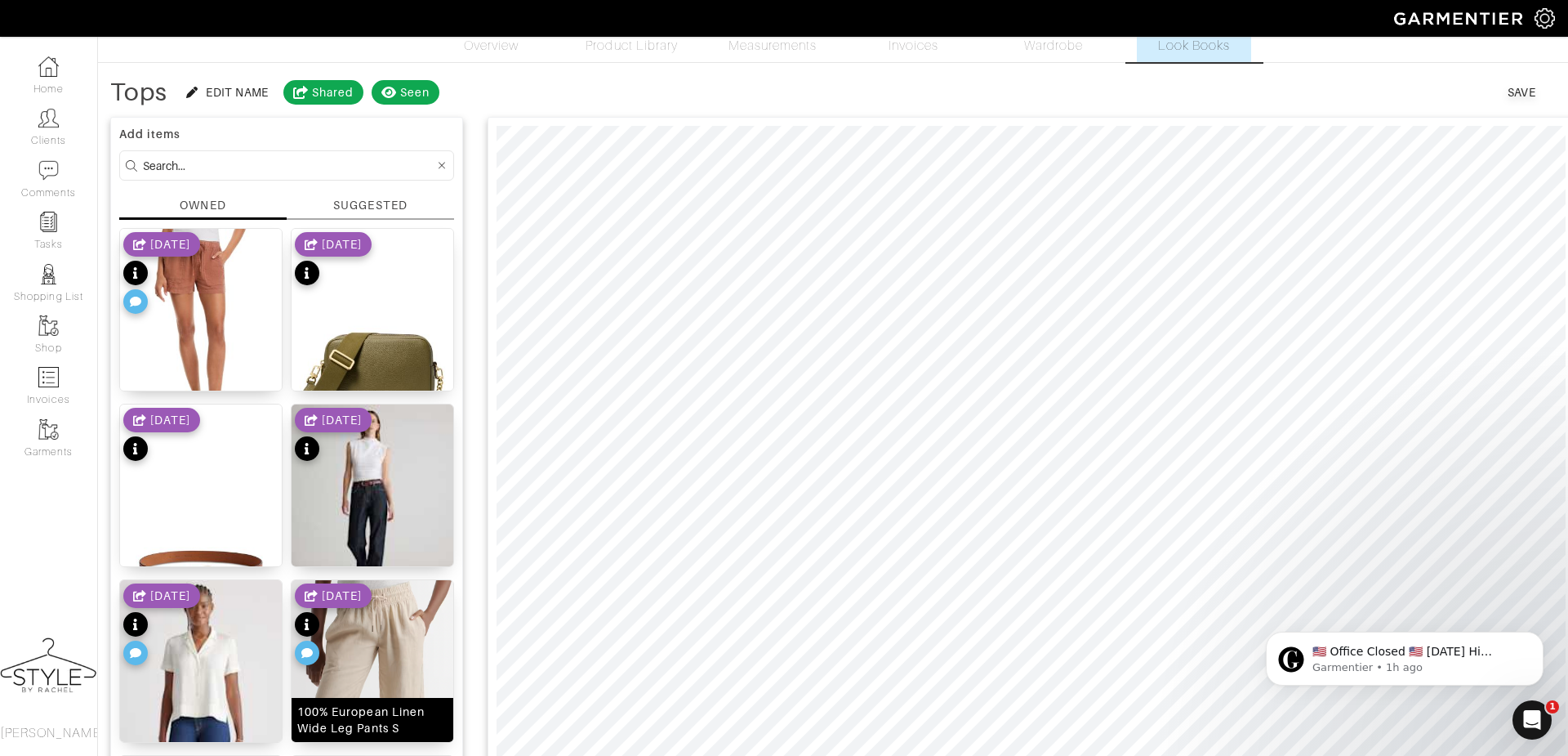
scroll to position [40, 0]
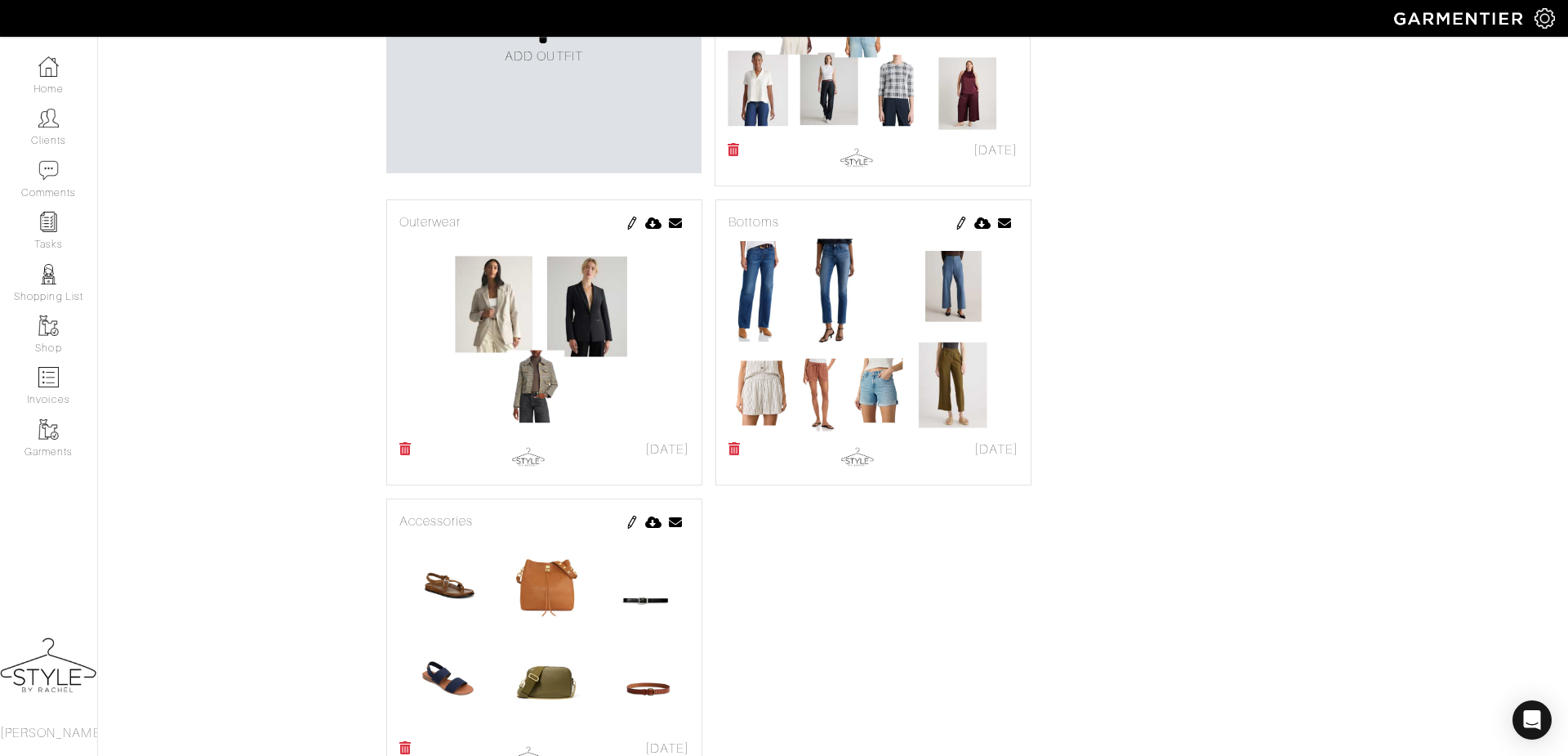
scroll to position [526, 0]
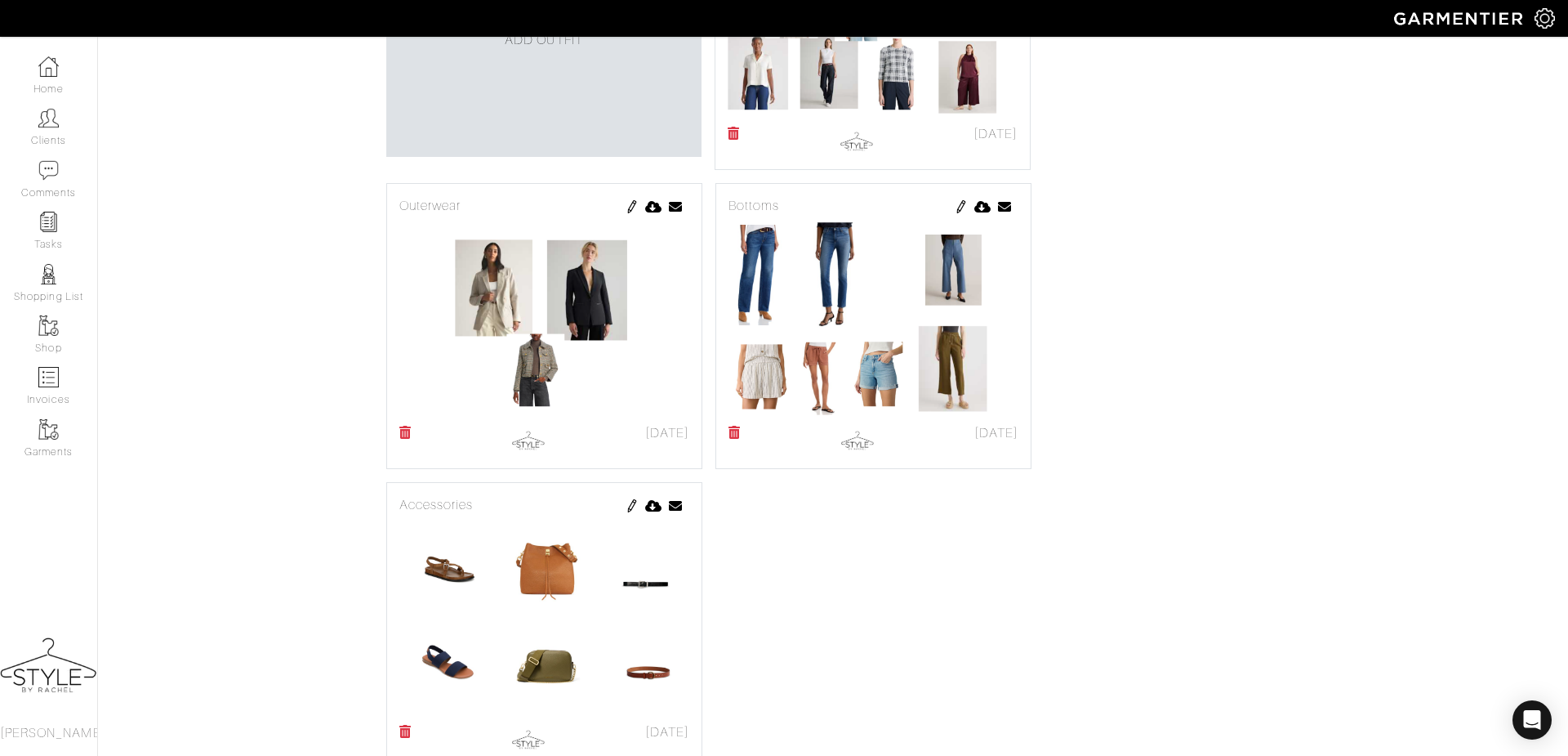
click at [632, 213] on img at bounding box center [632, 206] width 13 height 13
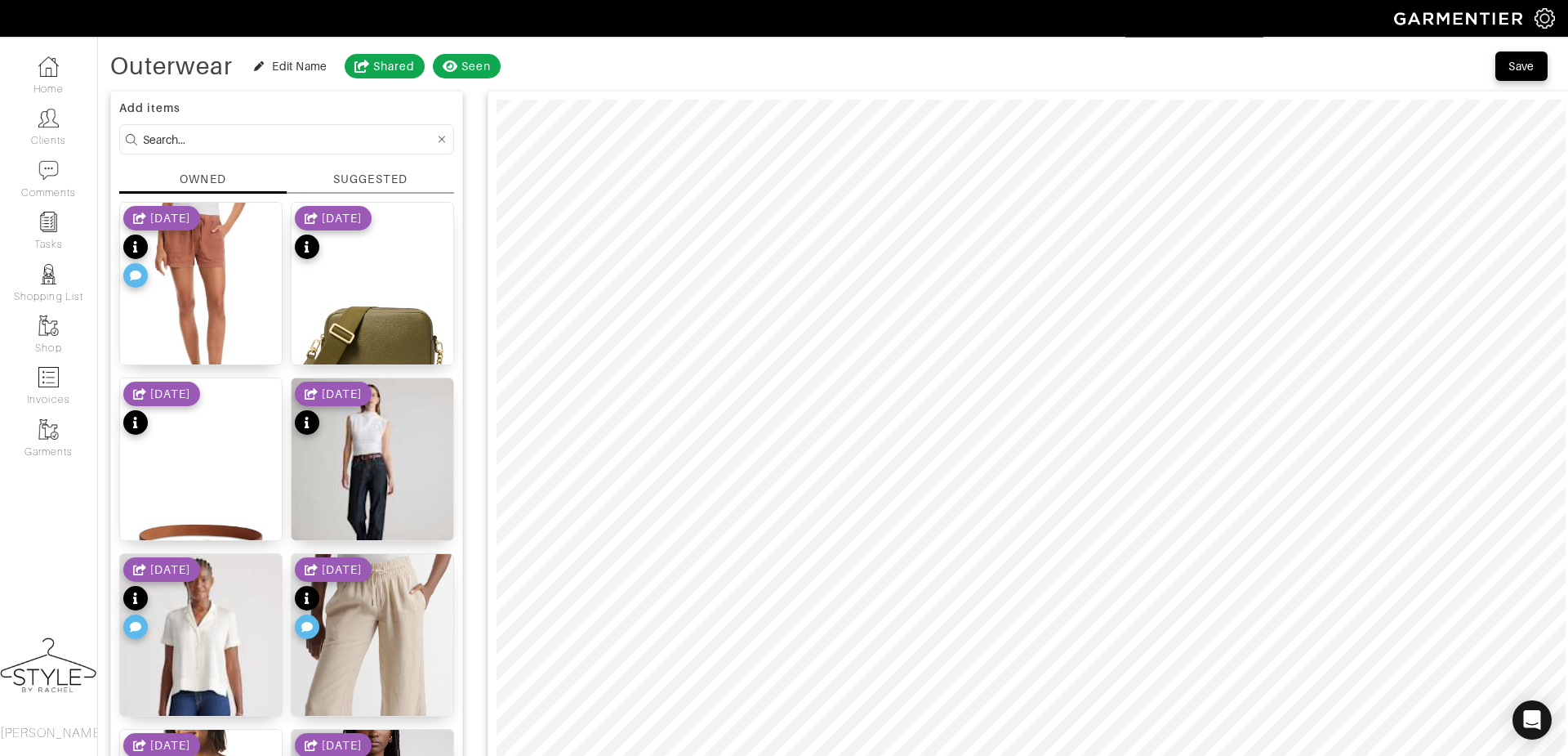
scroll to position [70, 0]
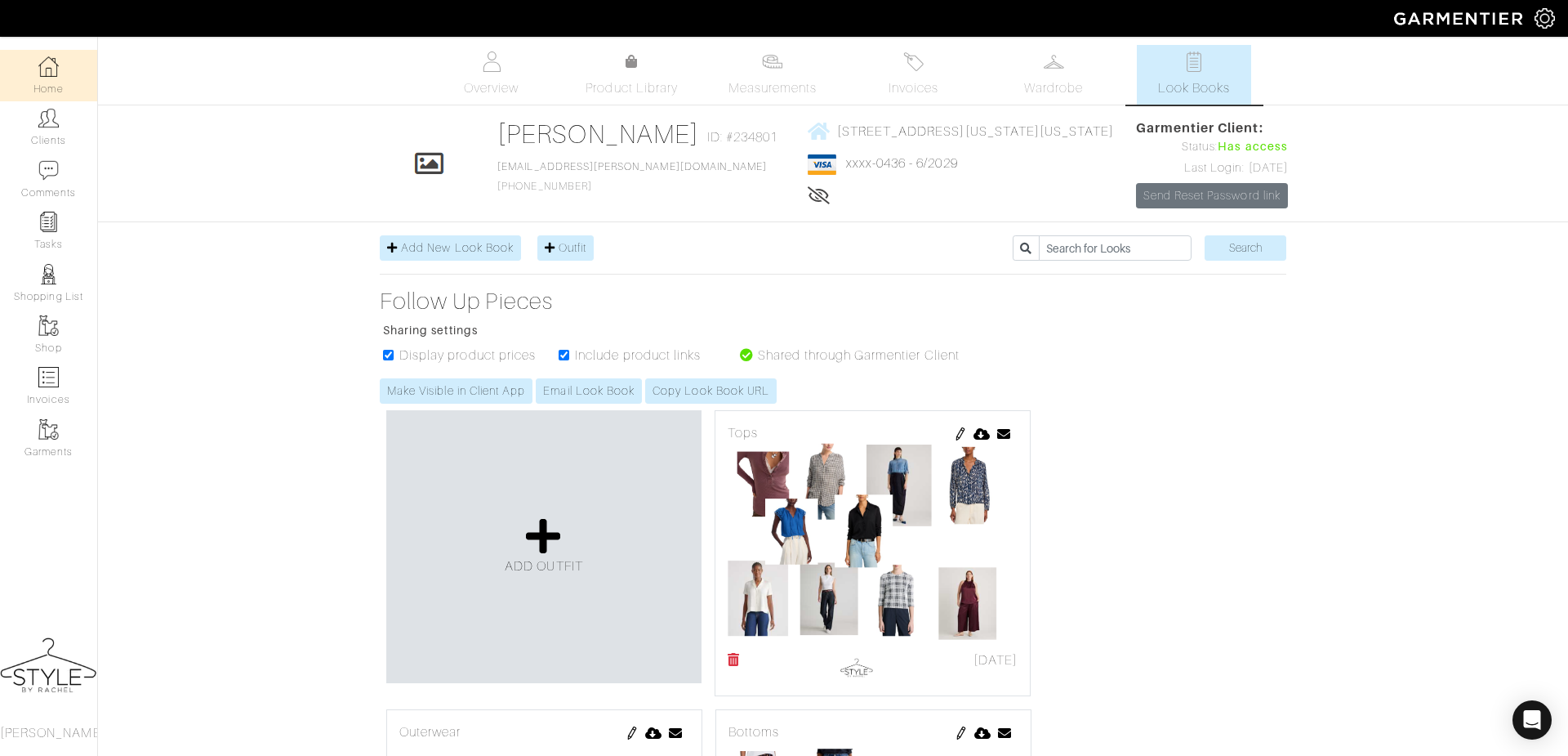
click at [59, 82] on link "Home" at bounding box center [48, 76] width 97 height 52
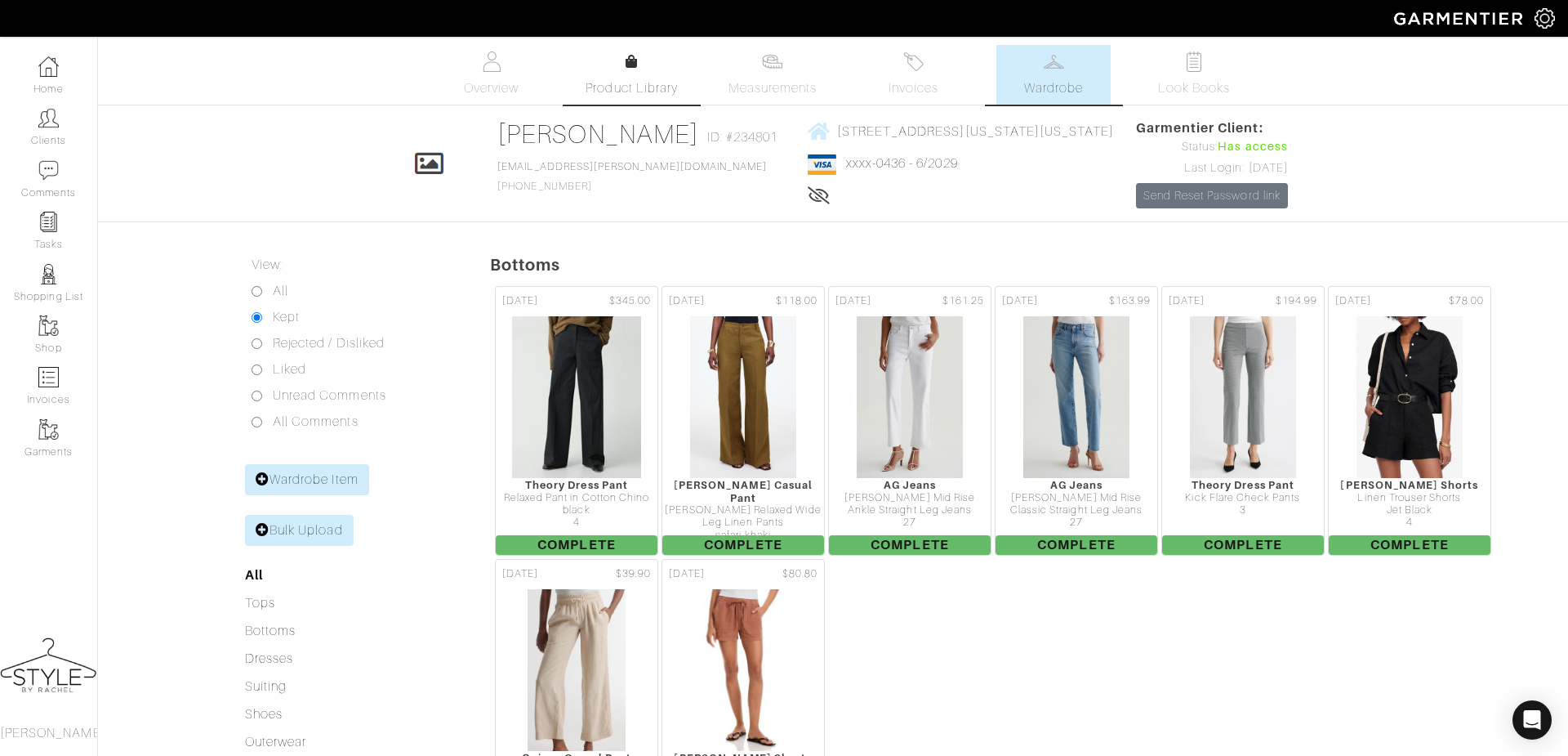
click at [660, 86] on span "Product Library" at bounding box center [632, 88] width 92 height 20
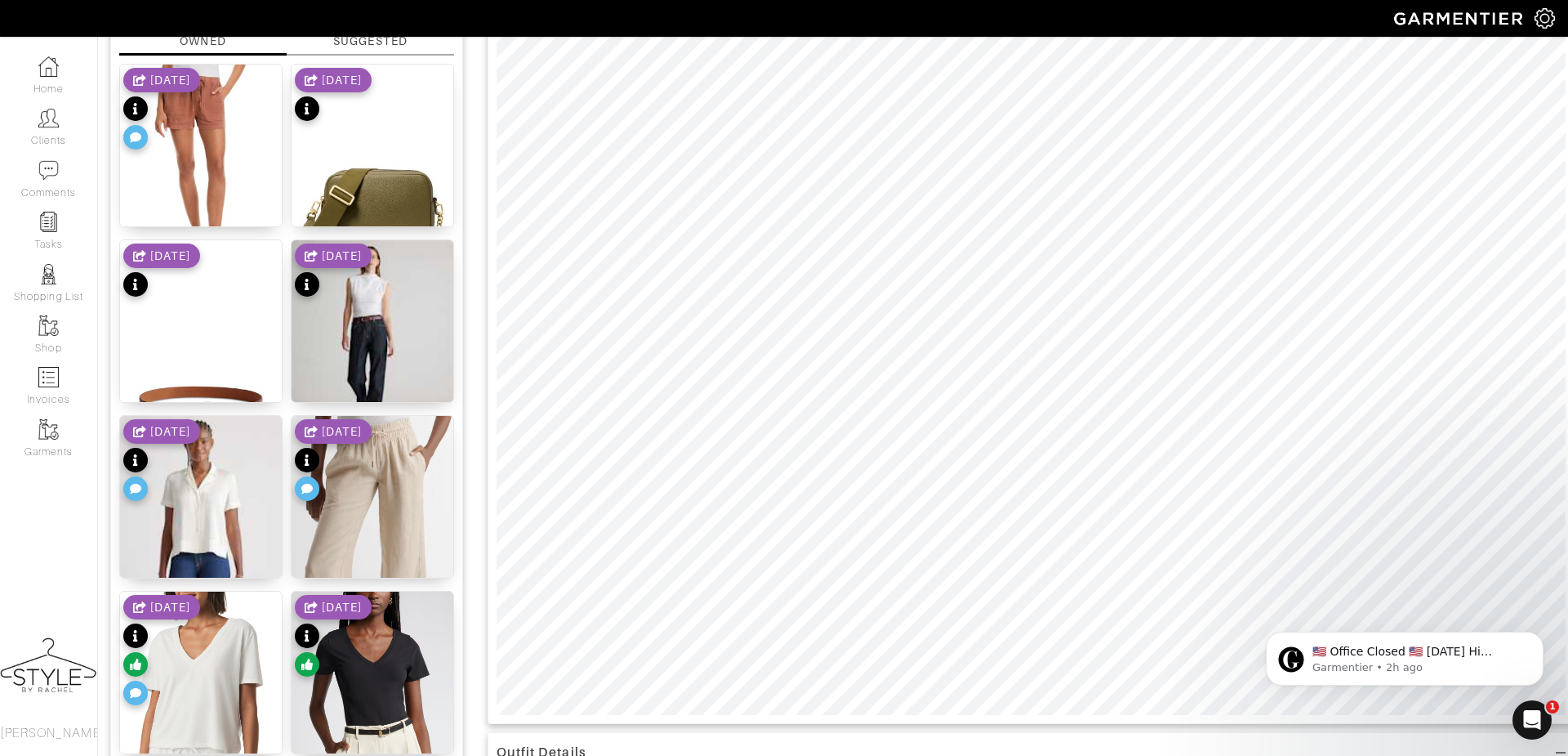
scroll to position [262, 0]
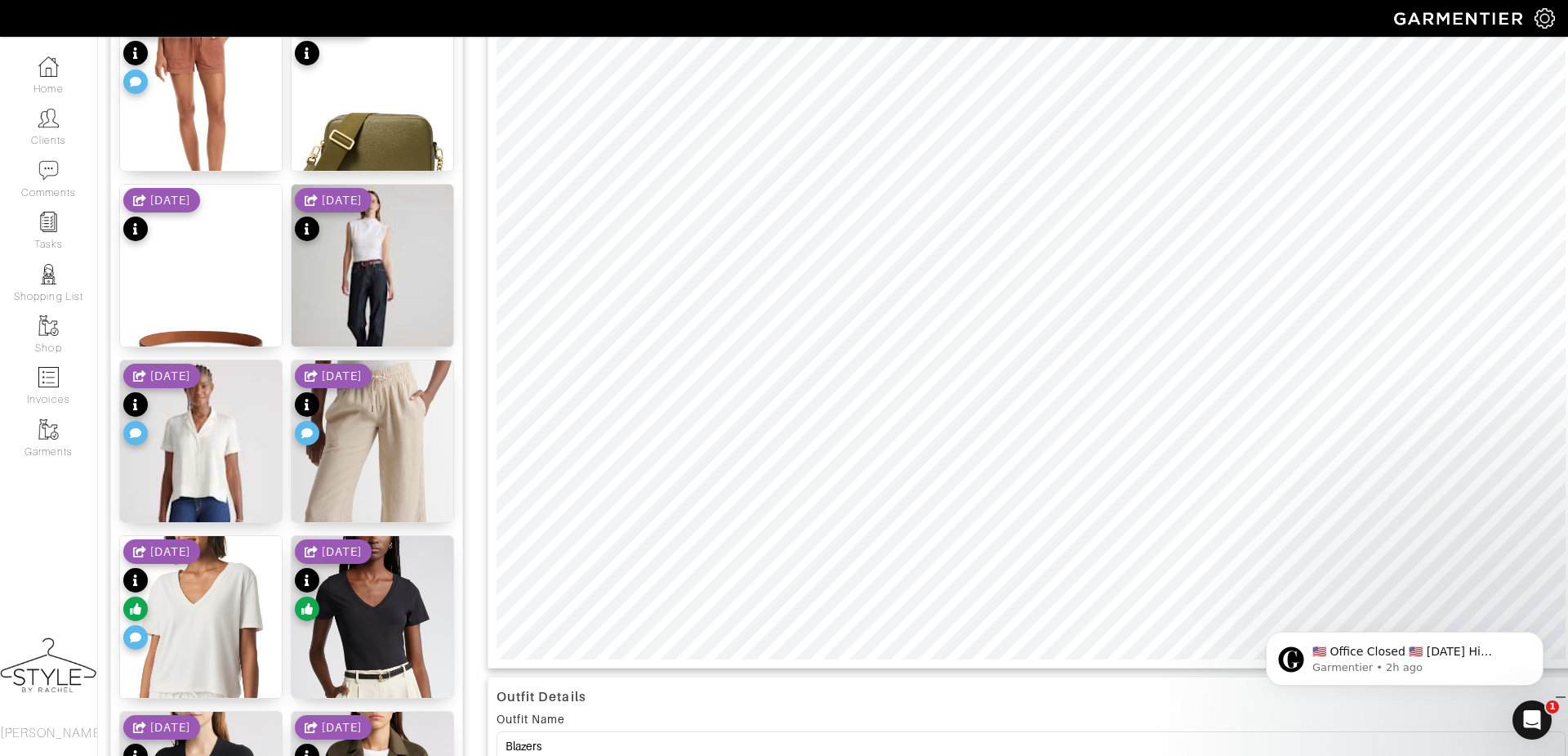
click at [1254, 652] on body "​🇺🇸 Office Closed 🇺🇸 [DATE] Hi [PERSON_NAME], In observance of [DATE], our offi…" at bounding box center [1404, 654] width 314 height 102
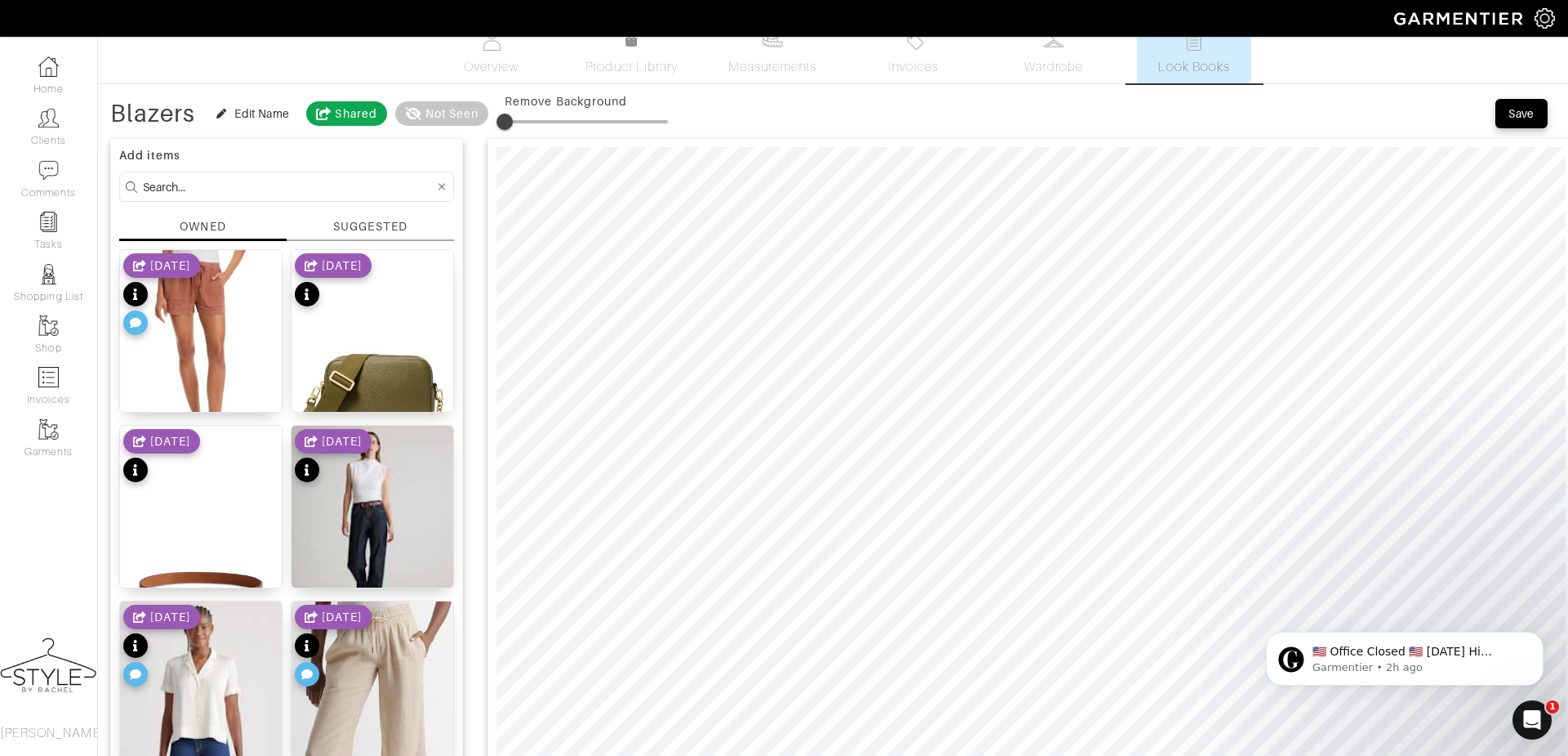
scroll to position [23, 0]
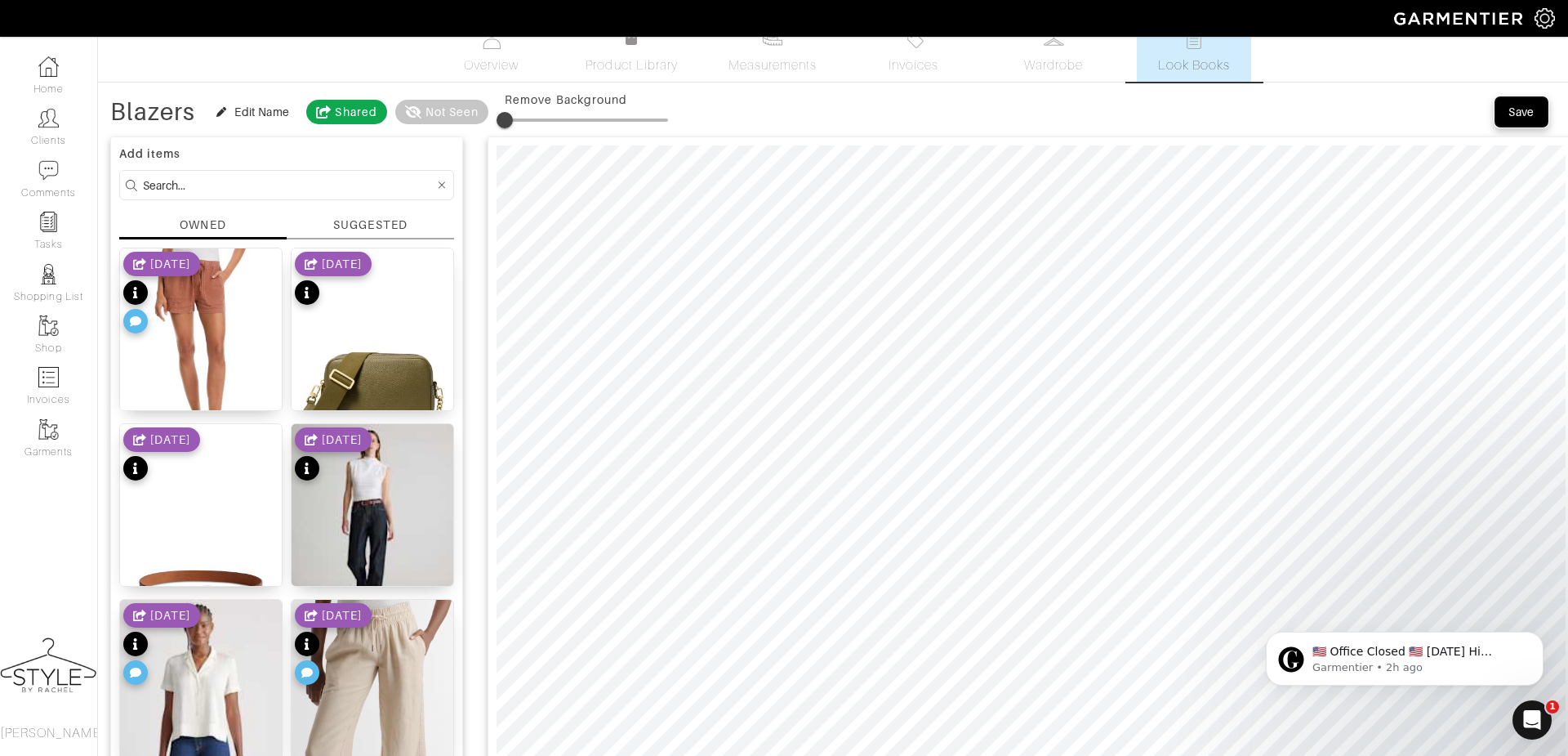
click at [1523, 116] on div "Save" at bounding box center [1521, 111] width 26 height 16
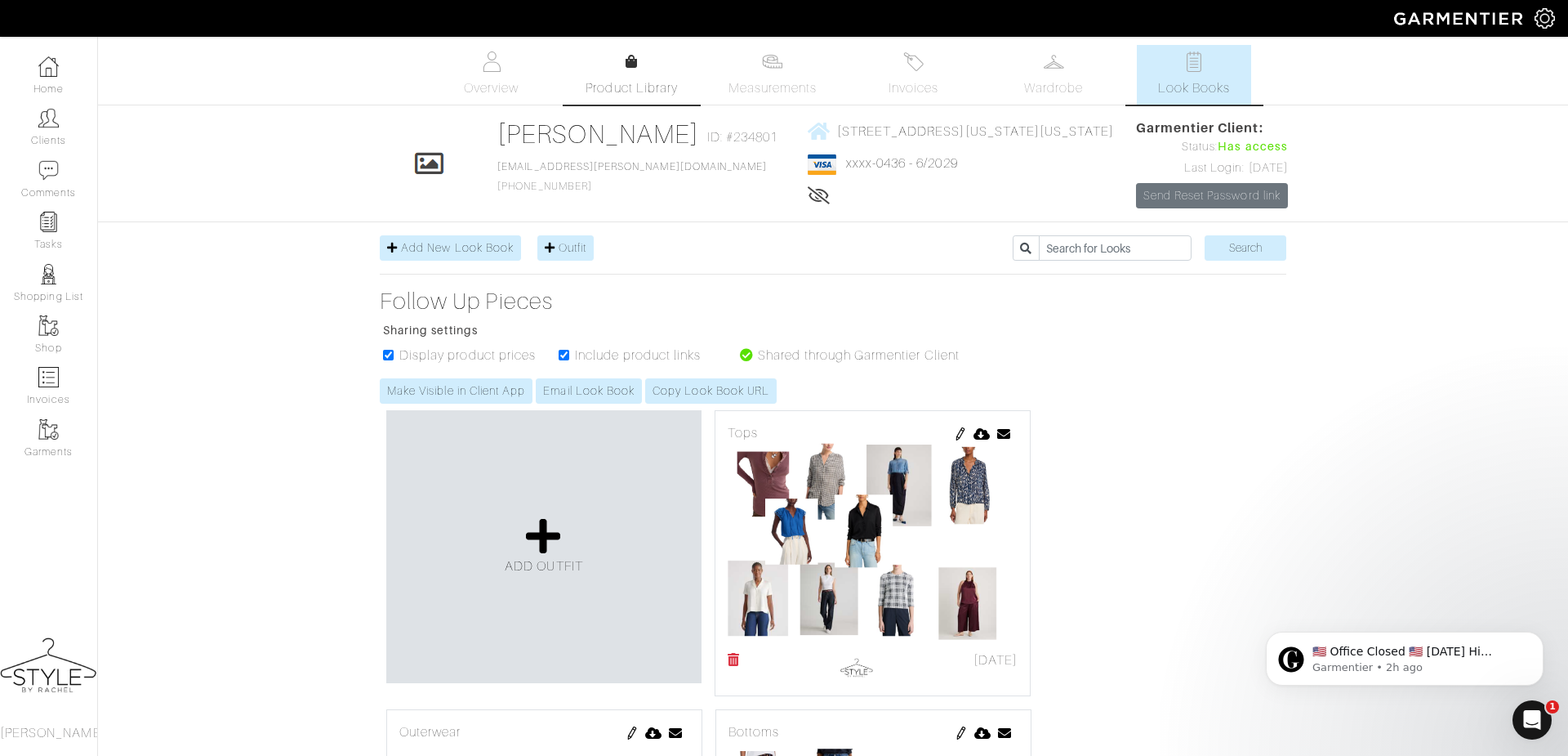
click at [598, 81] on span "Product Library" at bounding box center [632, 88] width 92 height 20
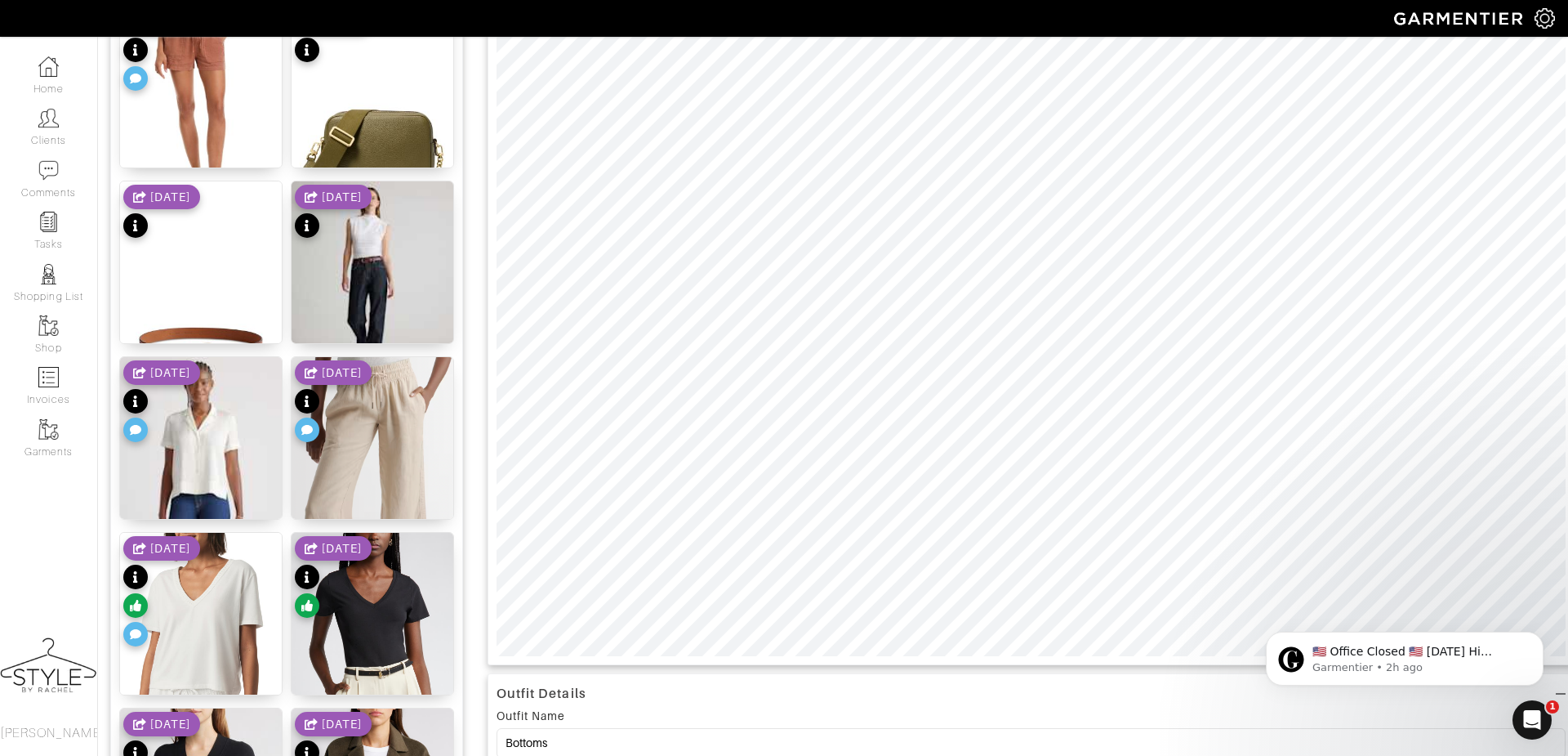
scroll to position [266, 0]
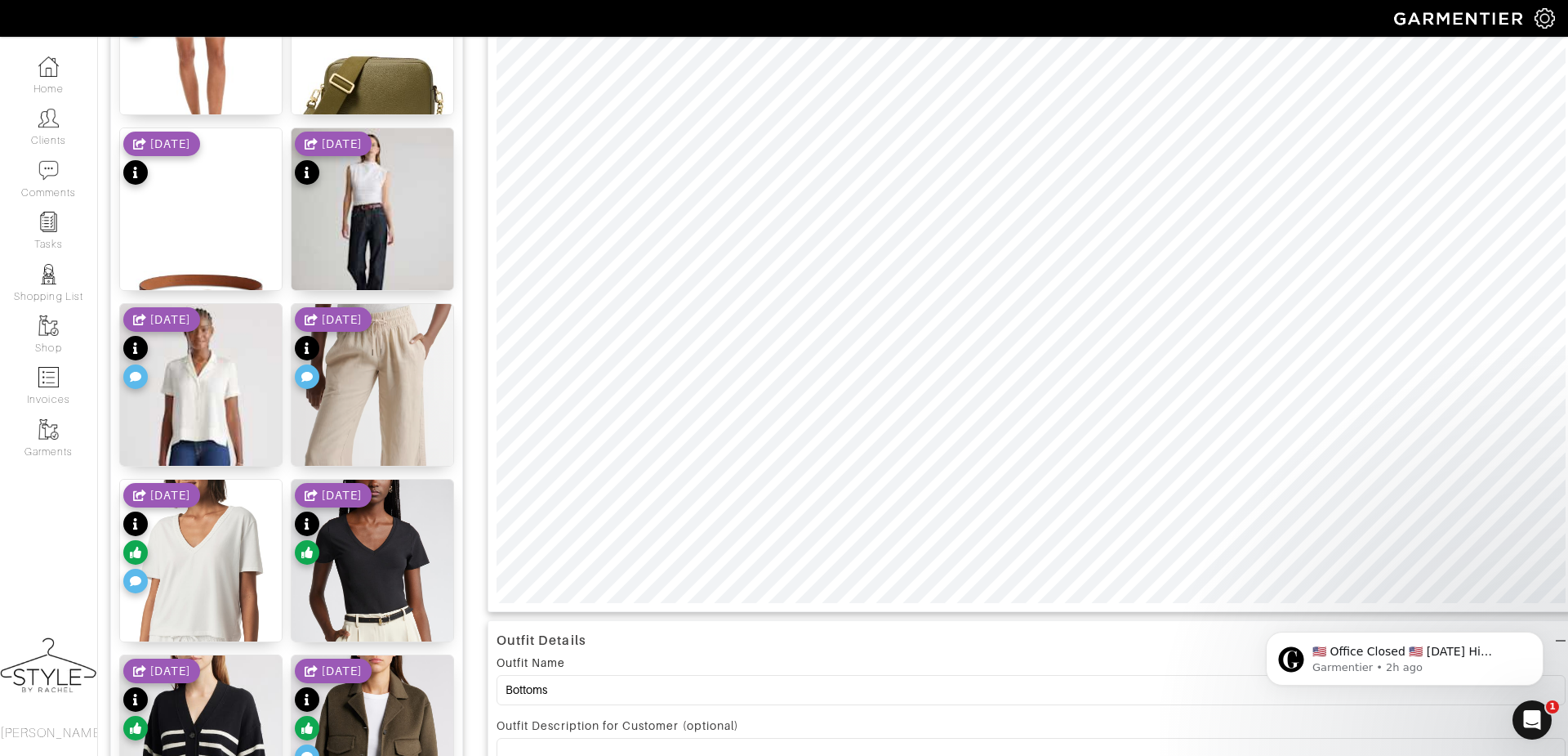
scroll to position [322, 0]
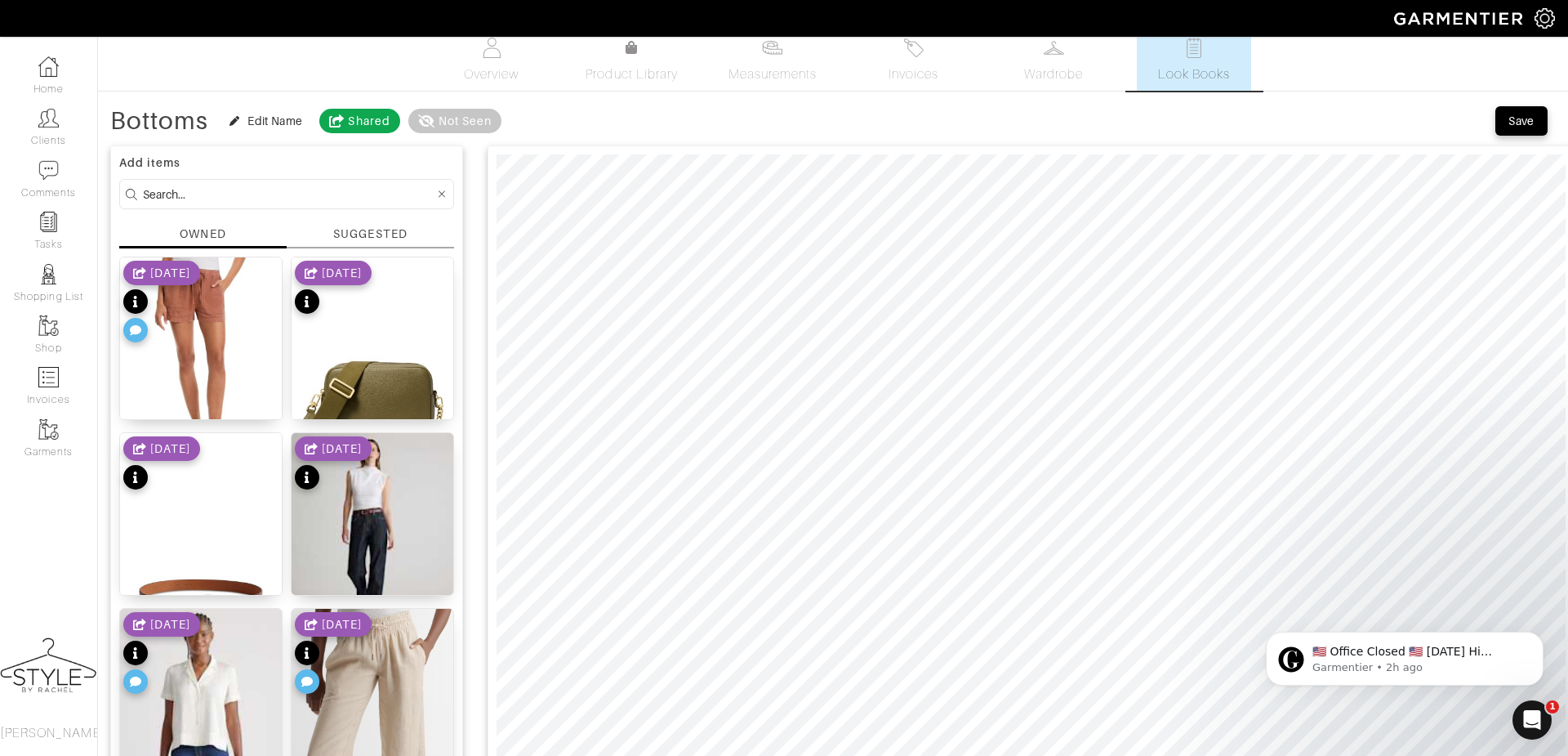
scroll to position [0, 0]
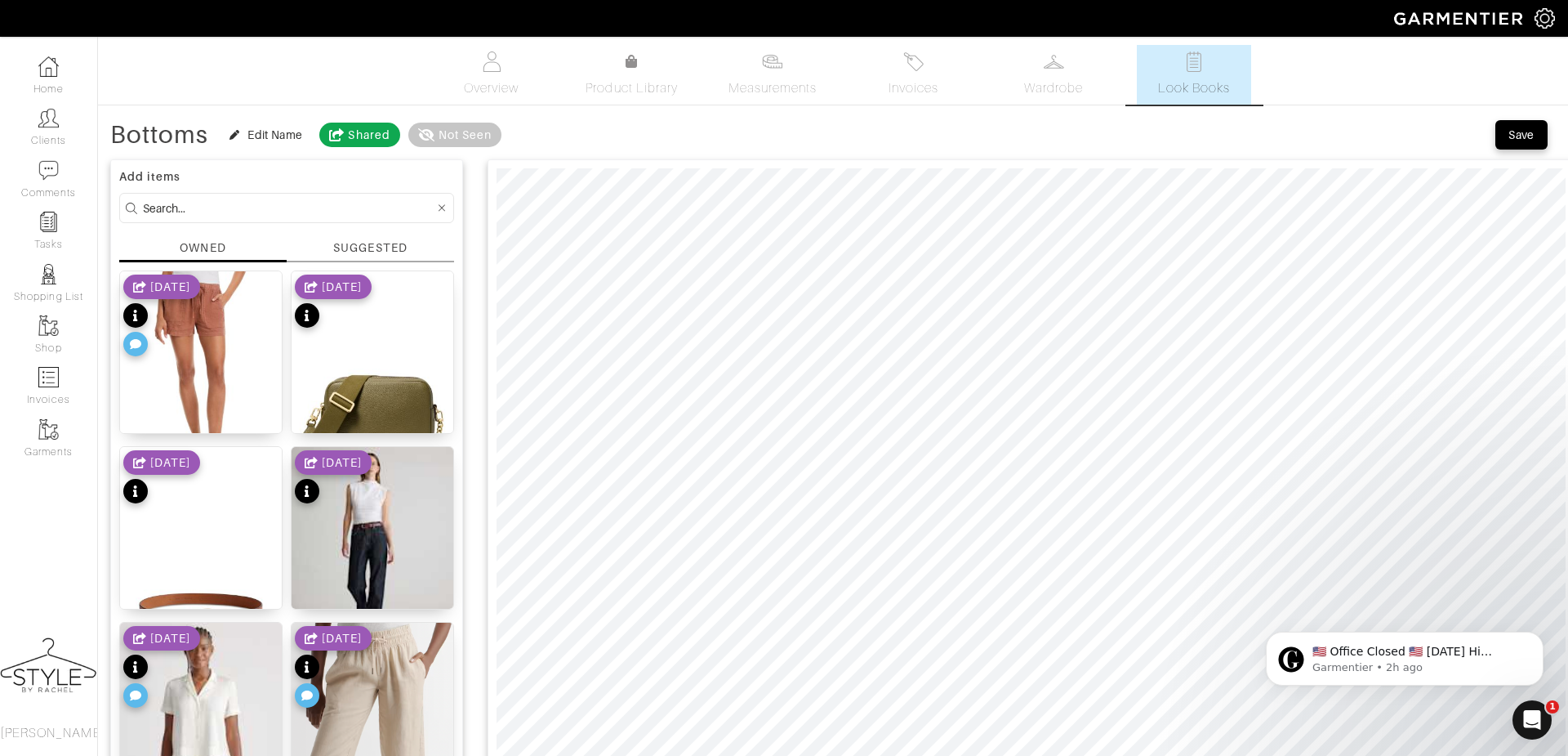
click at [1527, 118] on div "Save" at bounding box center [1525, 134] width 60 height 33
click at [1524, 143] on button "Save" at bounding box center [1521, 134] width 53 height 29
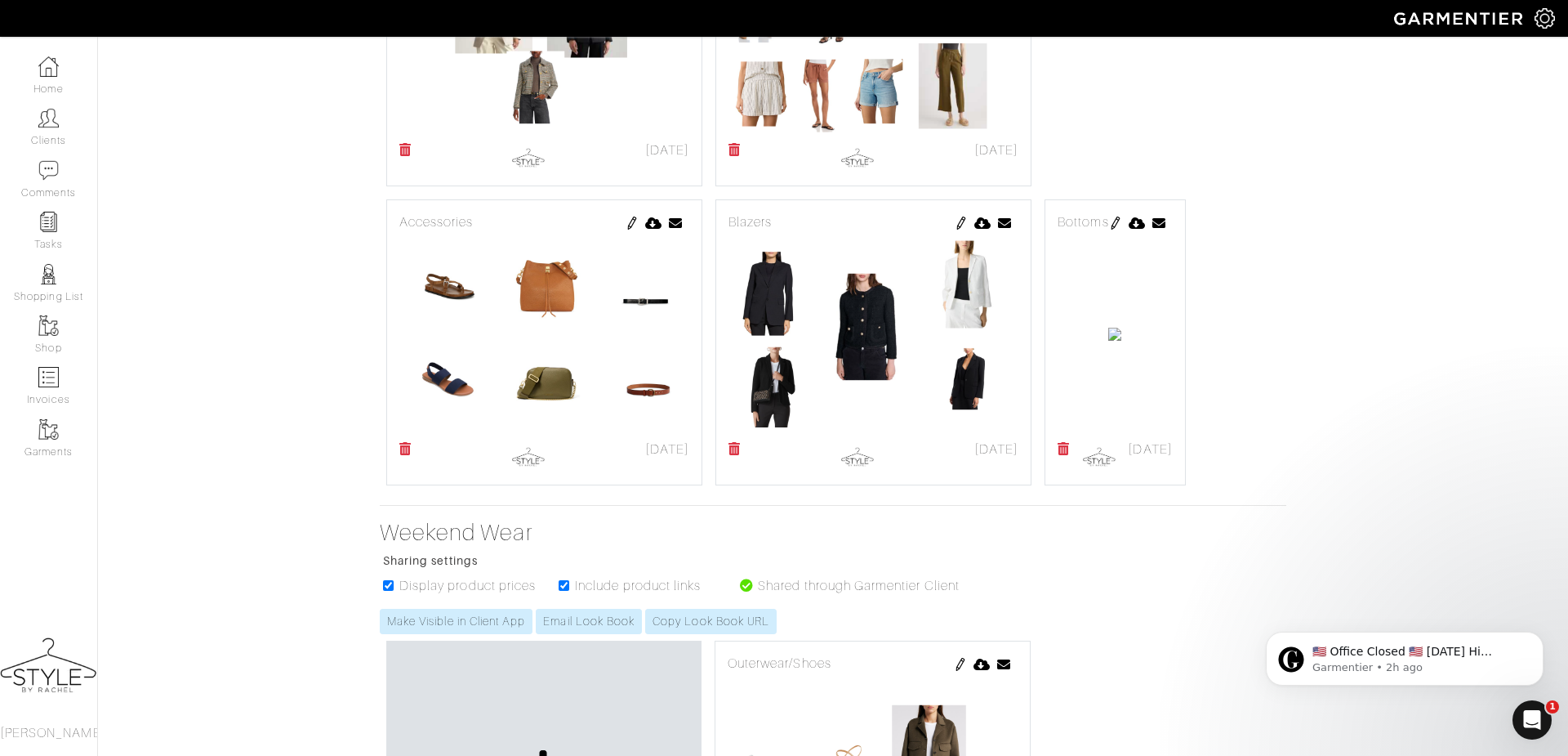
scroll to position [918, 0]
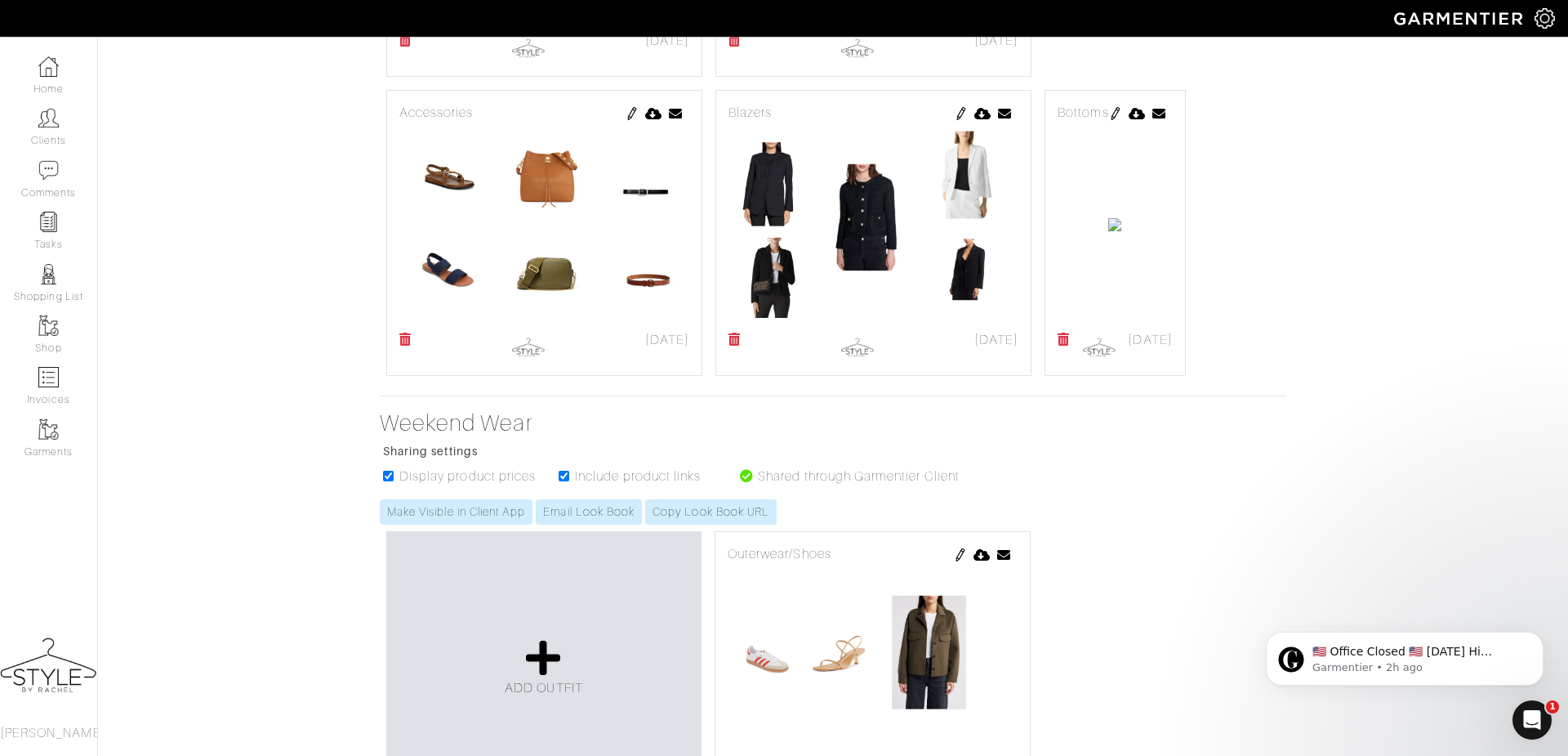
click at [1057, 122] on div "Bottoms" at bounding box center [1114, 112] width 115 height 20
click at [1109, 120] on img at bounding box center [1115, 113] width 13 height 13
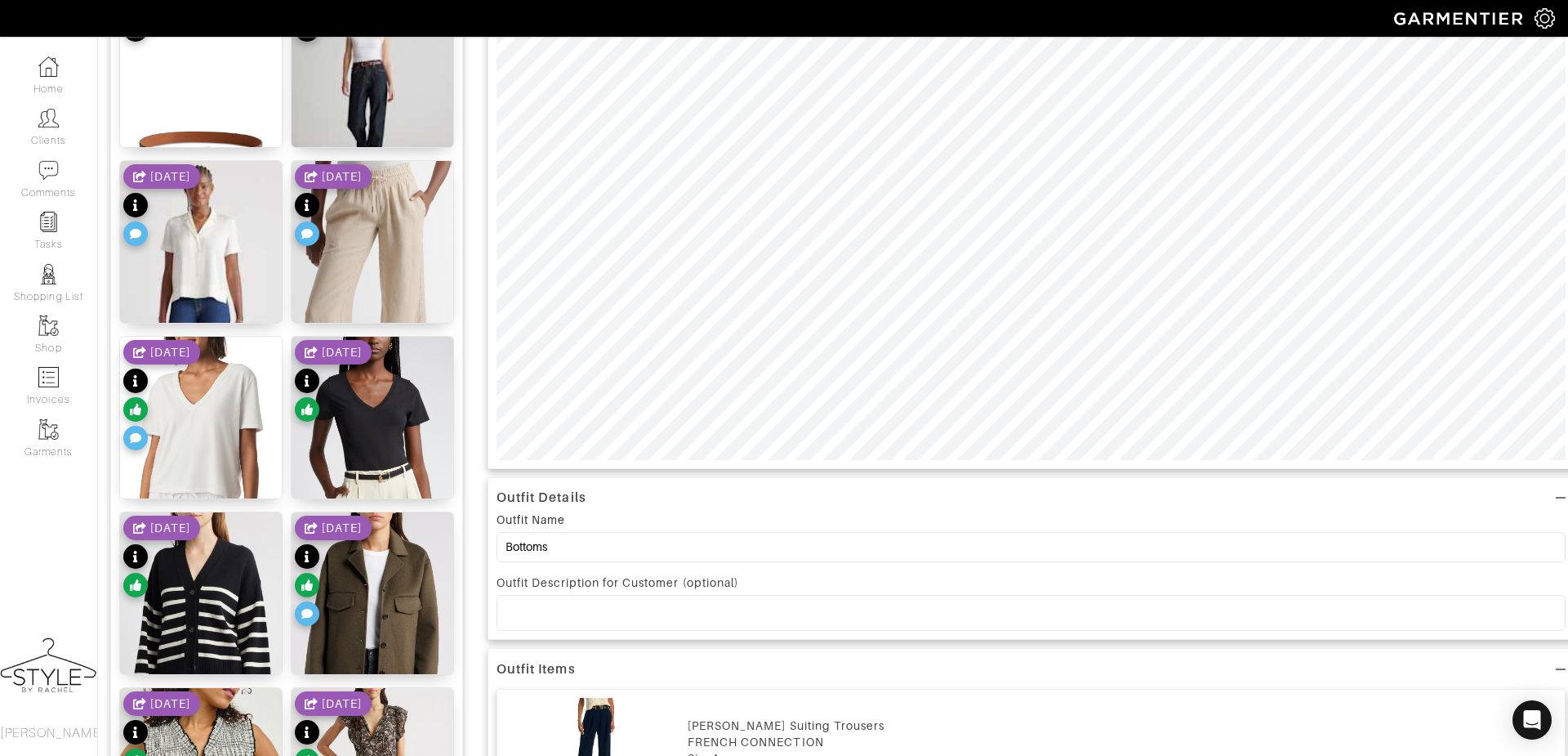
scroll to position [461, 0]
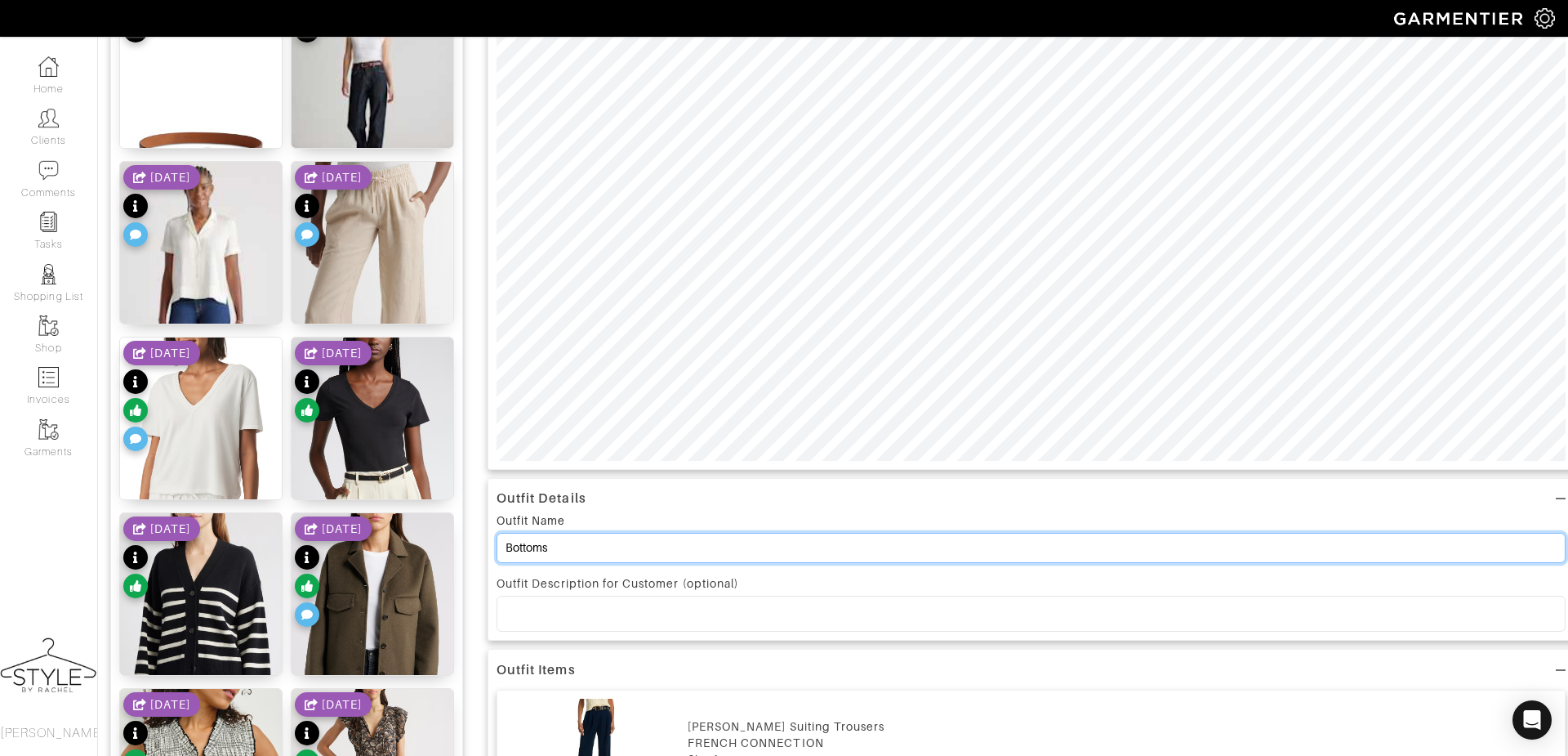
click at [620, 548] on input "Bottoms" at bounding box center [1030, 547] width 1069 height 30
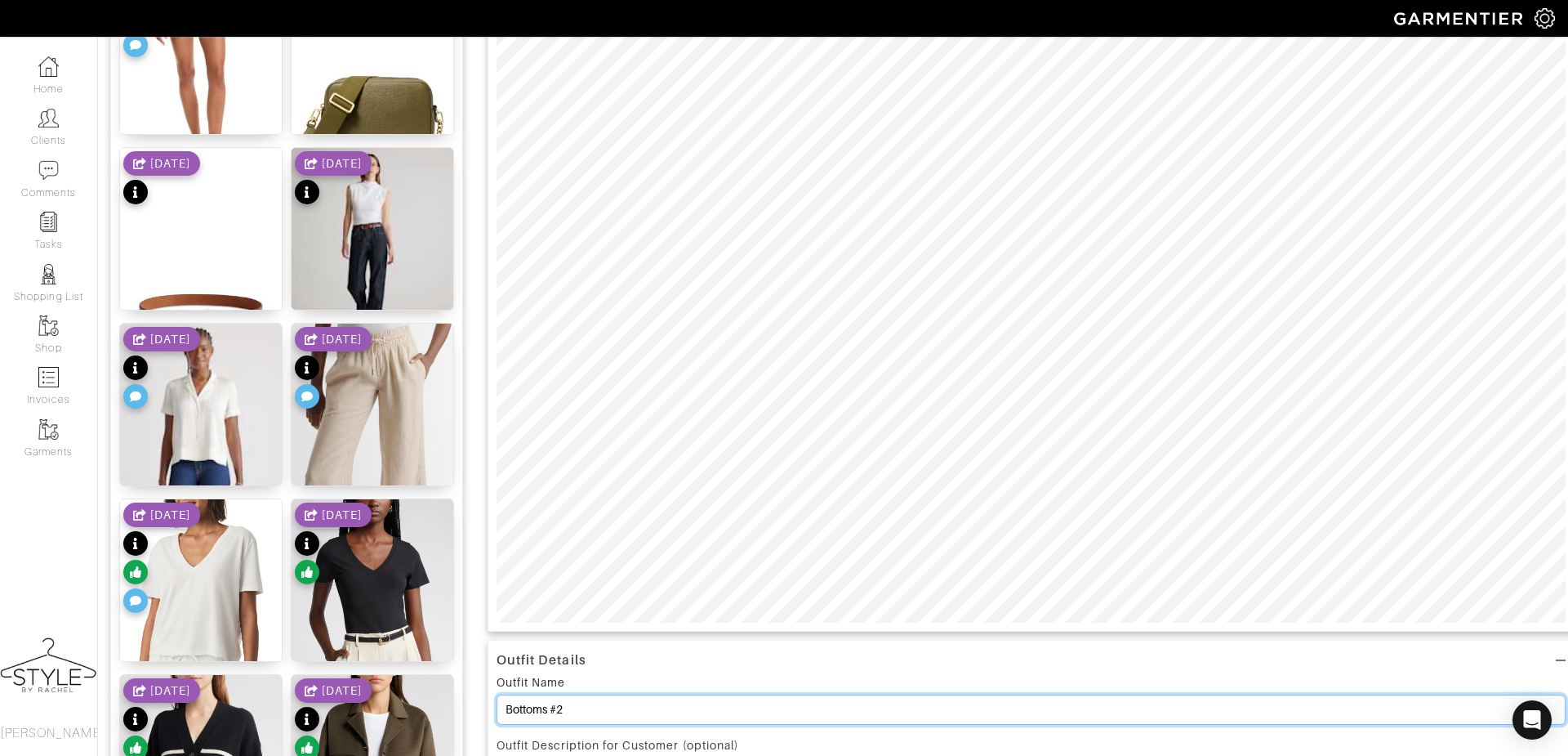
scroll to position [0, 0]
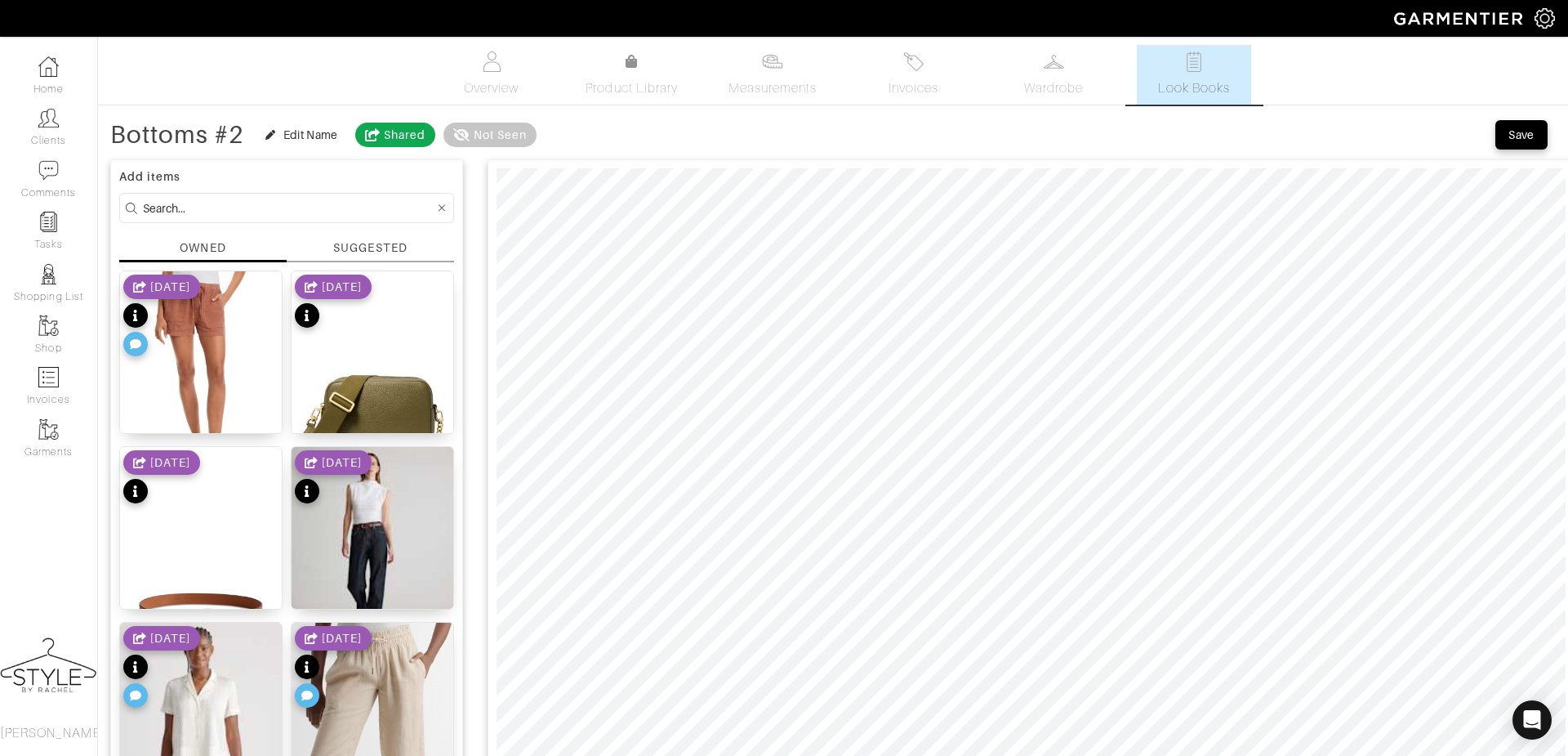
type input "Bottoms #2"
click at [1527, 140] on div "Save" at bounding box center [1521, 134] width 26 height 16
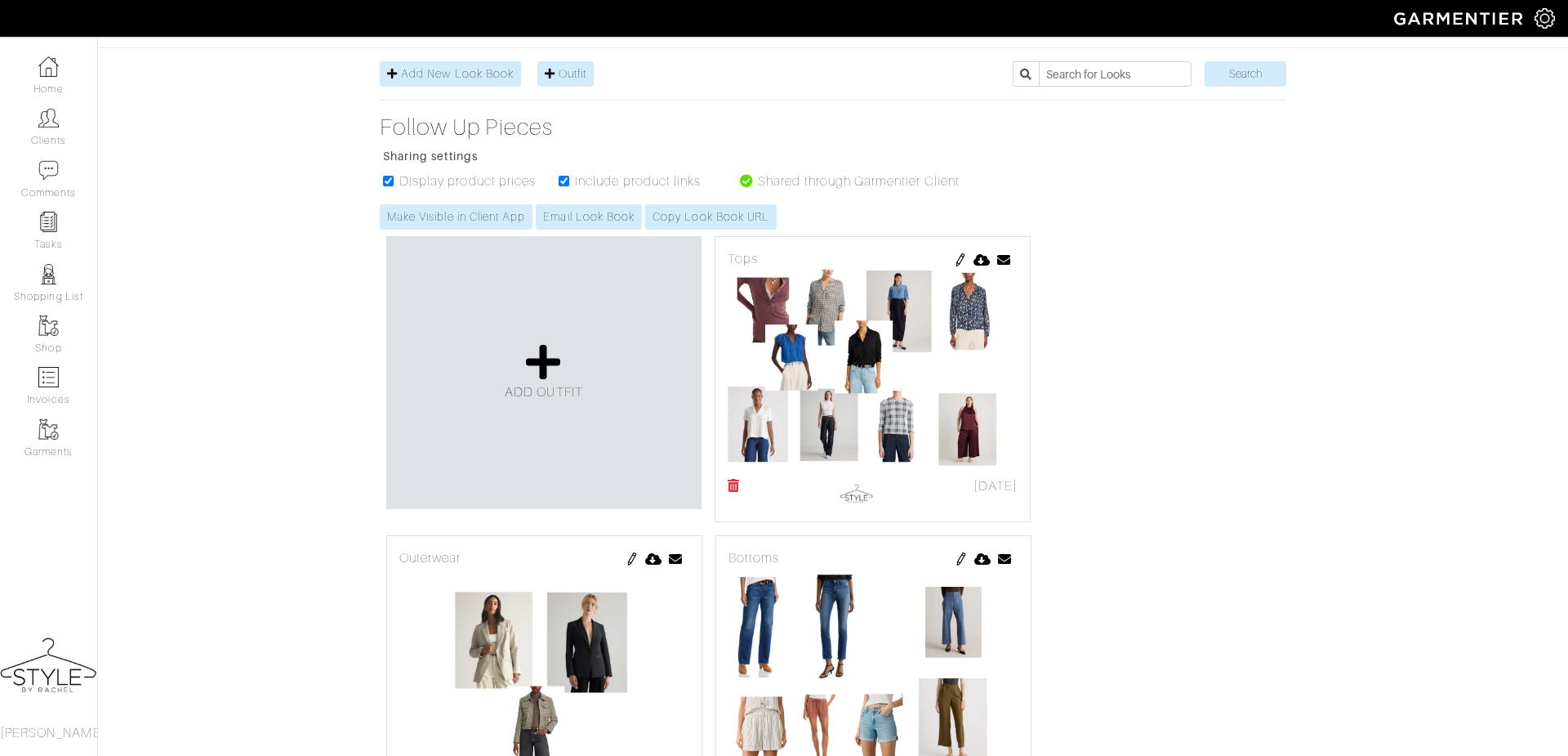
scroll to position [319, 0]
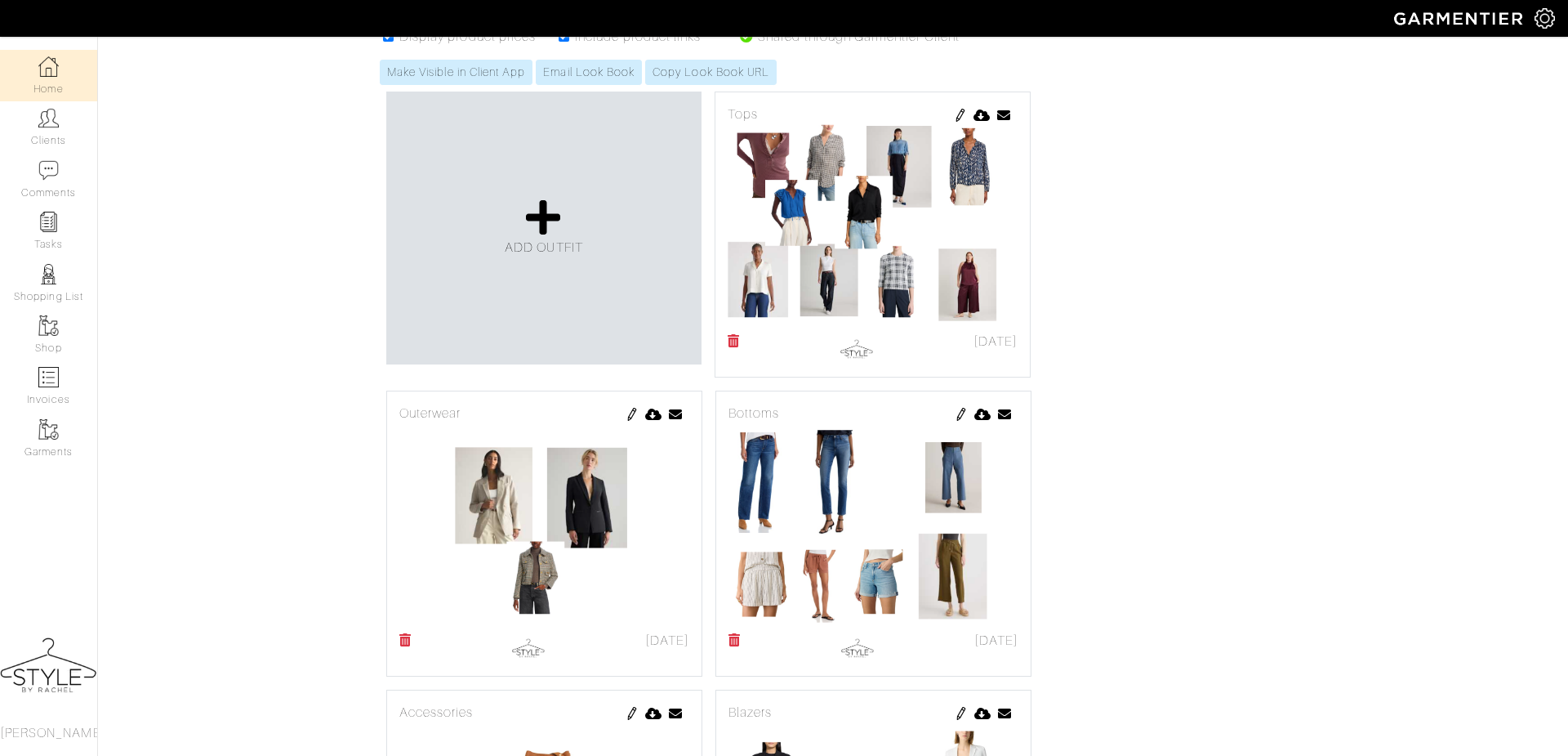
click at [52, 71] on img at bounding box center [49, 66] width 21 height 21
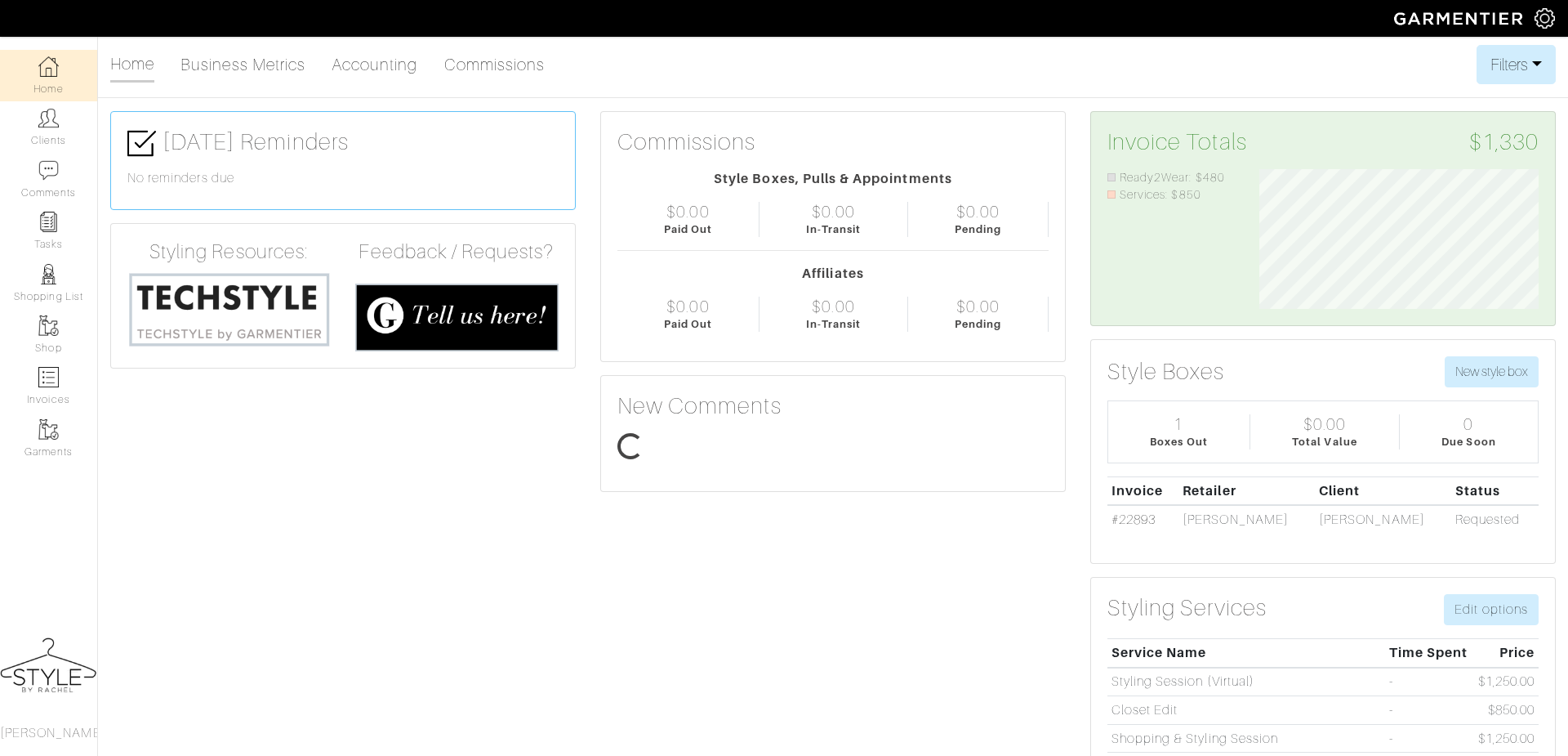
scroll to position [139, 304]
